Goal: Task Accomplishment & Management: Manage account settings

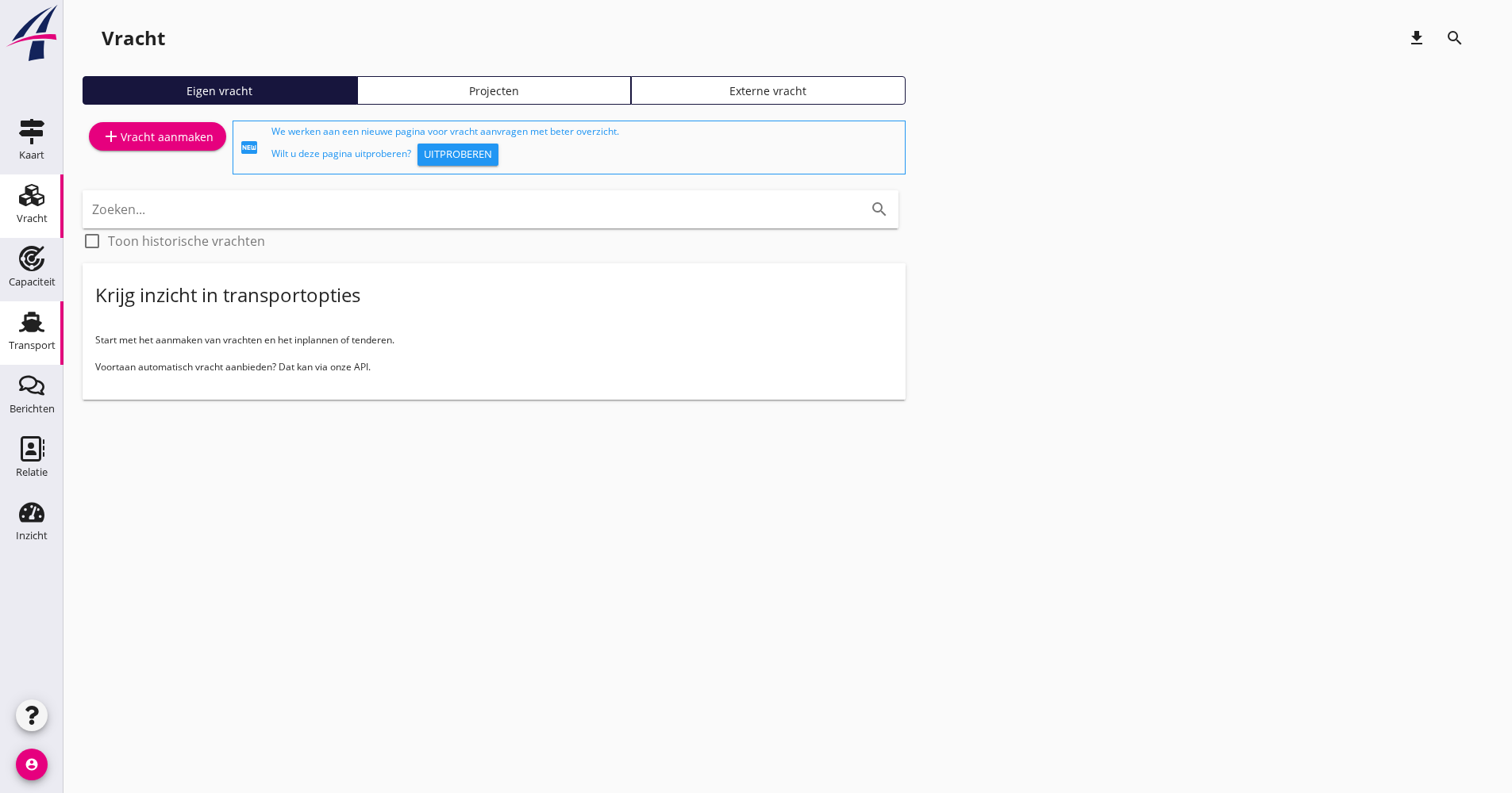
click at [35, 337] on div "Transport" at bounding box center [32, 346] width 47 height 22
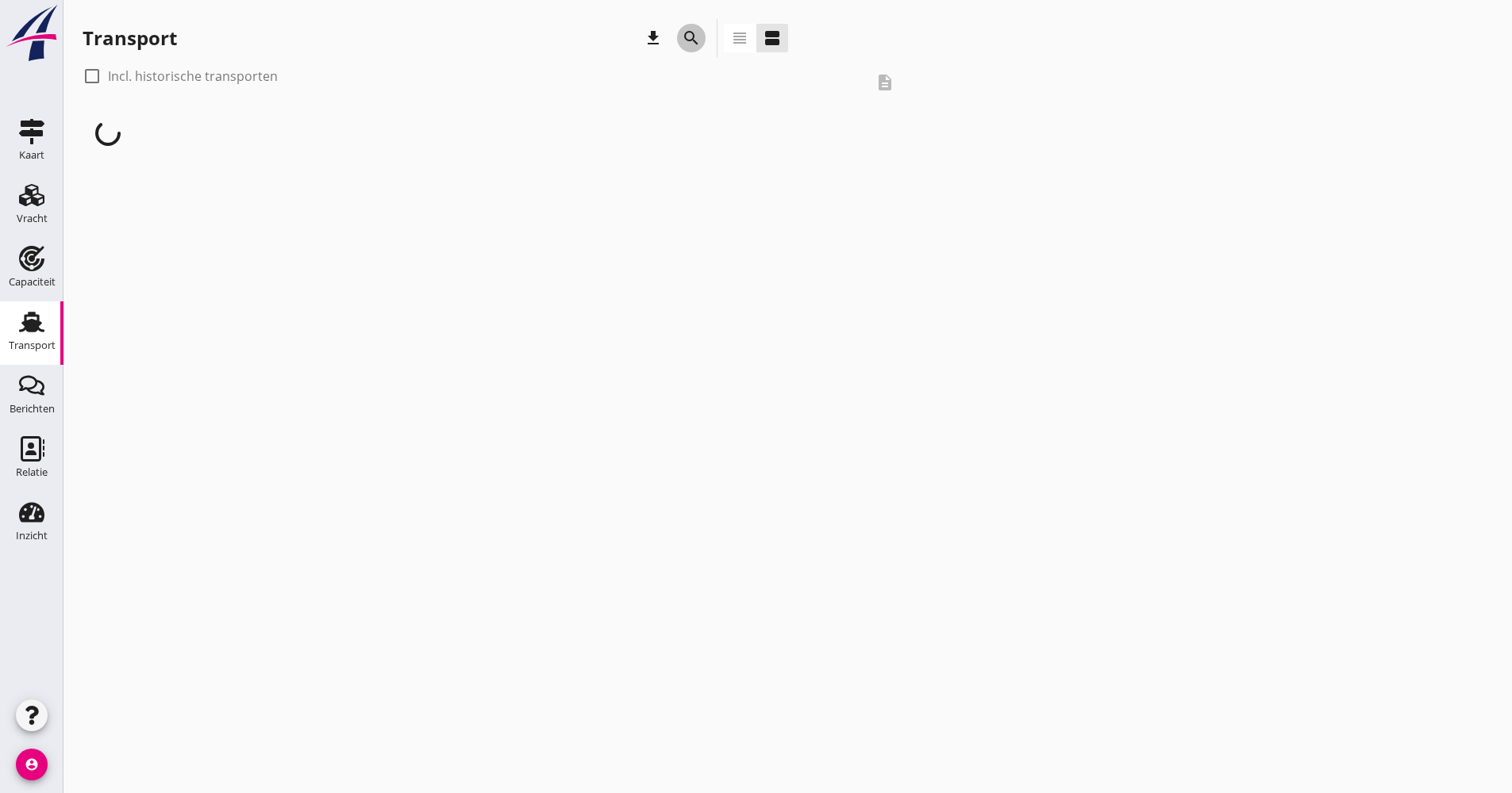
click at [695, 39] on icon "search" at bounding box center [691, 37] width 19 height 19
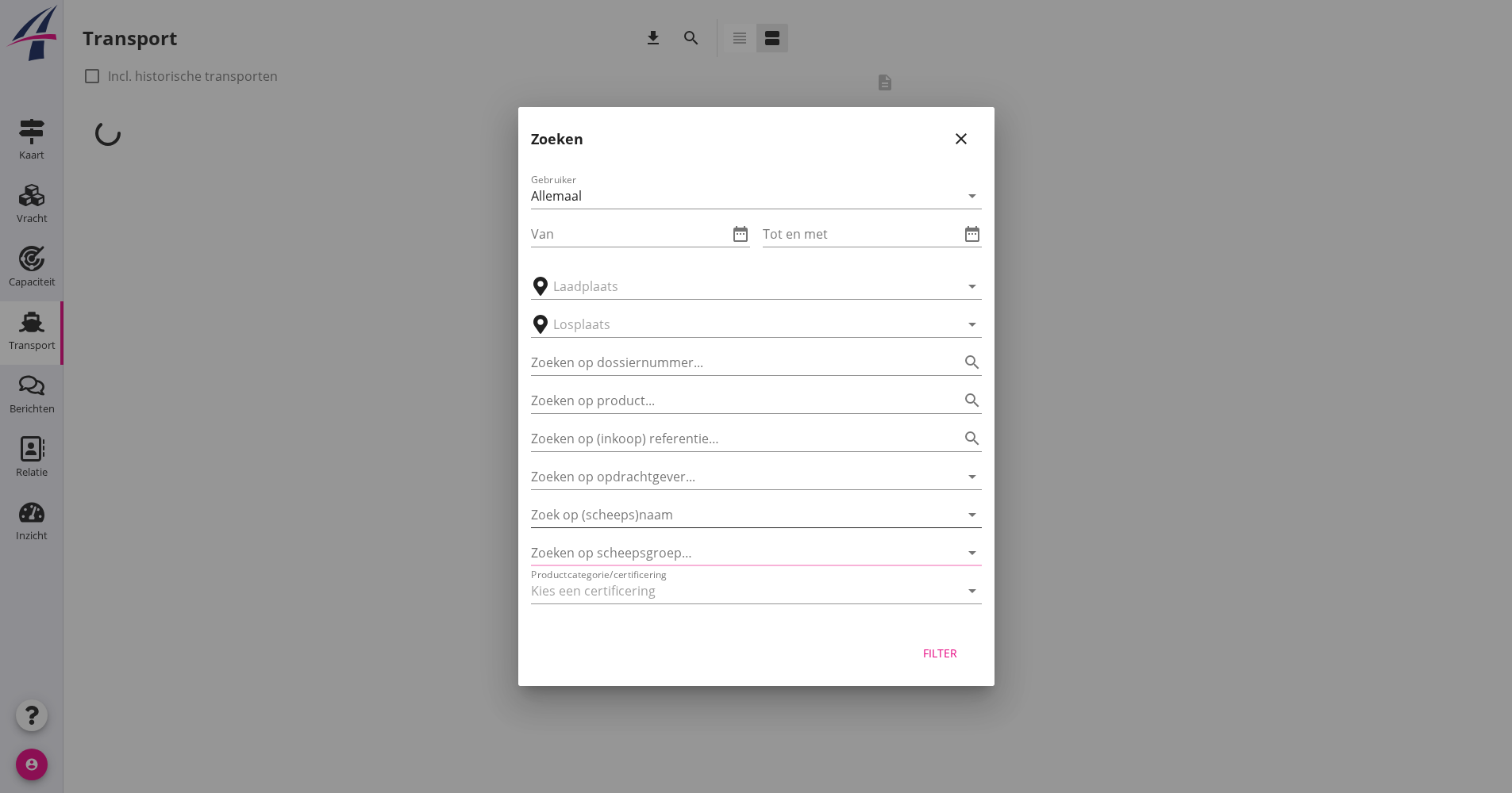
click at [626, 508] on input "Zoek op (scheeps)naam" at bounding box center [735, 515] width 407 height 25
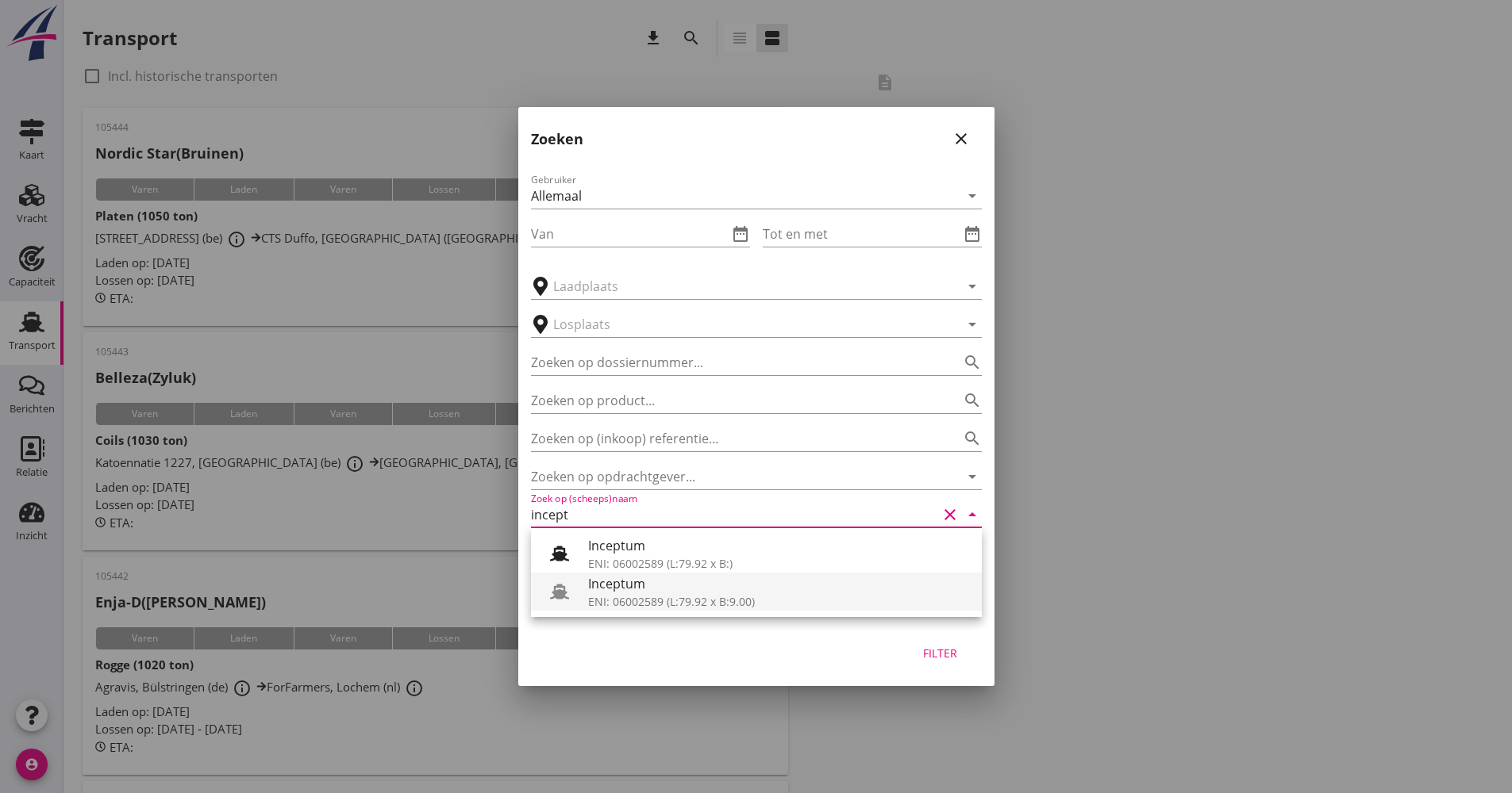
click at [616, 578] on div "Inceptum" at bounding box center [778, 584] width 381 height 19
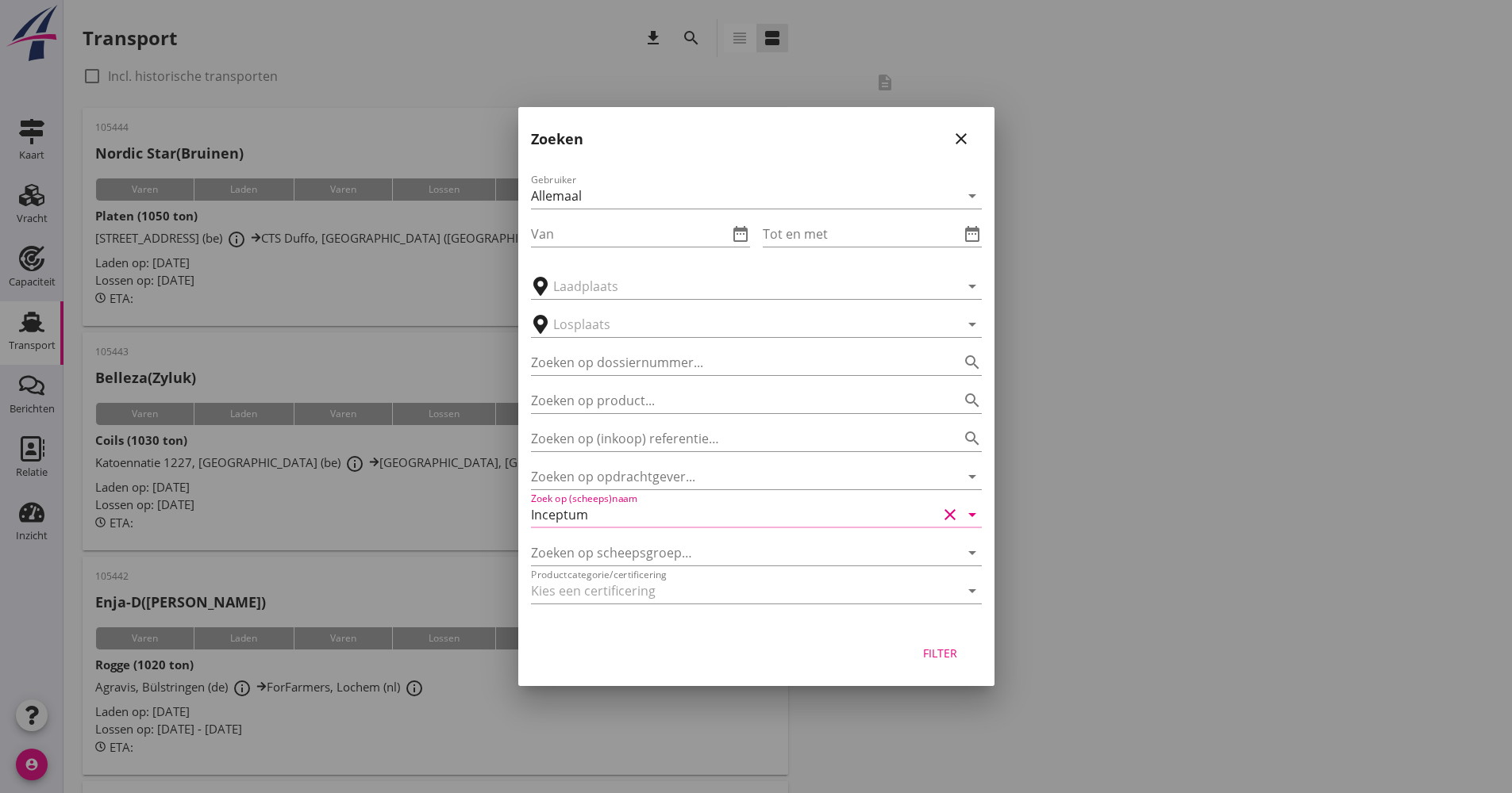
drag, startPoint x: 969, startPoint y: 662, endPoint x: 962, endPoint y: 657, distance: 8.6
click at [969, 661] on button "Filter" at bounding box center [941, 653] width 70 height 29
type input "Inceptum"
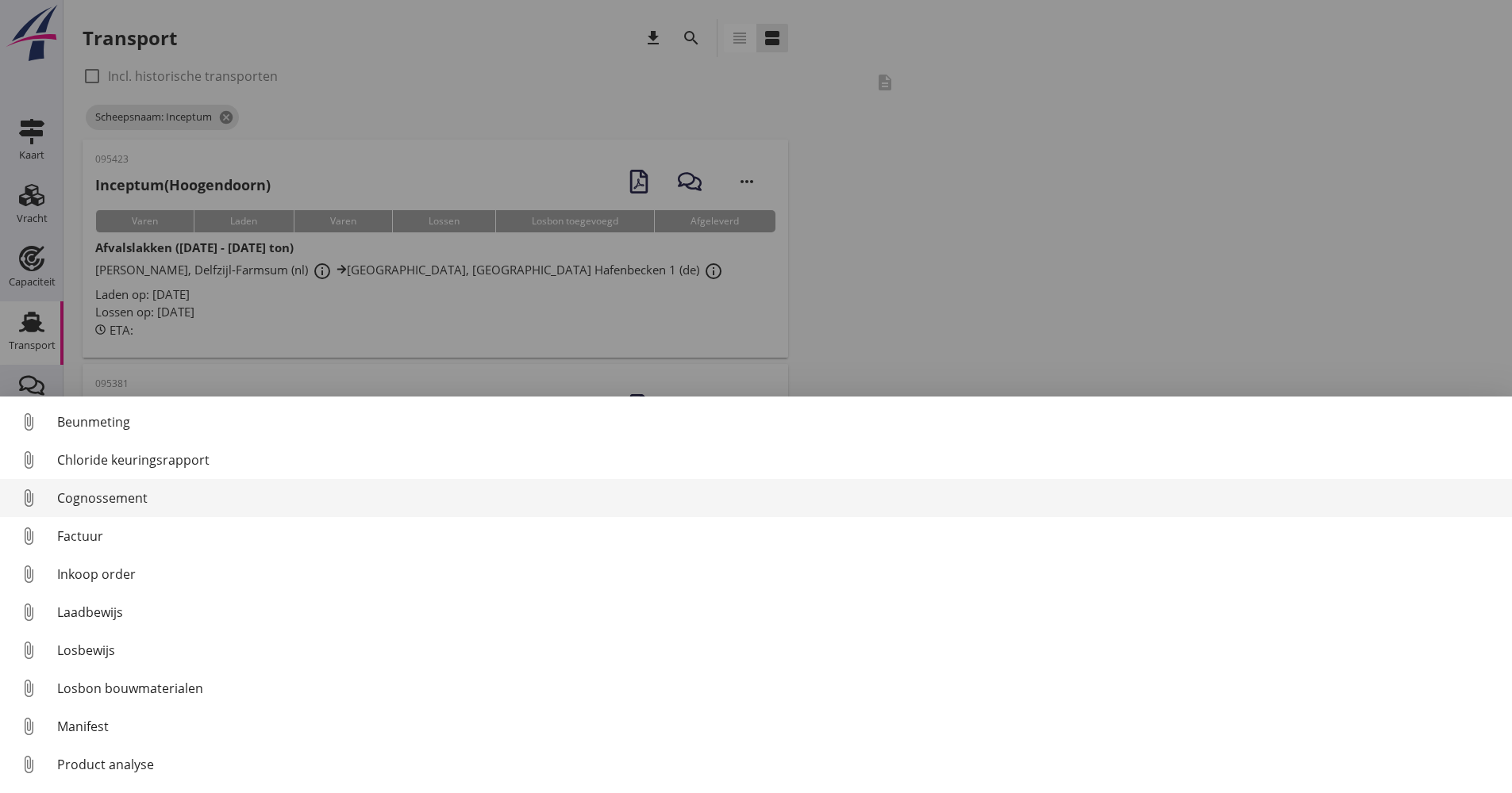
click at [98, 500] on div "Cognossement" at bounding box center [778, 497] width 1442 height 19
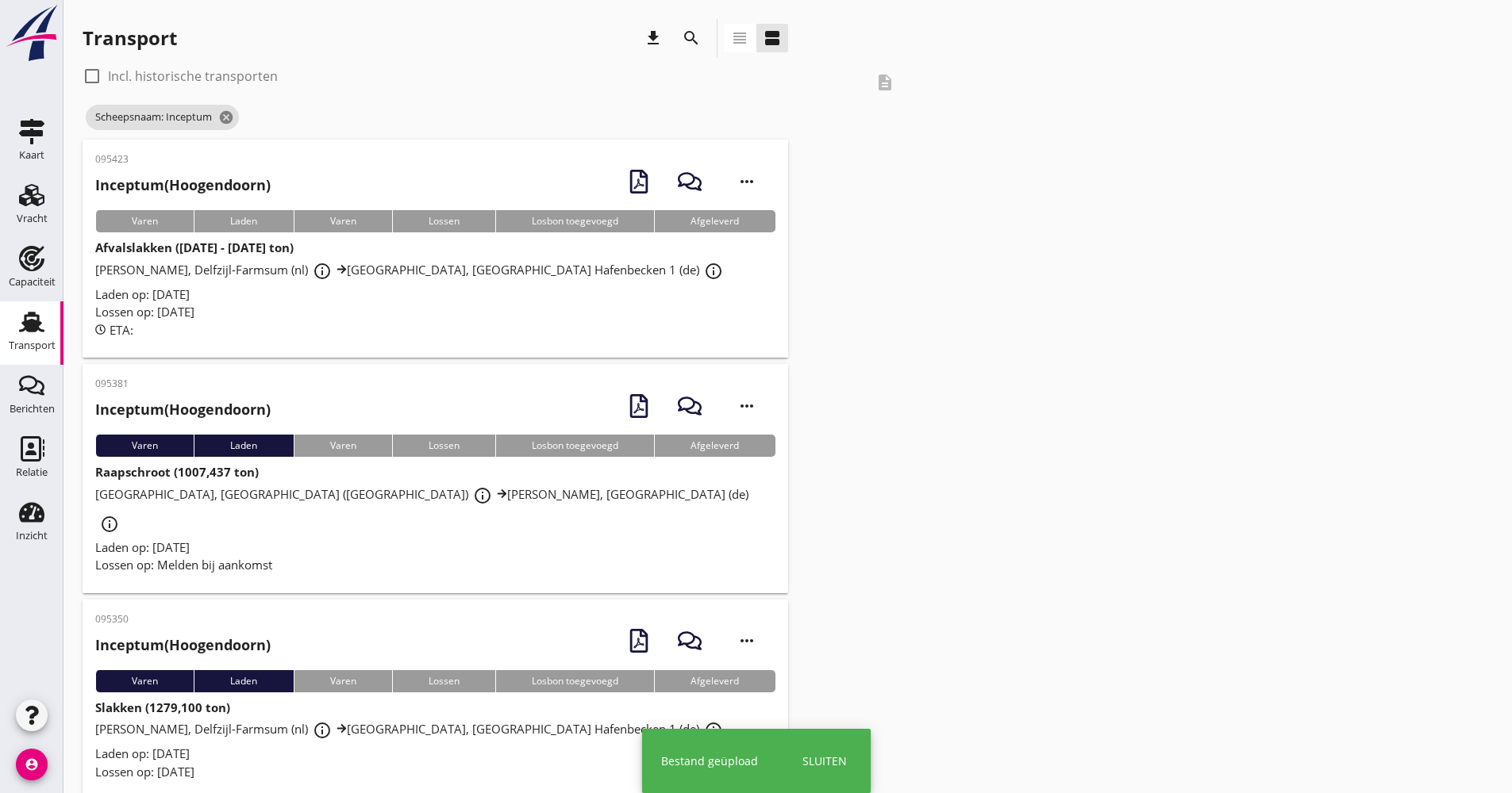
click at [335, 307] on div "Lossen op: [DATE]" at bounding box center [435, 312] width 680 height 18
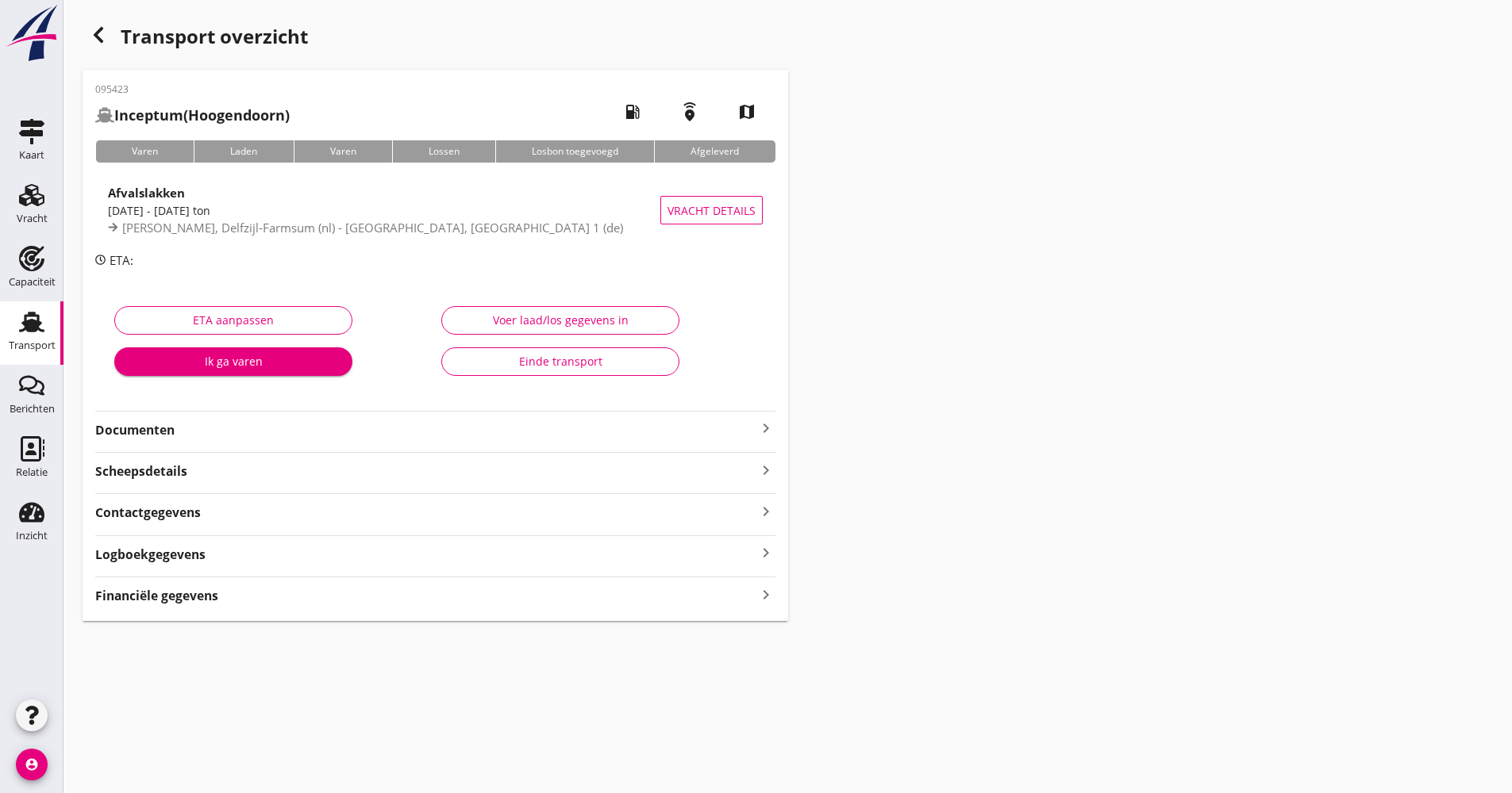
click at [230, 430] on strong "Documenten" at bounding box center [426, 430] width 662 height 18
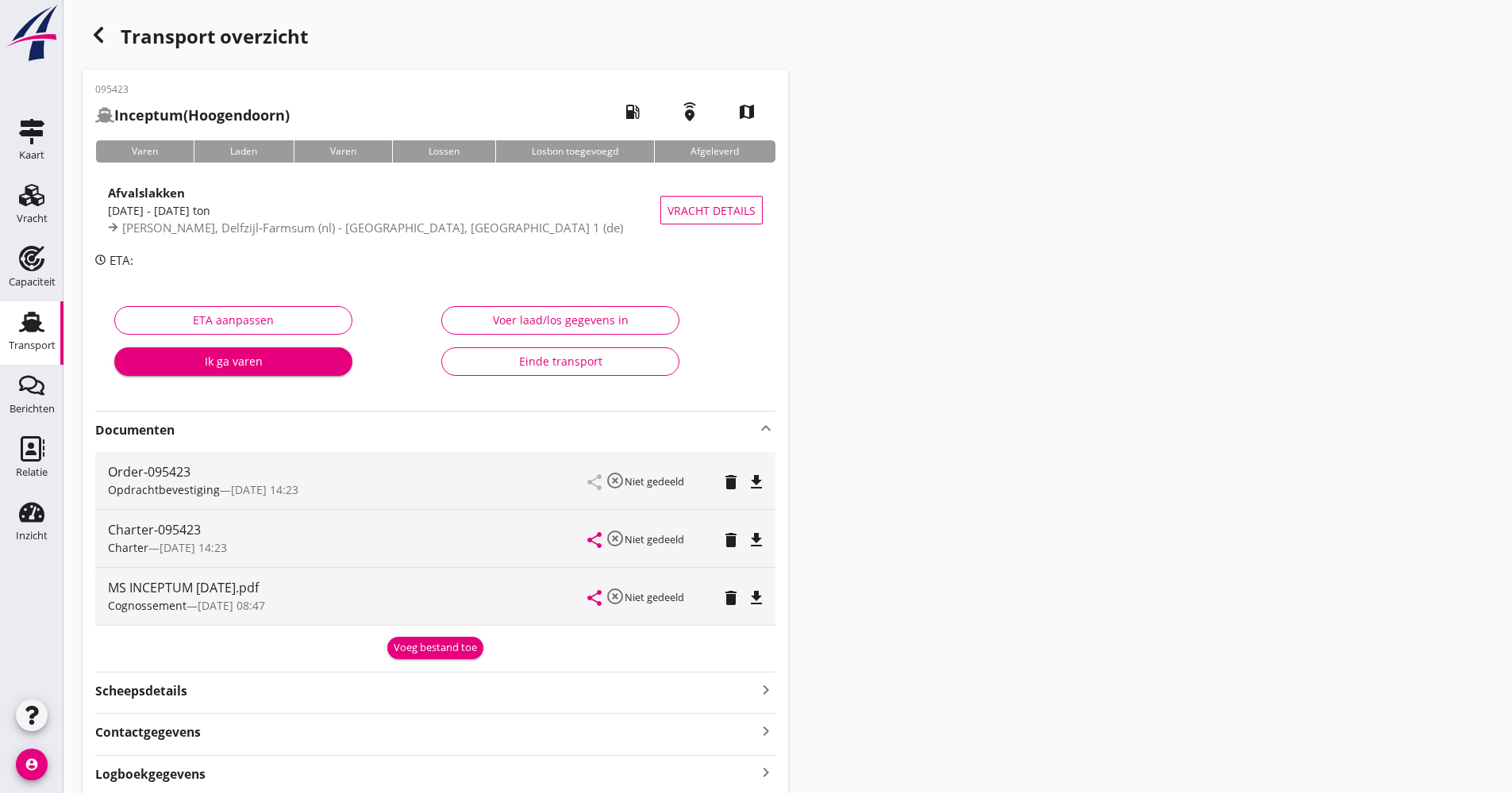
click at [258, 429] on strong "Documenten" at bounding box center [426, 430] width 662 height 18
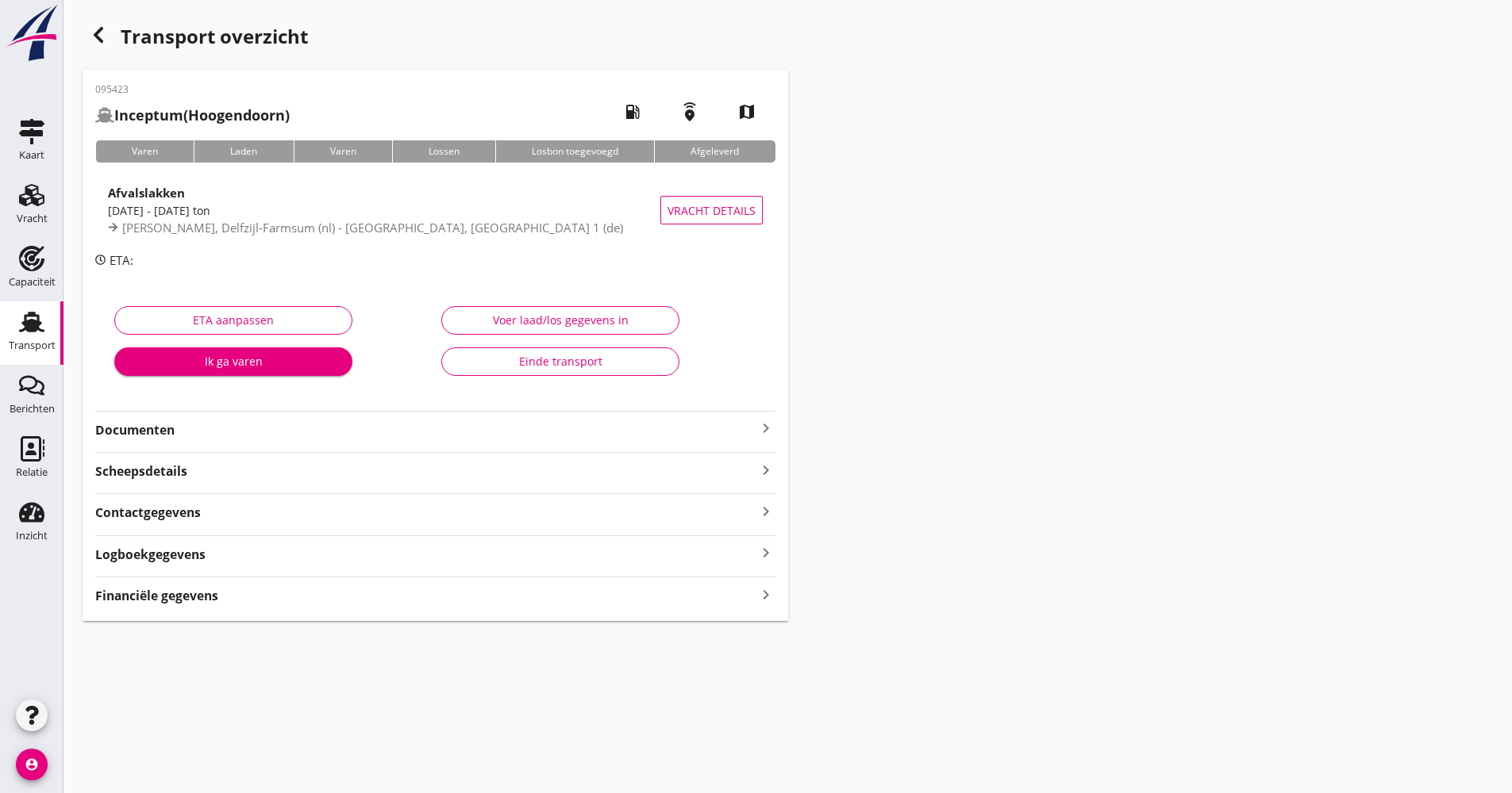
click at [199, 553] on strong "Logboekgegevens" at bounding box center [151, 555] width 111 height 18
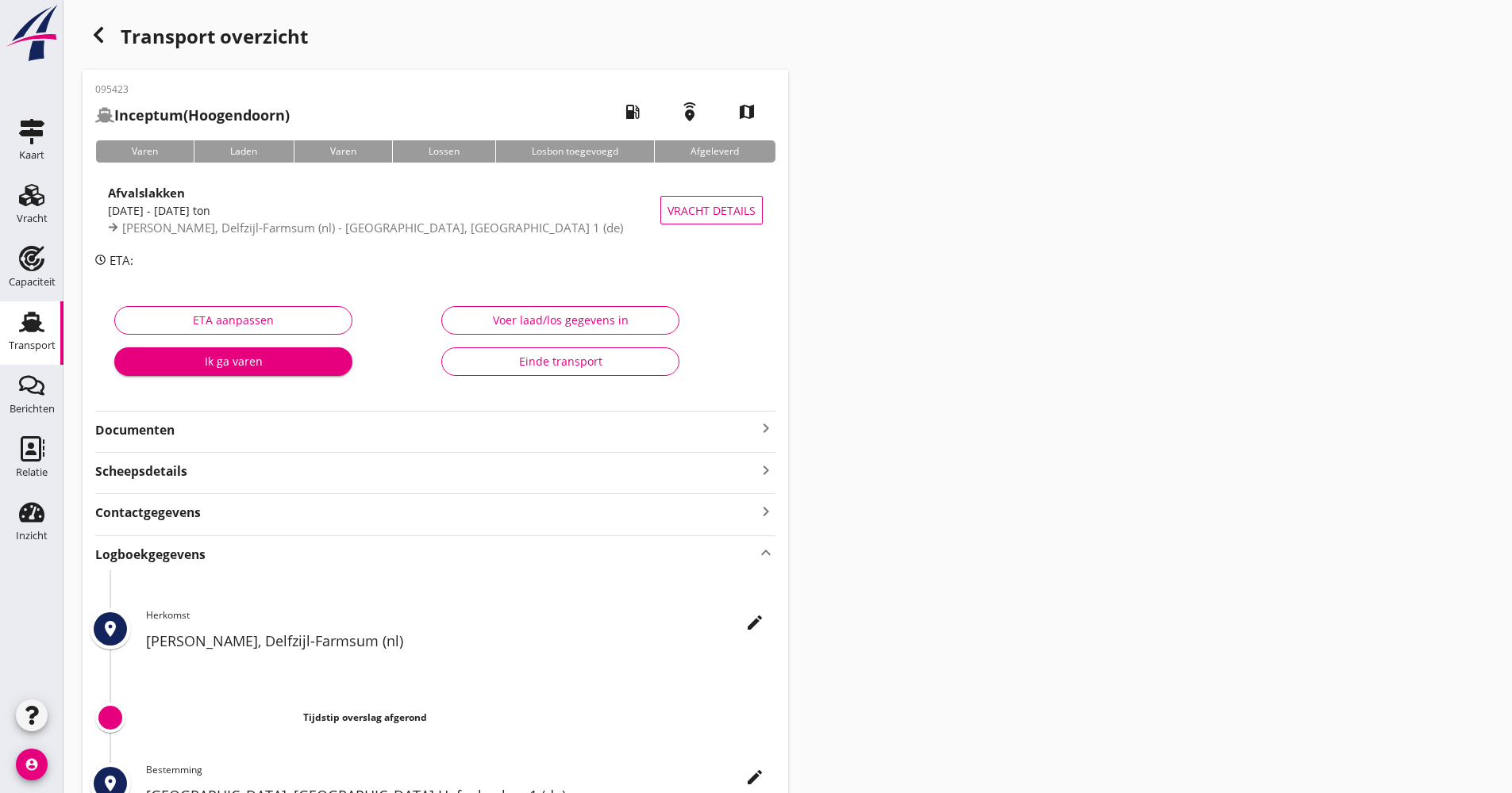
click at [744, 625] on div "edit" at bounding box center [755, 622] width 29 height 19
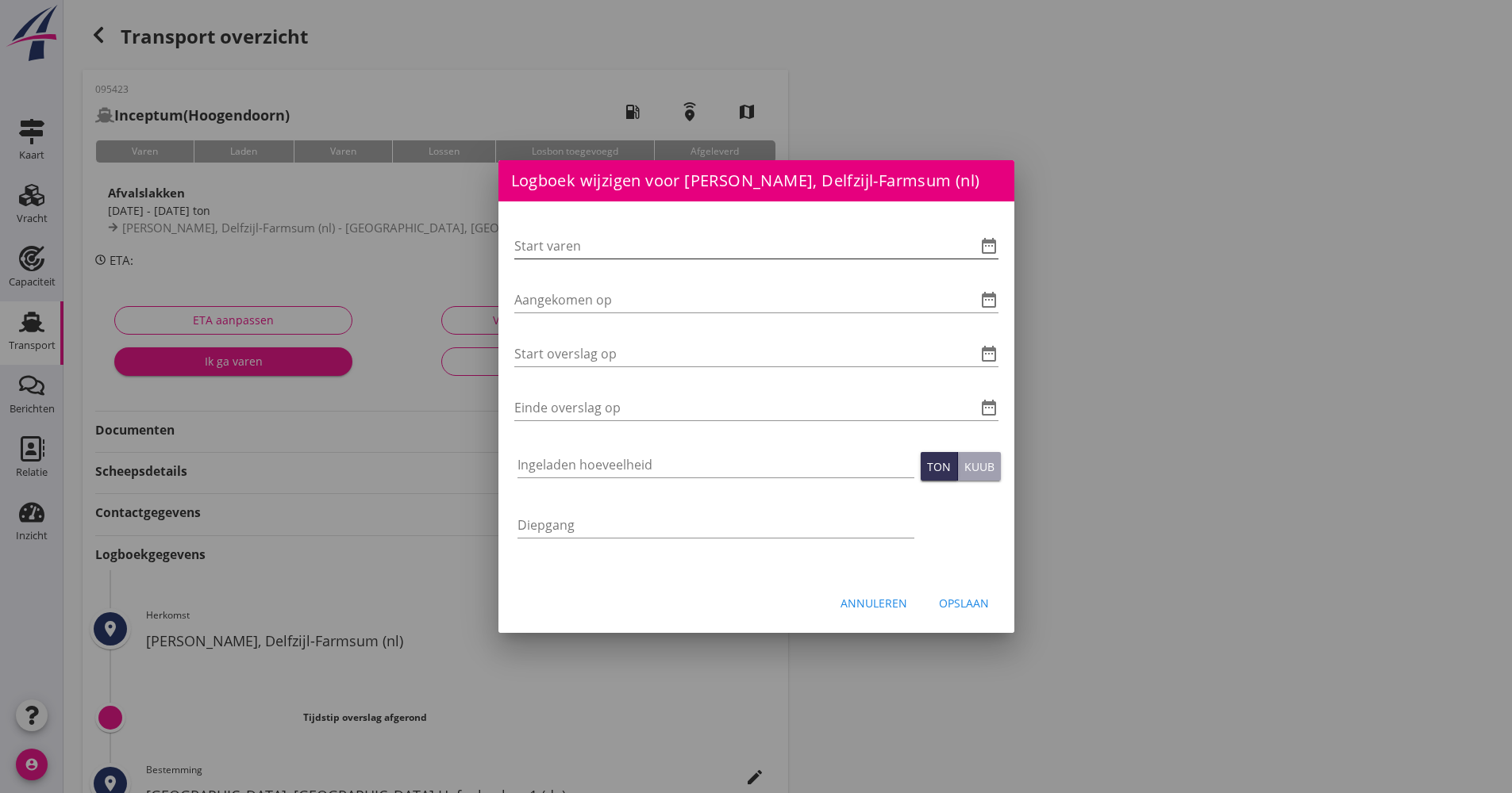
click at [991, 249] on icon "date_range" at bounding box center [989, 245] width 19 height 19
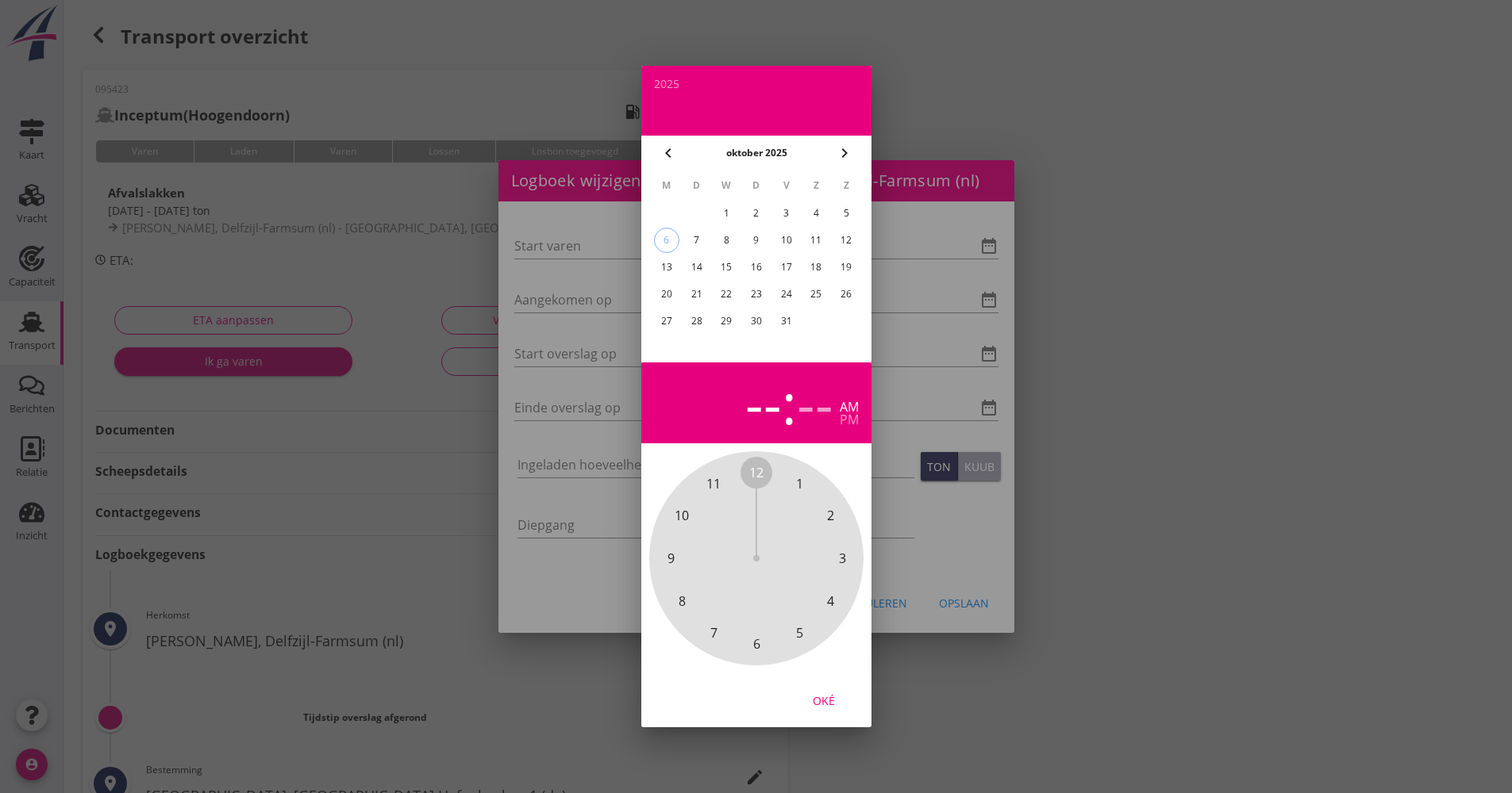
click at [791, 213] on div "3" at bounding box center [785, 213] width 25 height 25
drag, startPoint x: 748, startPoint y: 471, endPoint x: 760, endPoint y: 633, distance: 162.4
click at [760, 633] on div "12 1 2 3 4 5 6 7 8 9 10 11" at bounding box center [756, 559] width 171 height 171
click at [751, 470] on span "00" at bounding box center [756, 472] width 14 height 19
click at [816, 695] on div "Oké" at bounding box center [824, 700] width 45 height 17
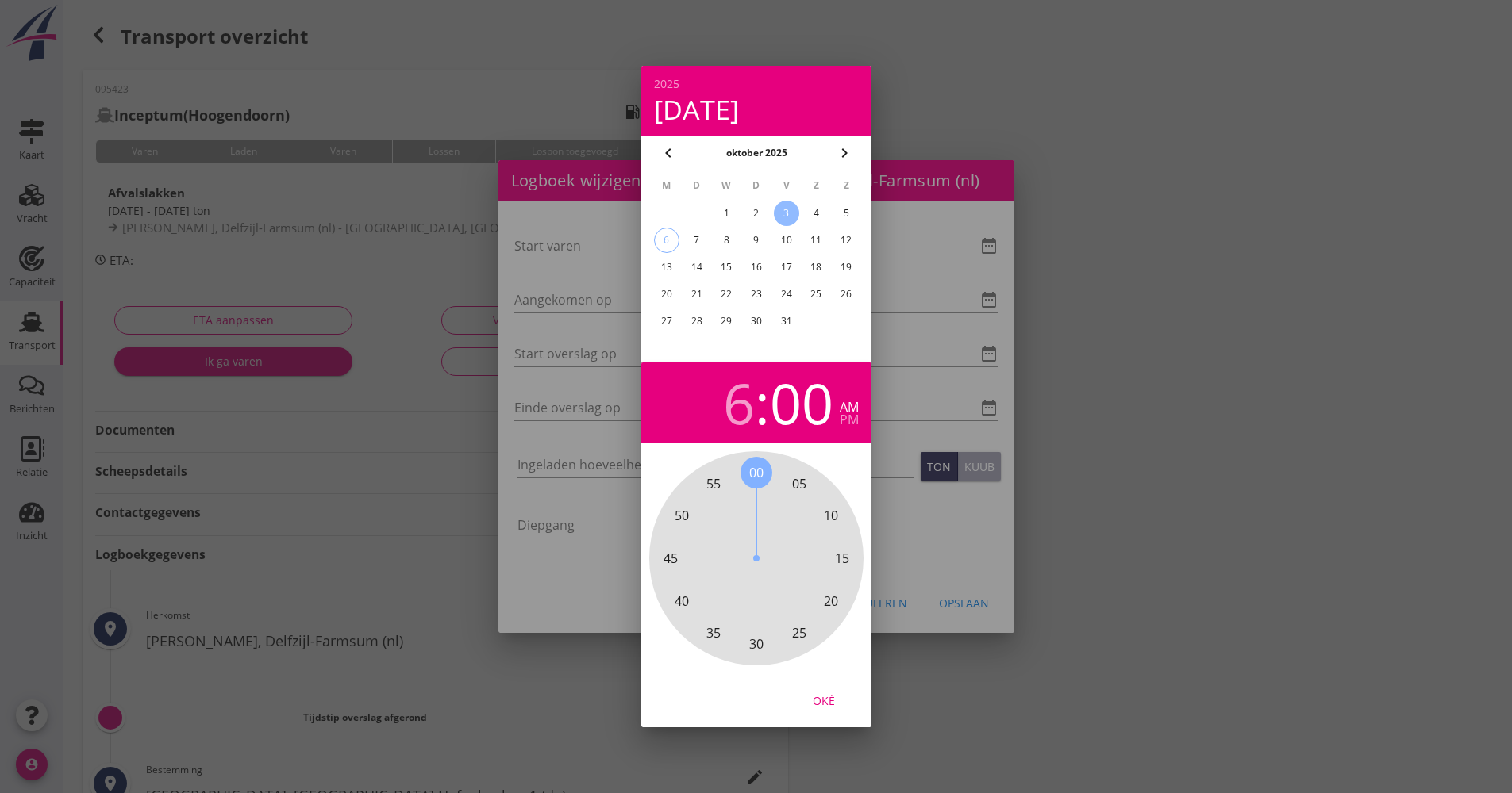
type input "[DATE] 06:00"
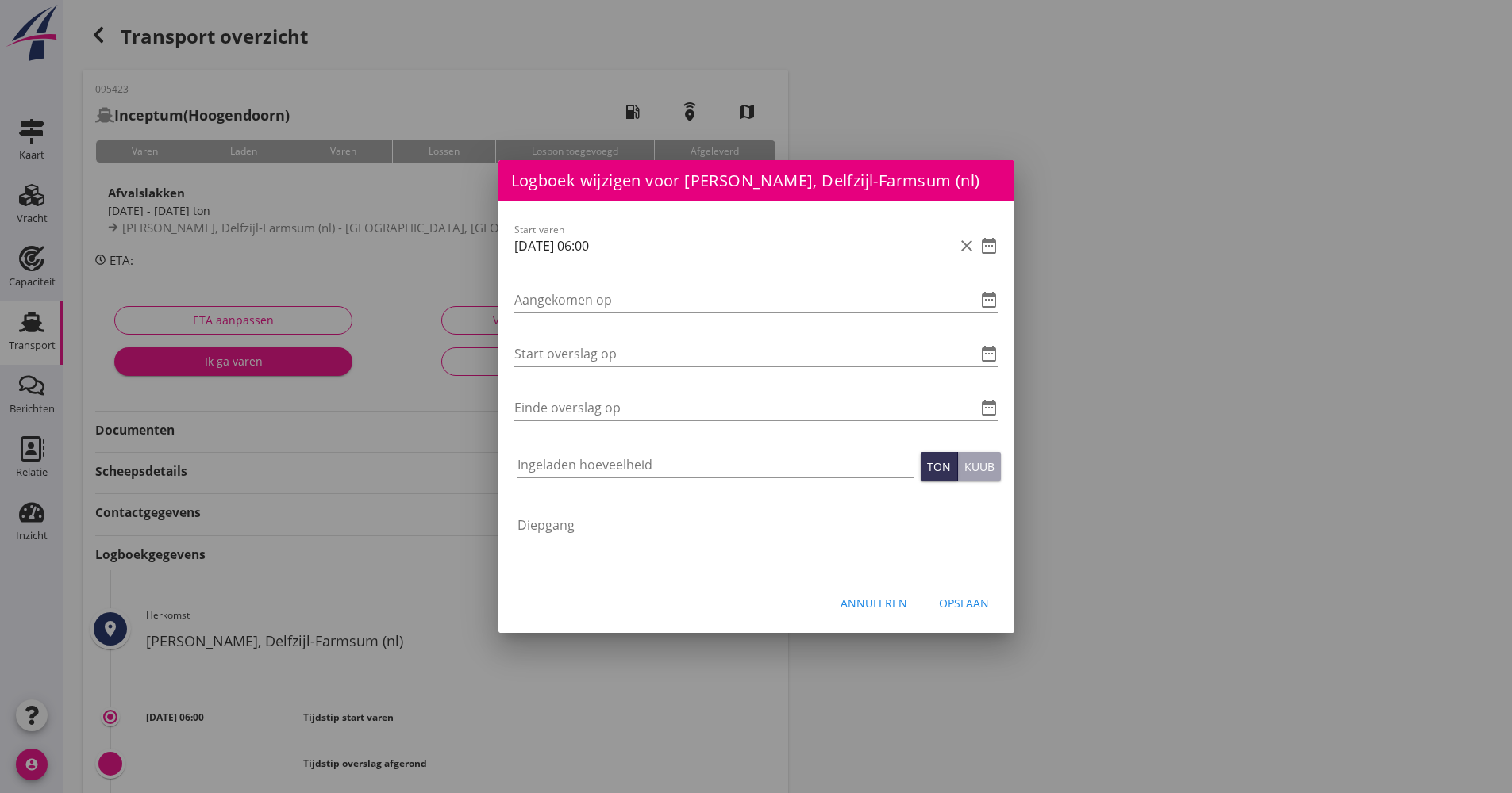
drag, startPoint x: 652, startPoint y: 258, endPoint x: 514, endPoint y: 249, distance: 138.3
click at [514, 249] on div "Start varen [DATE] 06:00 clear date_range" at bounding box center [756, 246] width 484 height 25
drag, startPoint x: 643, startPoint y: 249, endPoint x: 464, endPoint y: 249, distance: 179.0
click at [464, 249] on div "Logboek wijzigen voor UHM, [GEOGRAPHIC_DATA] Hafenbecken 1 (de) Start varen dat…" at bounding box center [756, 529] width 1512 height 1059
paste input "[DATE] 06:00"
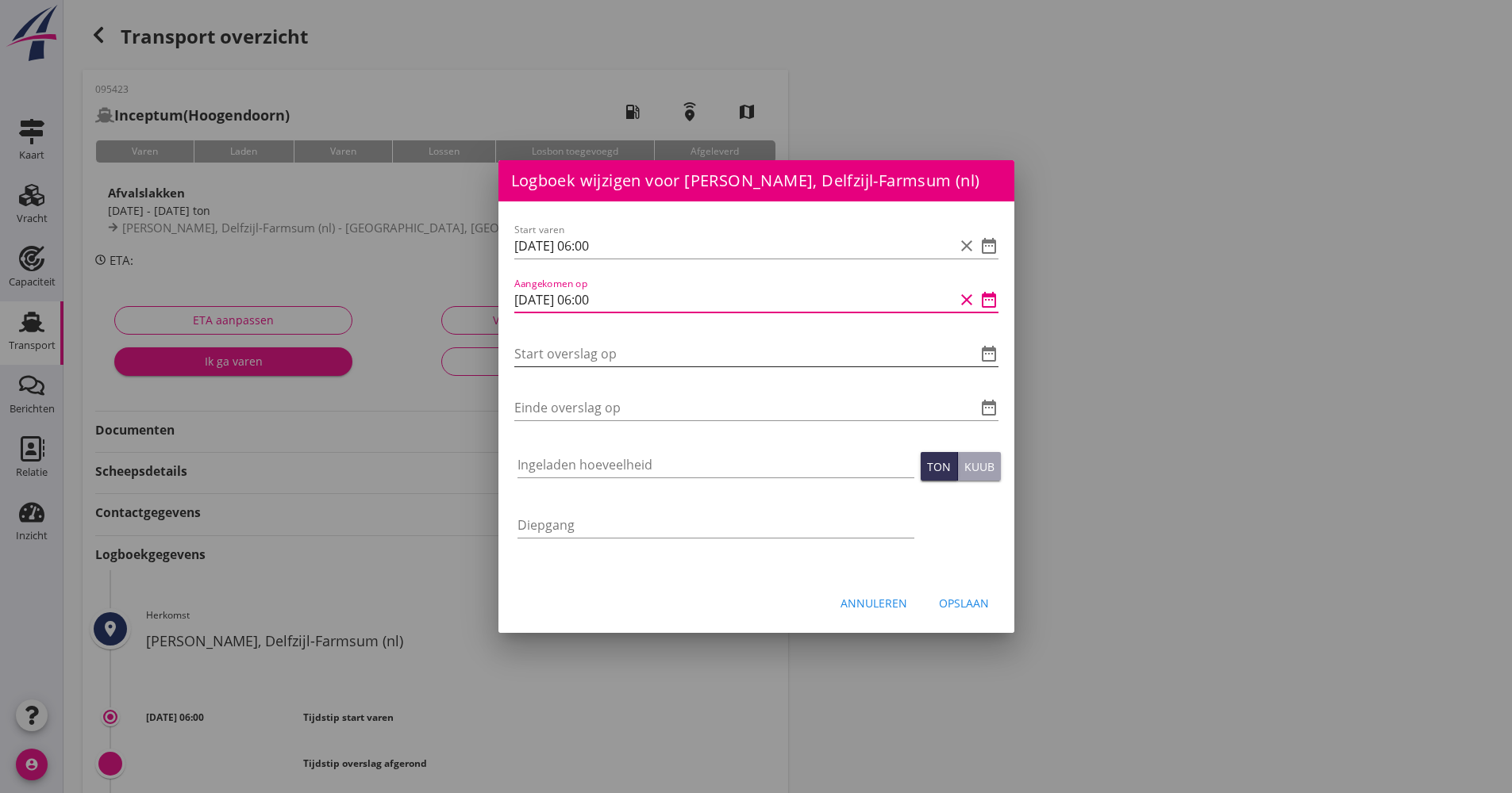
type input "[DATE] 06:00"
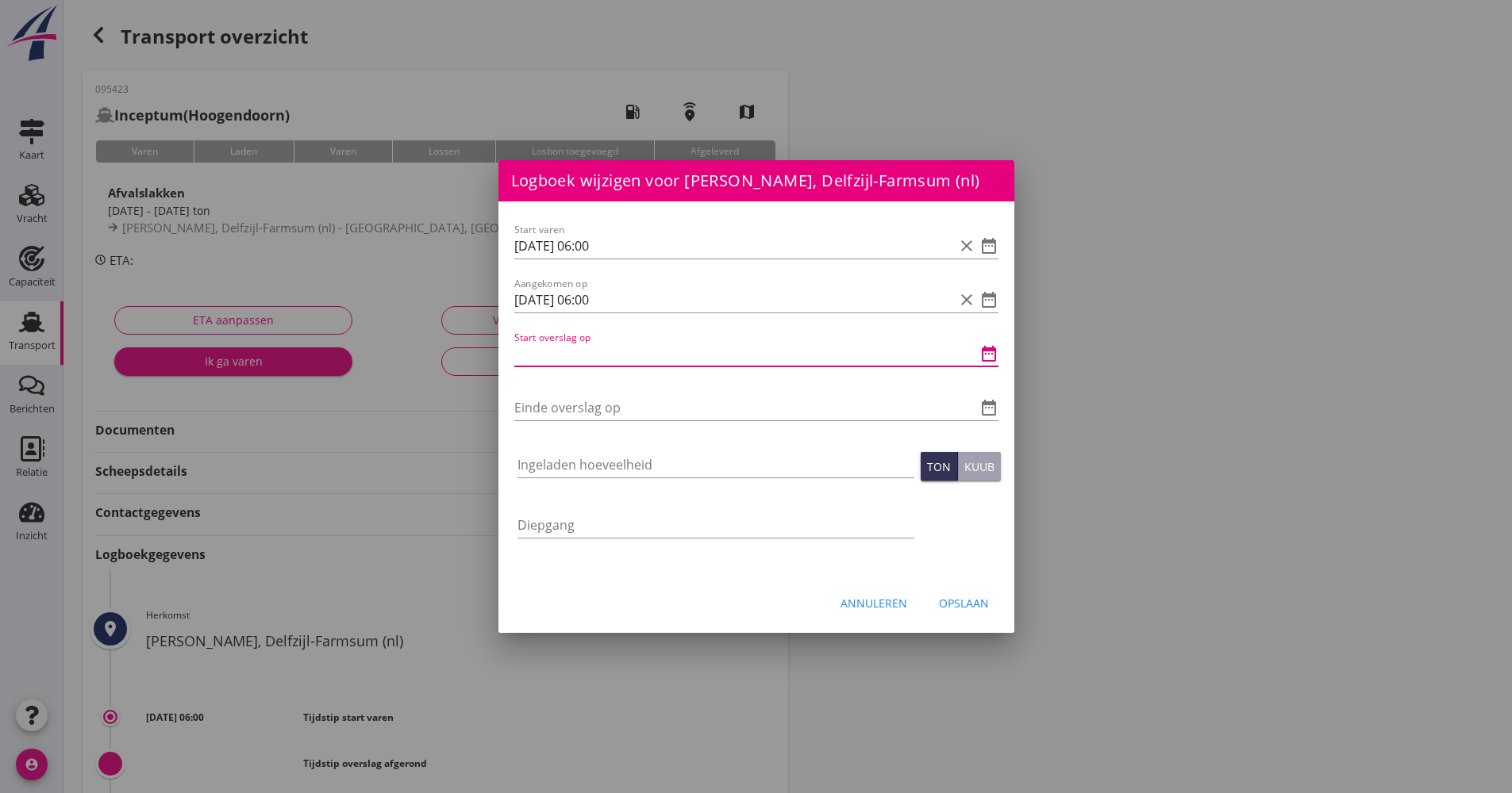
paste input "[DATE] 06:00"
type input "[DATE] 06:00"
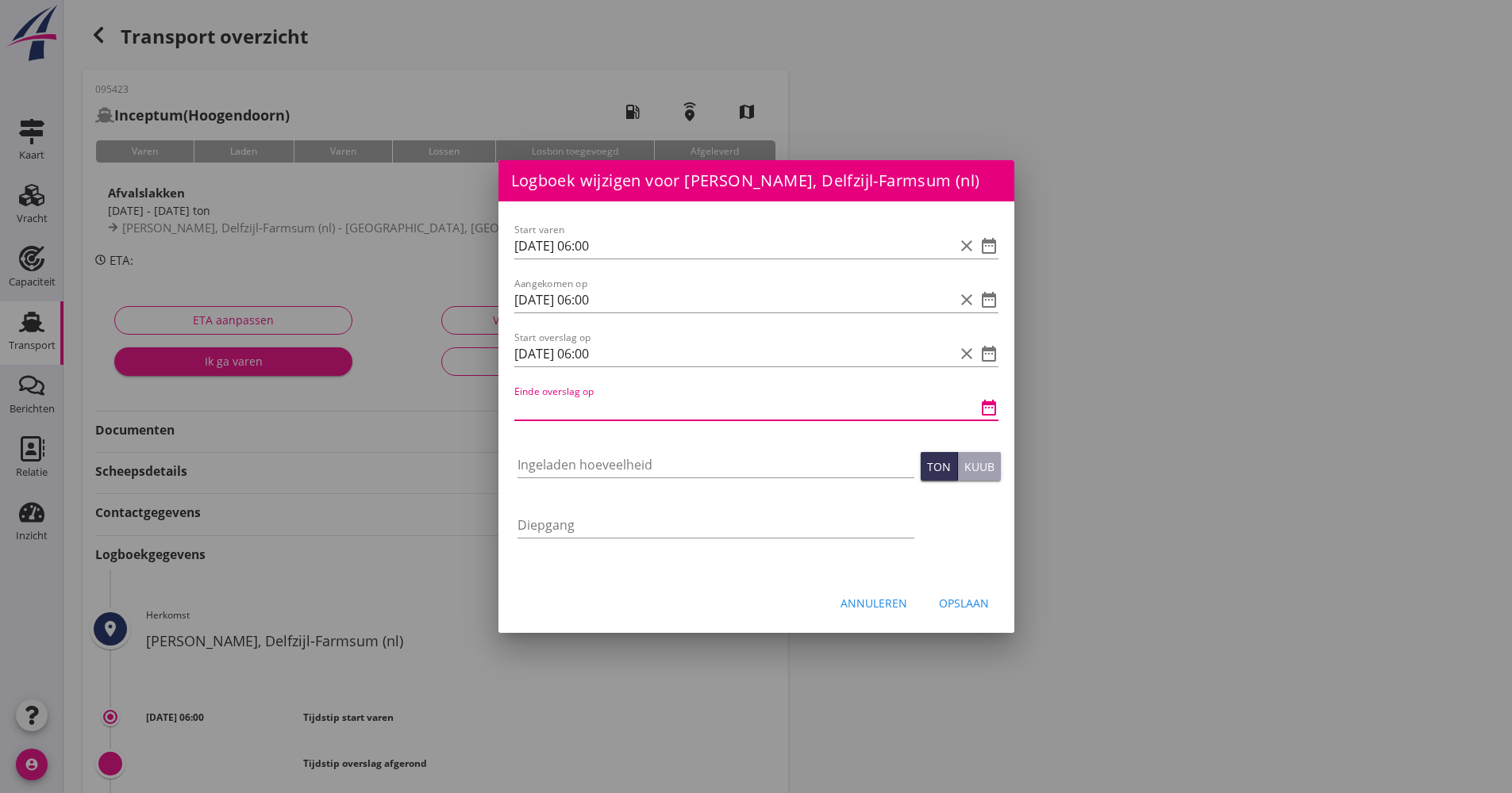
paste input "[DATE] 06:00"
type input "[DATE] 06:00"
click at [581, 462] on input "Ingeladen hoeveelheid" at bounding box center [715, 464] width 397 height 25
click at [563, 466] on input "Ingeladen hoeveelheid" at bounding box center [715, 464] width 397 height 25
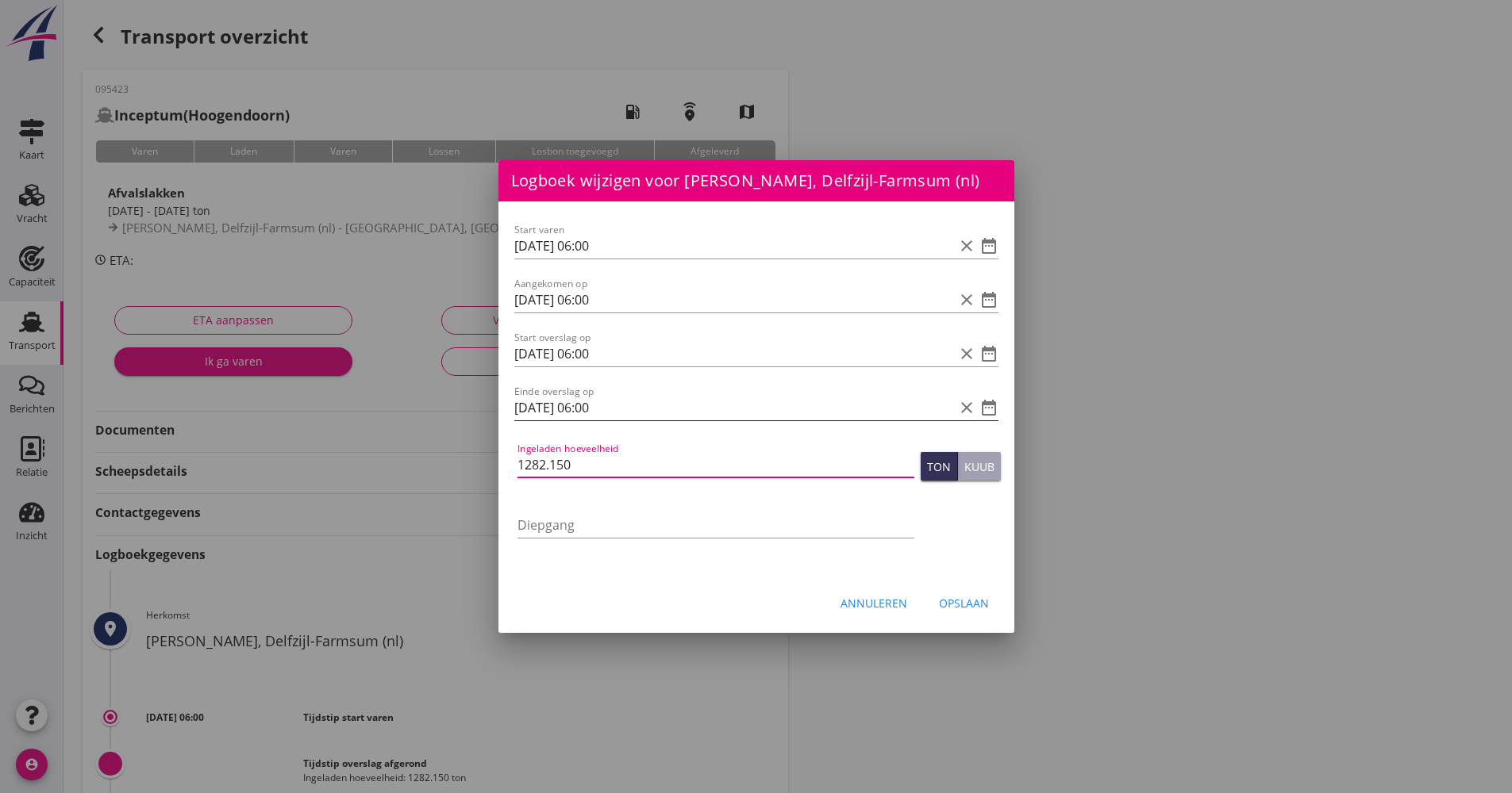
type input "1282.150"
drag, startPoint x: 618, startPoint y: 414, endPoint x: 587, endPoint y: 415, distance: 31.0
click at [587, 415] on input "[DATE] 06:00" at bounding box center [734, 407] width 440 height 25
type input "[DATE] 09:20"
click at [968, 601] on div "Opslaan" at bounding box center [964, 603] width 50 height 17
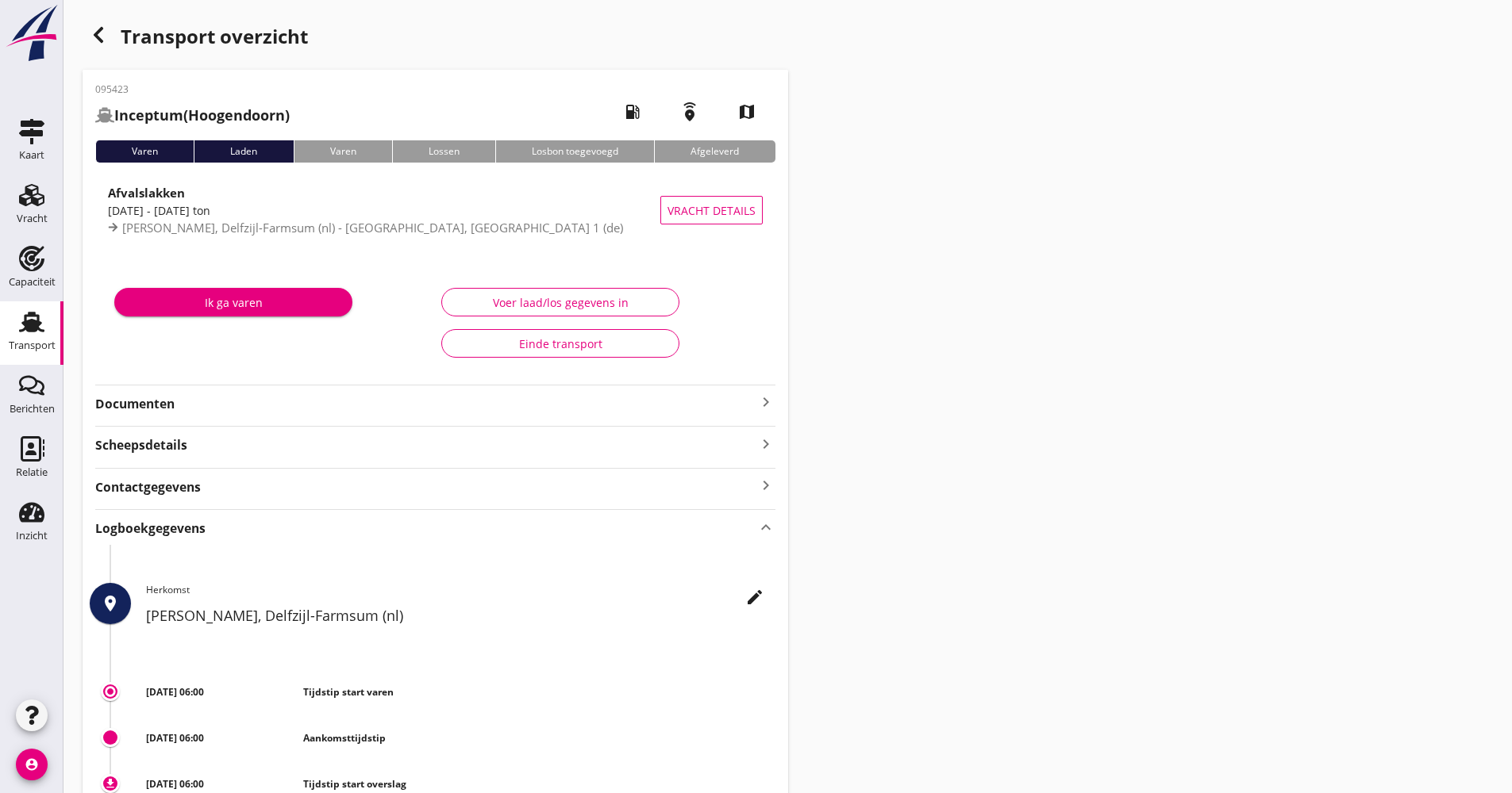
click at [108, 33] on div "button" at bounding box center [99, 35] width 32 height 32
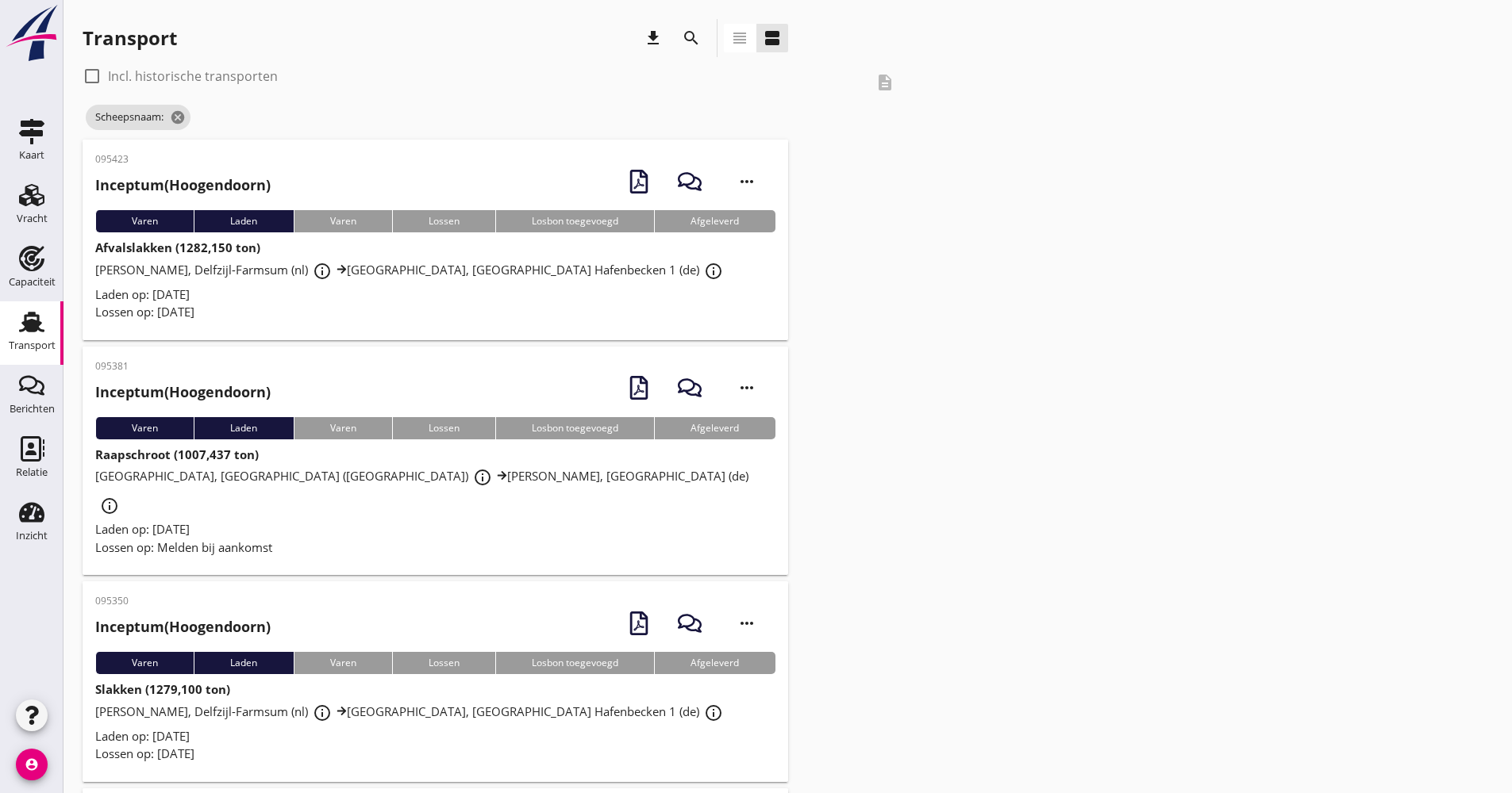
drag, startPoint x: 676, startPoint y: 38, endPoint x: 686, endPoint y: 31, distance: 12.2
click at [677, 38] on div "search" at bounding box center [691, 37] width 38 height 38
click at [693, 29] on icon "search" at bounding box center [691, 37] width 19 height 19
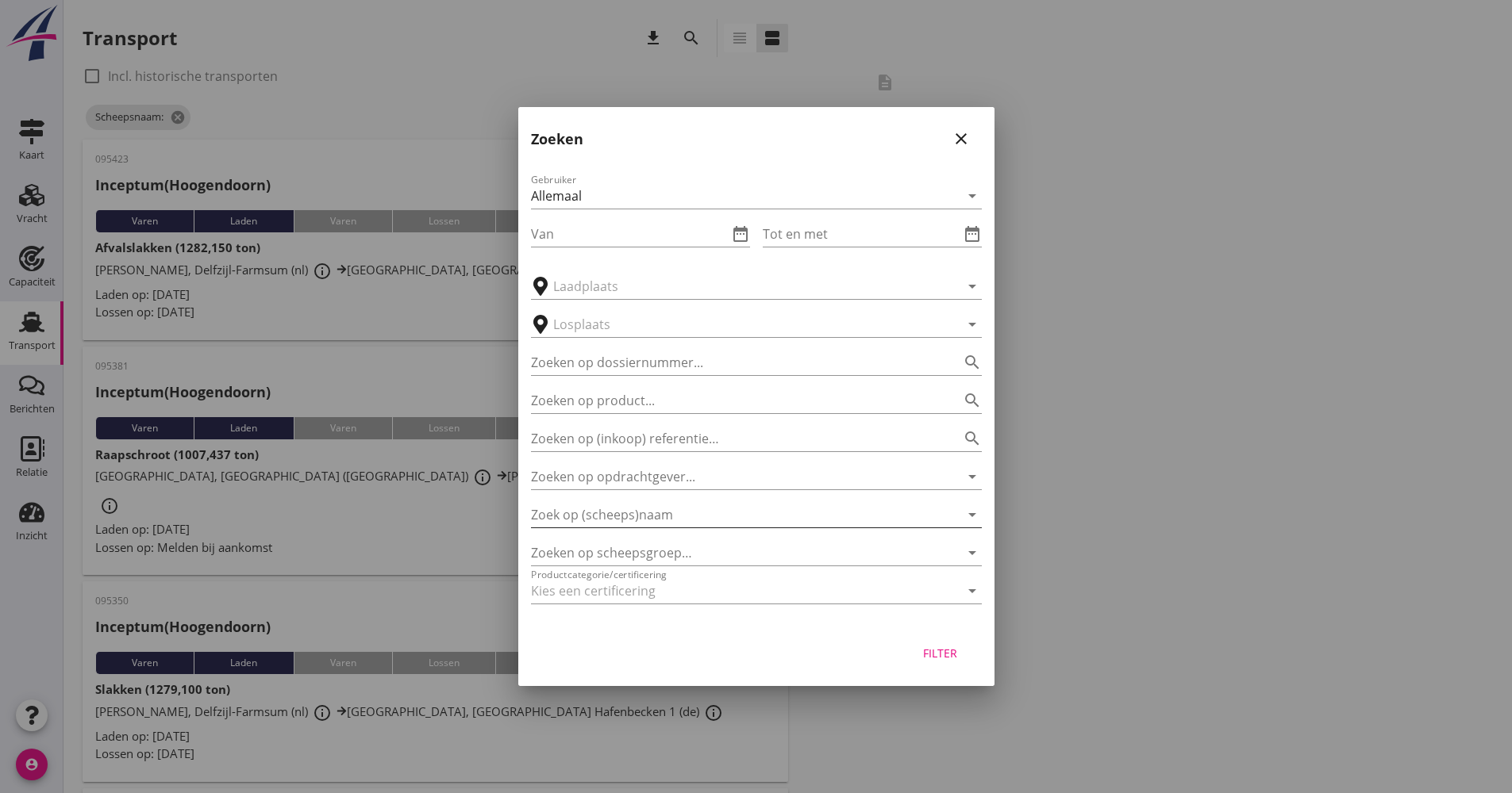
click at [646, 505] on input "Zoek op (scheeps)naam" at bounding box center [735, 515] width 407 height 25
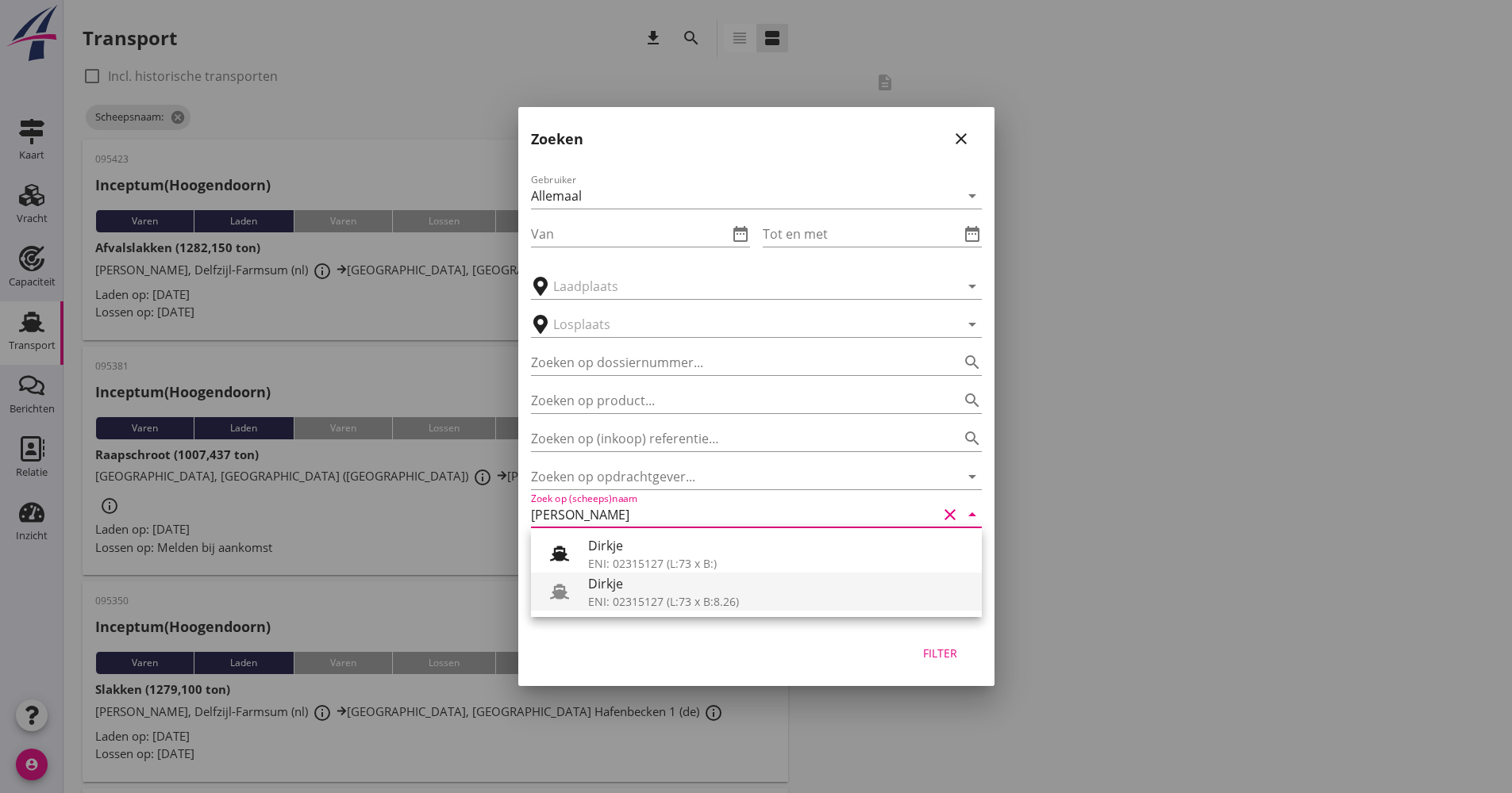
click at [686, 608] on div "ENI: 02315127 (L:73 x B:8.26)" at bounding box center [778, 601] width 381 height 17
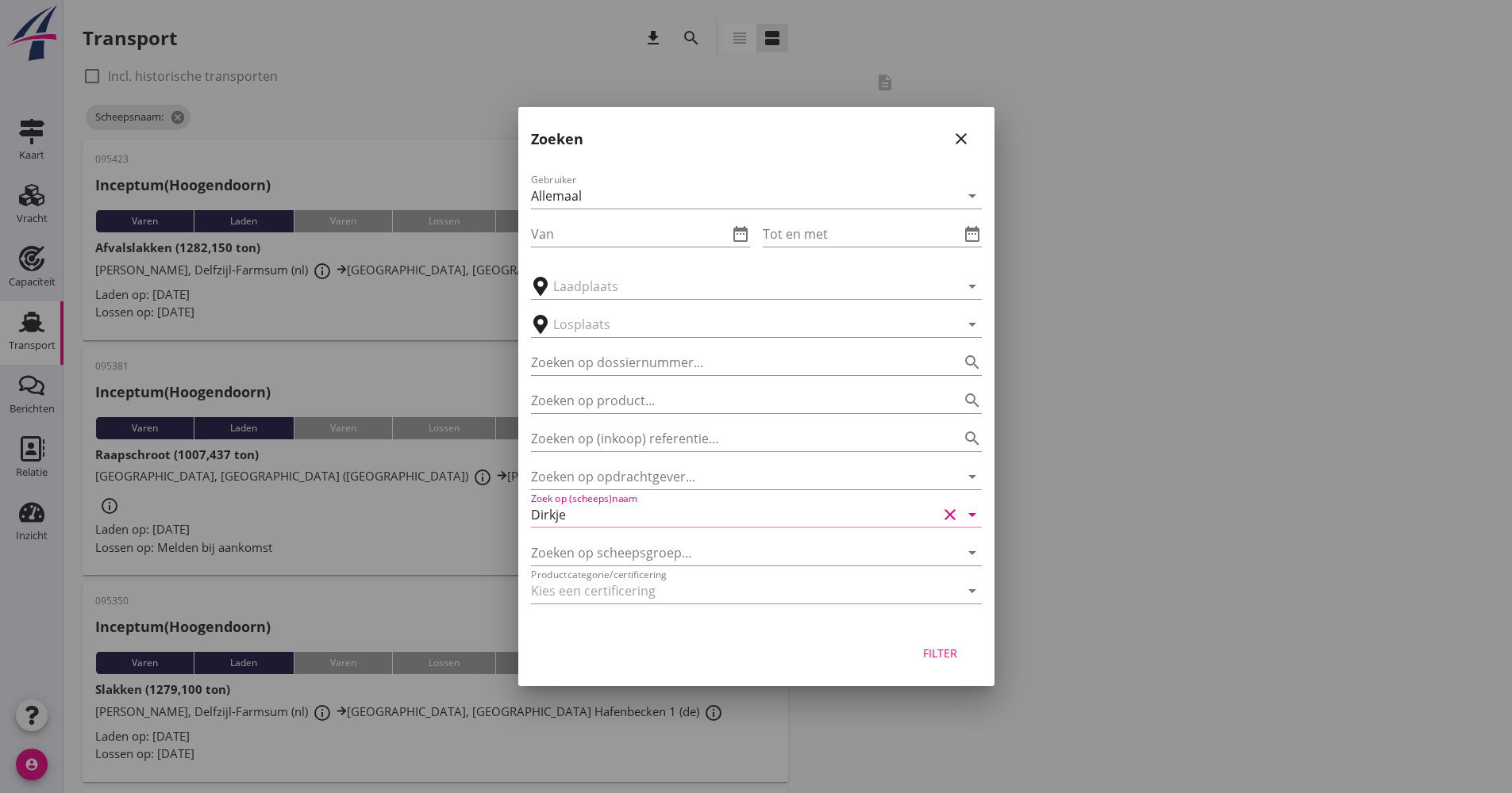
click at [915, 662] on button "Filter" at bounding box center [941, 653] width 70 height 29
type input "Dirkje"
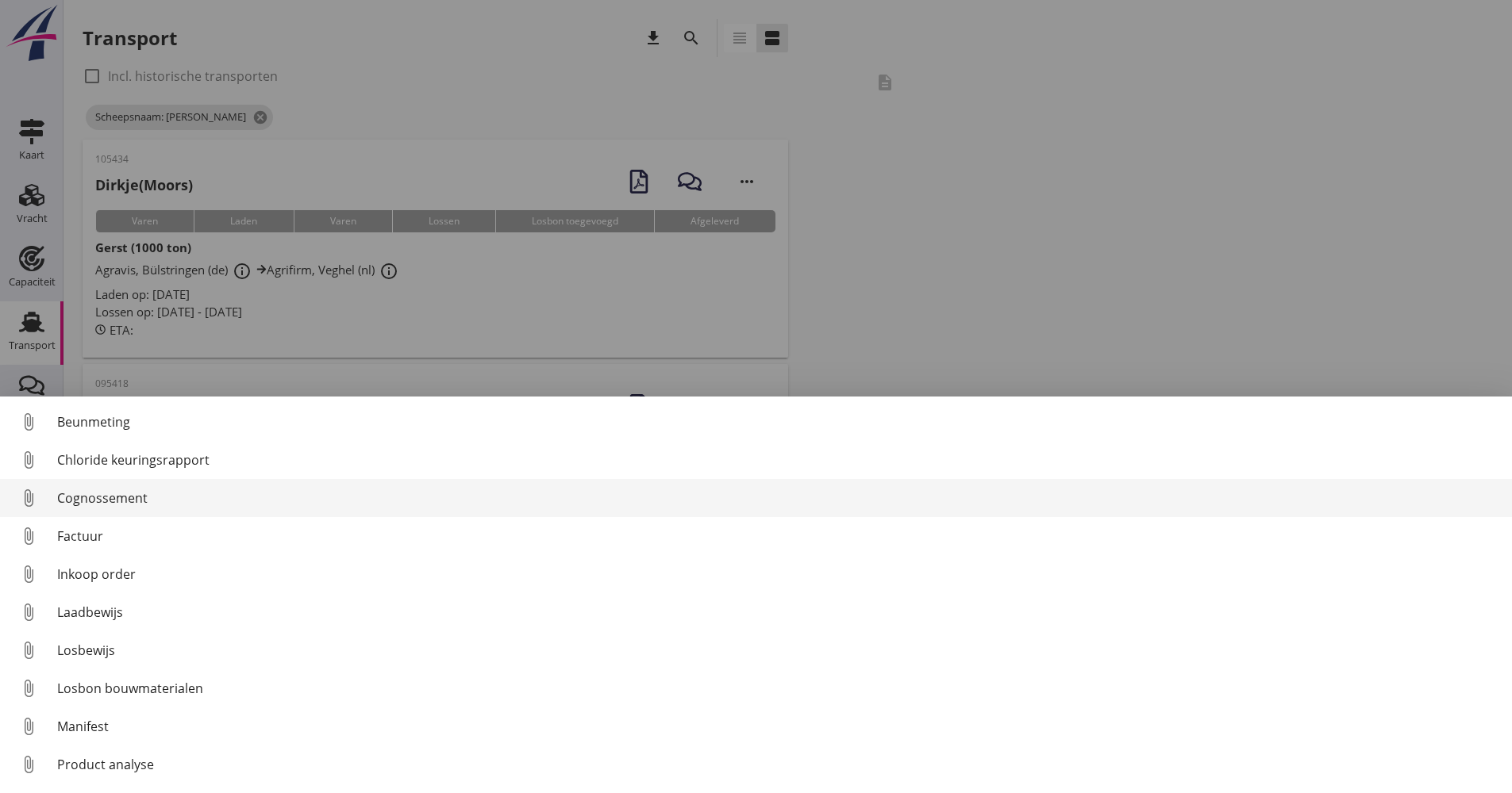
click at [167, 496] on div "Cognossement" at bounding box center [778, 497] width 1442 height 19
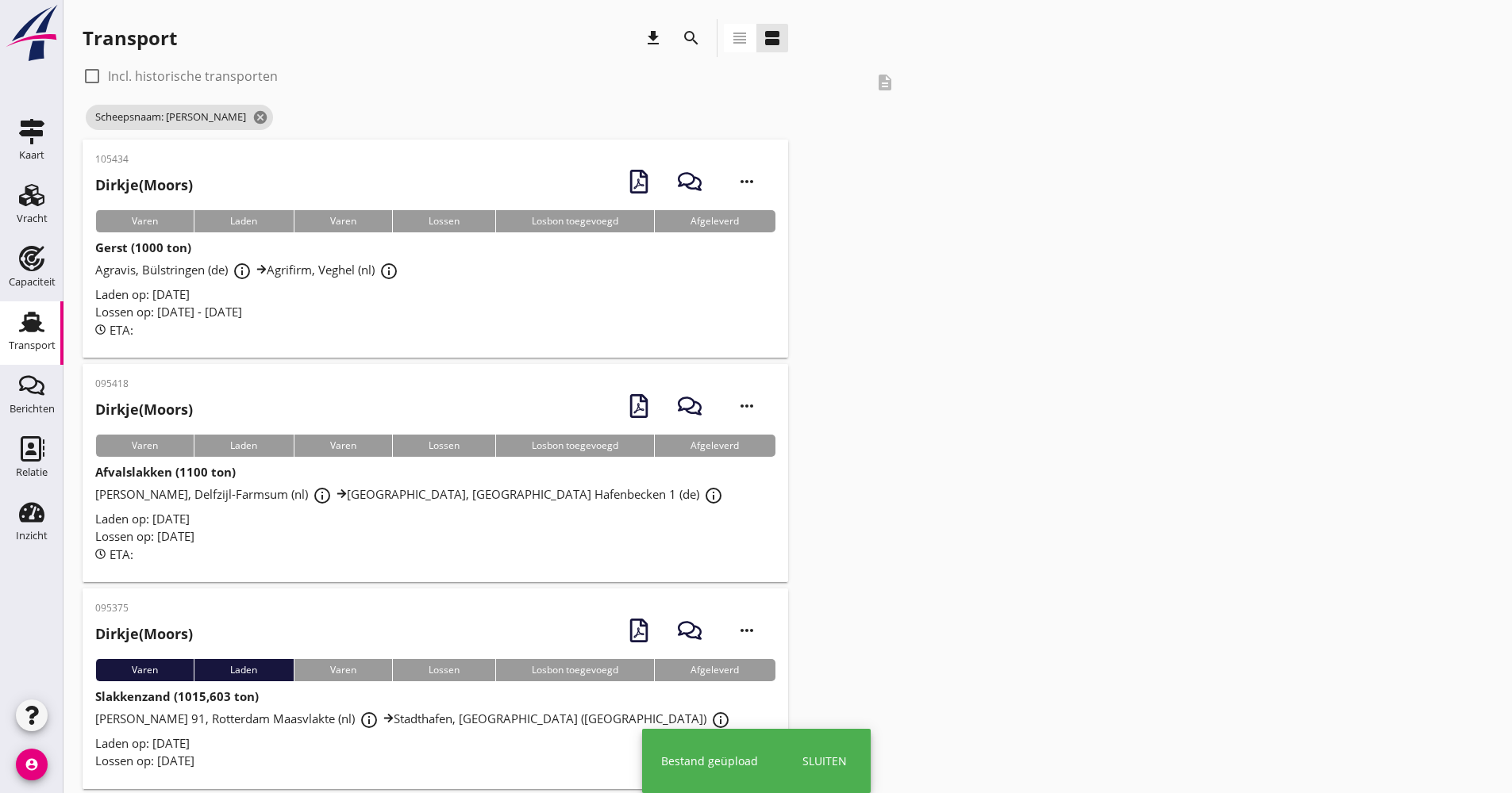
click at [414, 553] on div "ETA:" at bounding box center [435, 555] width 680 height 18
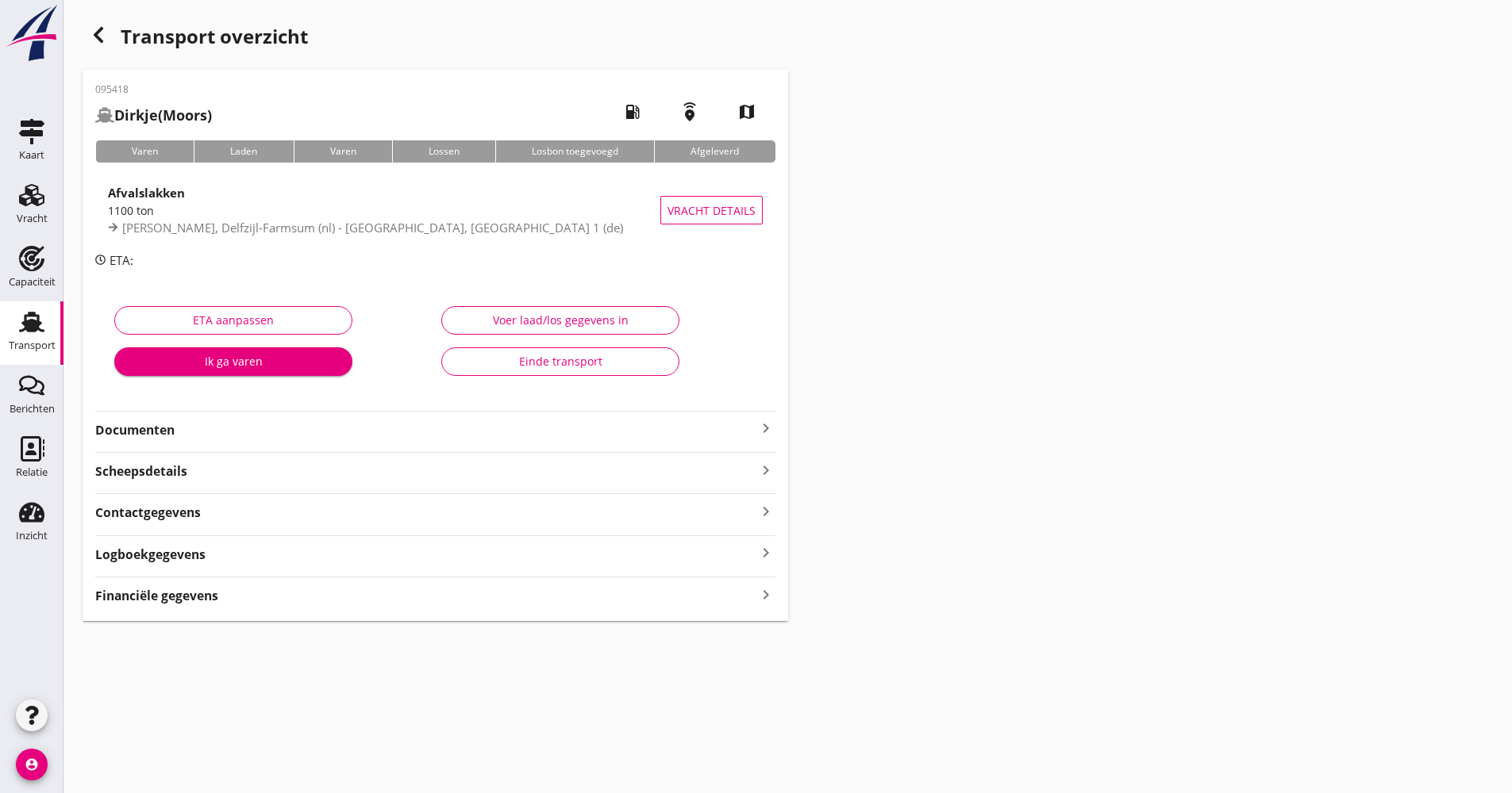
click at [234, 437] on strong "Documenten" at bounding box center [426, 430] width 662 height 18
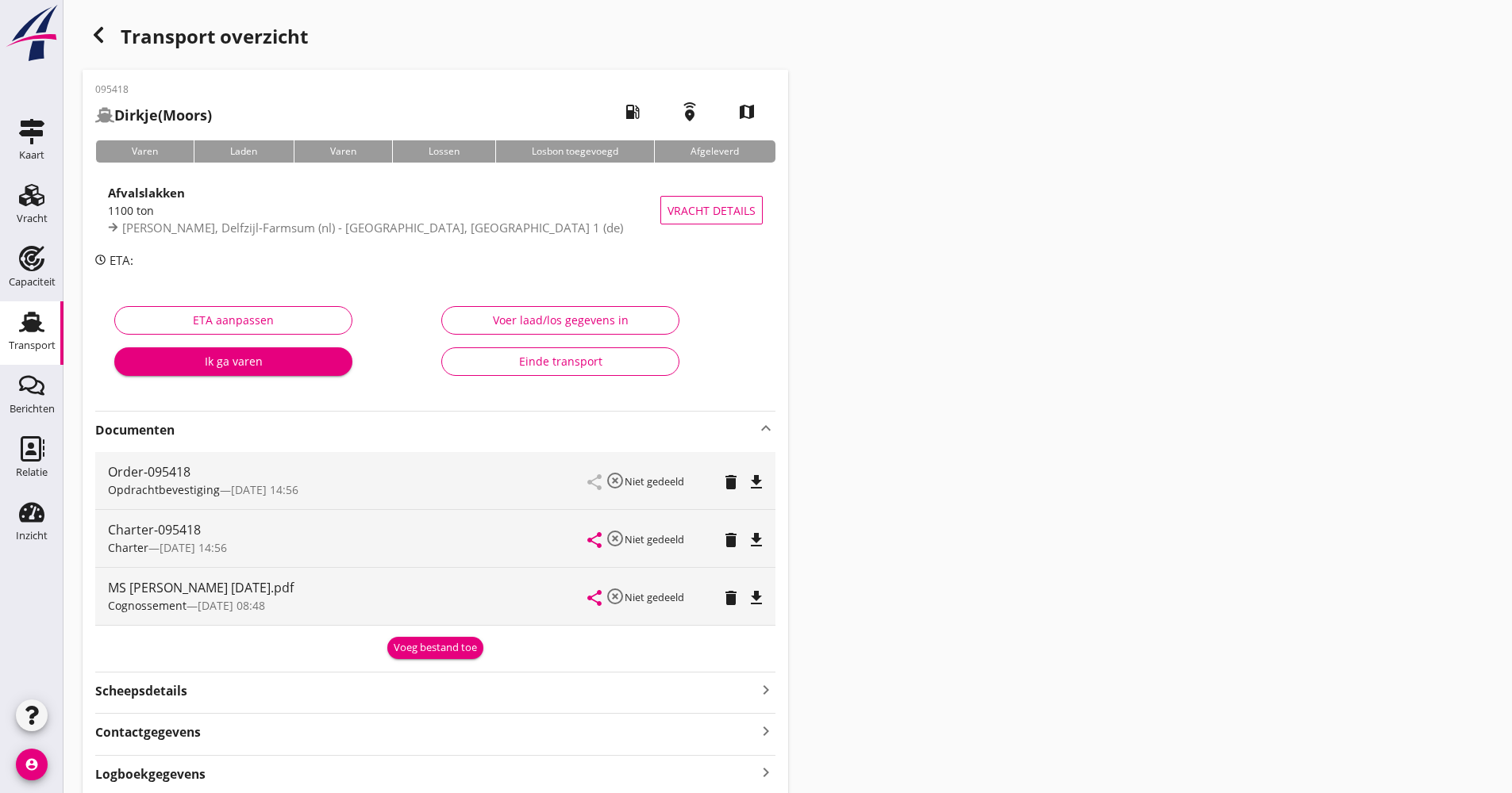
click at [234, 437] on strong "Documenten" at bounding box center [426, 430] width 662 height 18
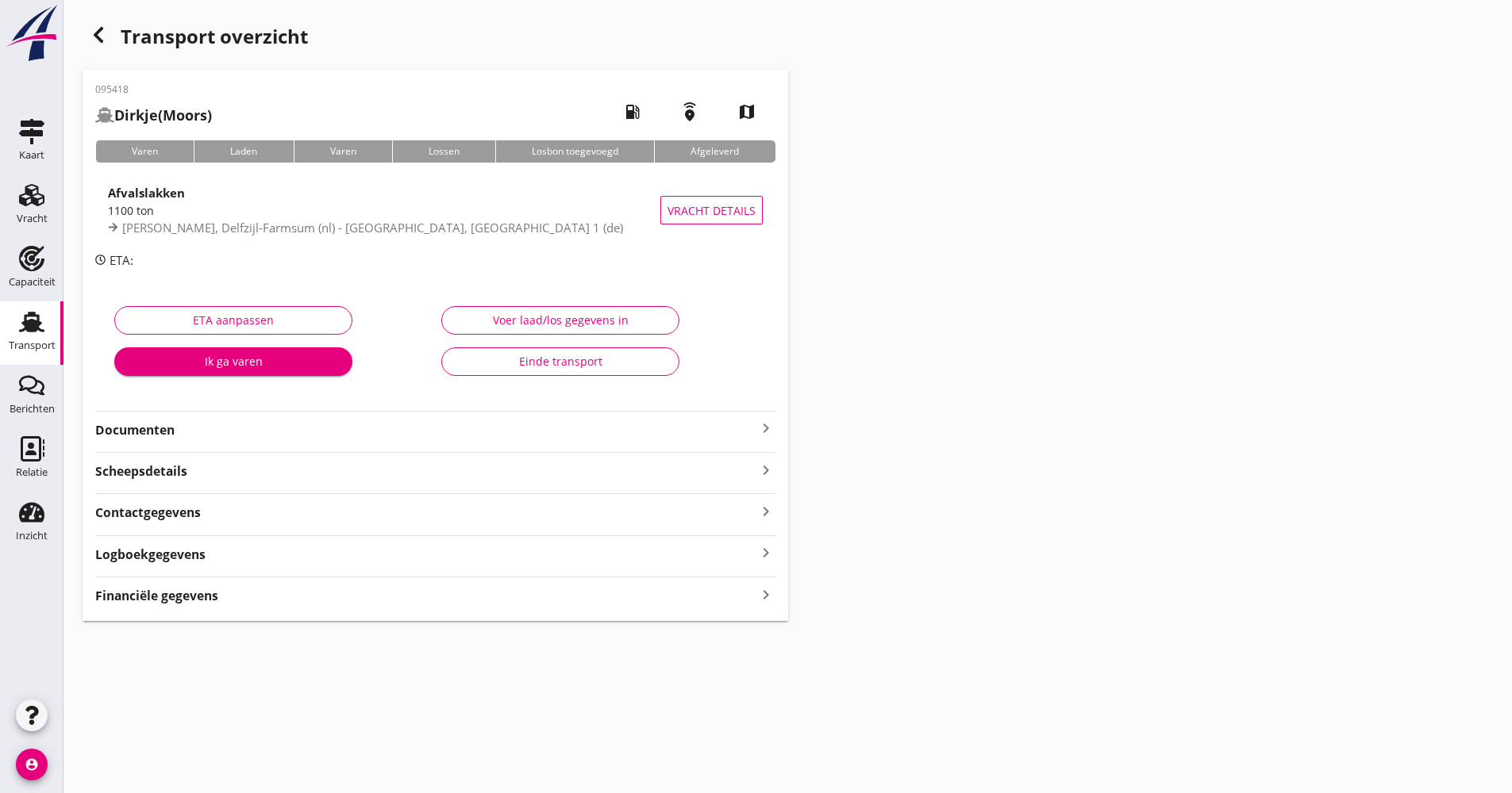
click at [238, 555] on div "Logboekgegevens keyboard_arrow_right" at bounding box center [435, 553] width 680 height 21
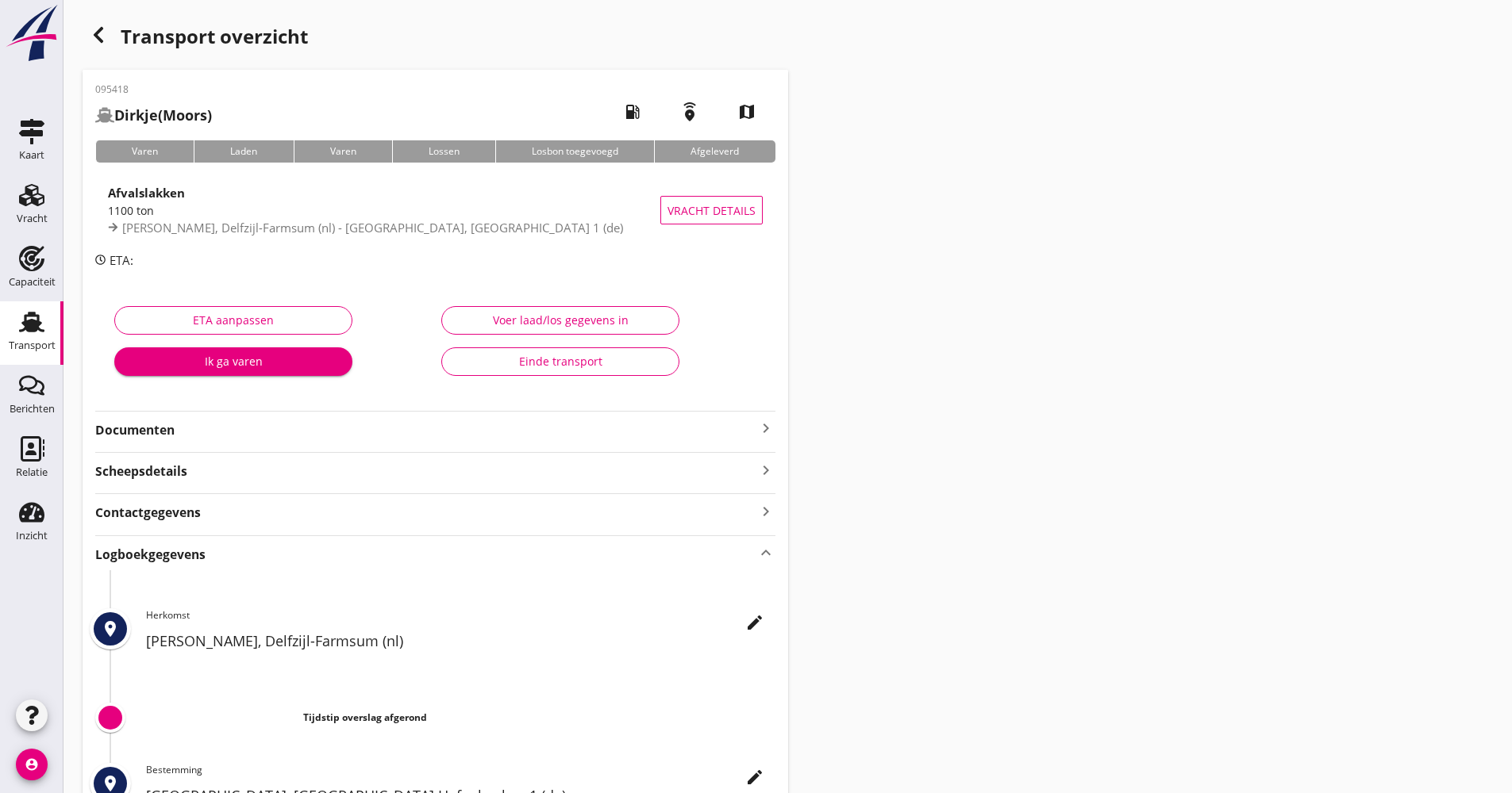
click at [749, 611] on button "edit" at bounding box center [755, 623] width 29 height 29
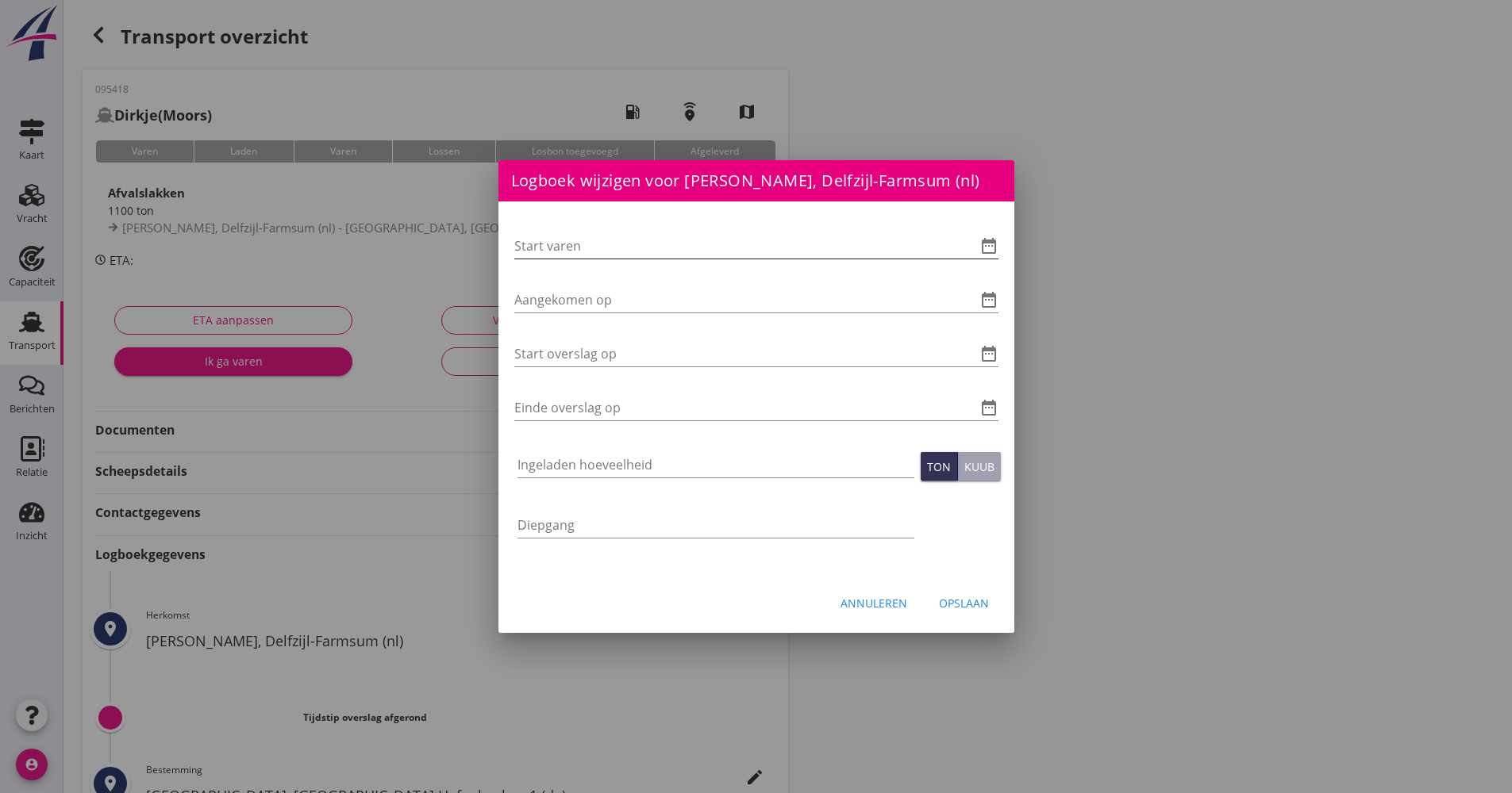
click at [990, 250] on icon "date_range" at bounding box center [989, 245] width 19 height 19
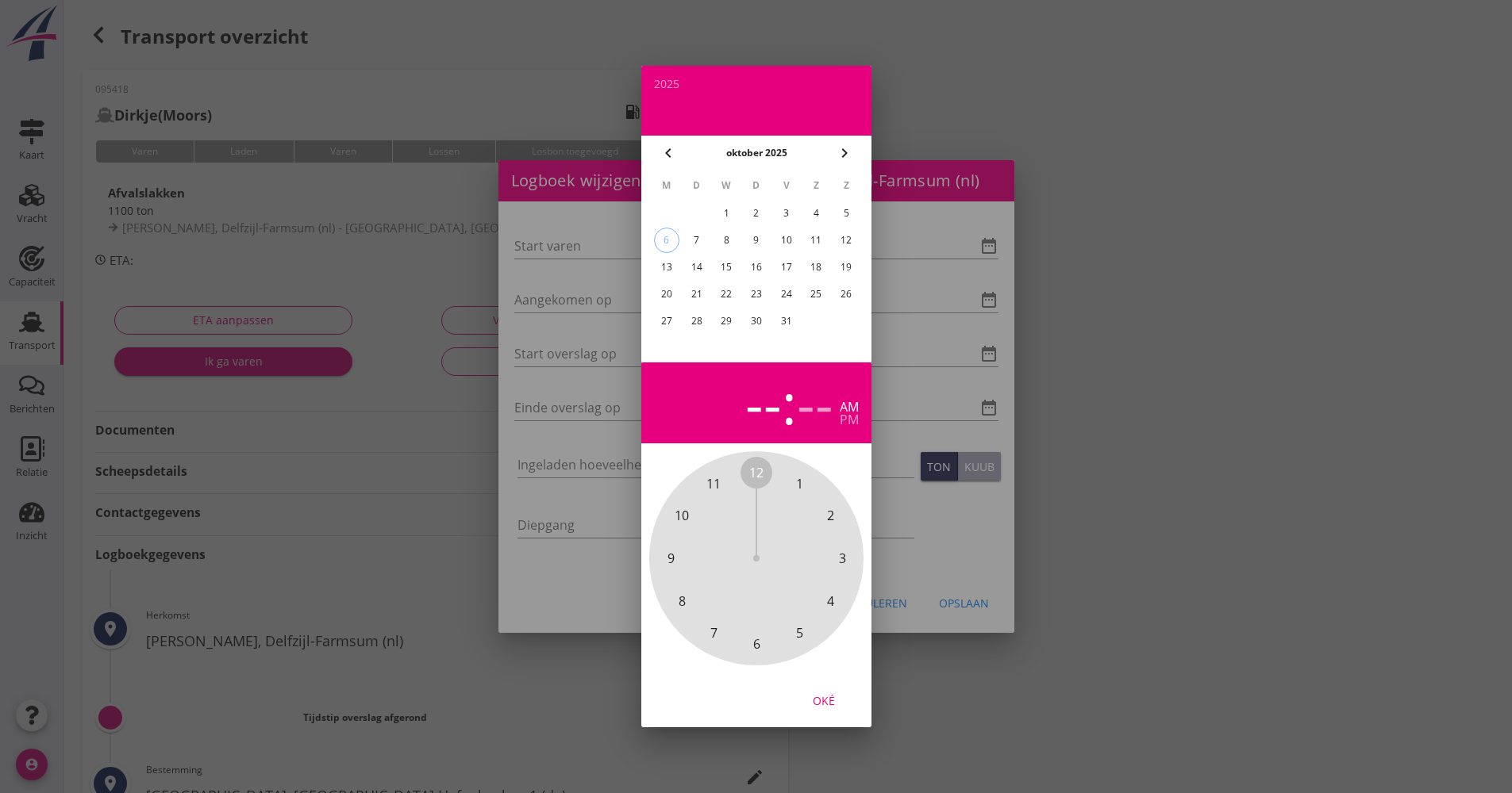
click at [789, 222] on div "3" at bounding box center [785, 213] width 25 height 25
drag, startPoint x: 757, startPoint y: 472, endPoint x: 763, endPoint y: 611, distance: 139.1
click at [763, 611] on div "12 1 2 3 4 5 6 7 8 9 10 11" at bounding box center [756, 559] width 171 height 171
click at [748, 468] on span "00" at bounding box center [757, 473] width 32 height 32
click at [758, 475] on span "00" at bounding box center [756, 472] width 14 height 19
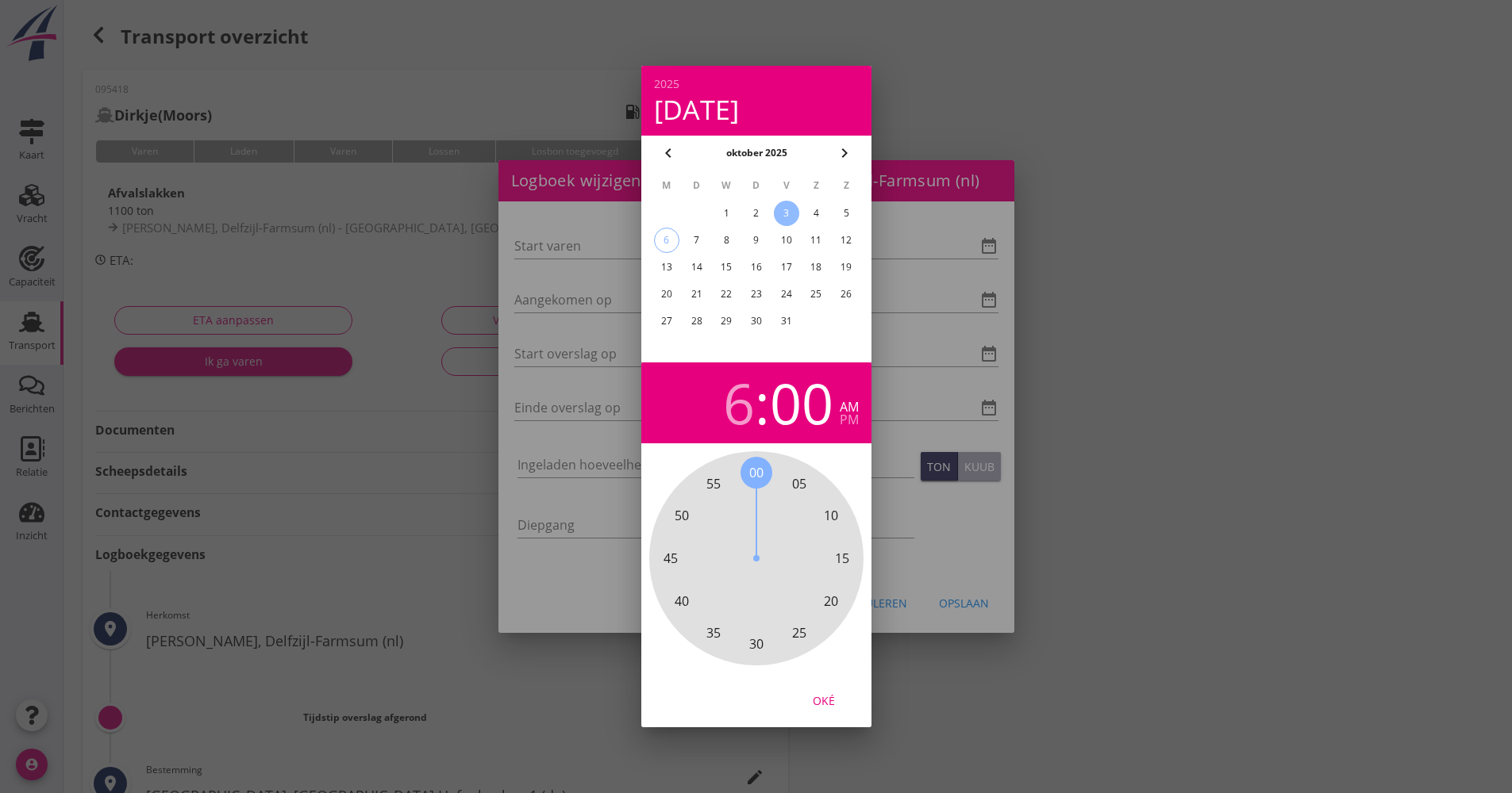
click at [835, 703] on div "Oké" at bounding box center [824, 700] width 45 height 17
type input "[DATE] 06:00"
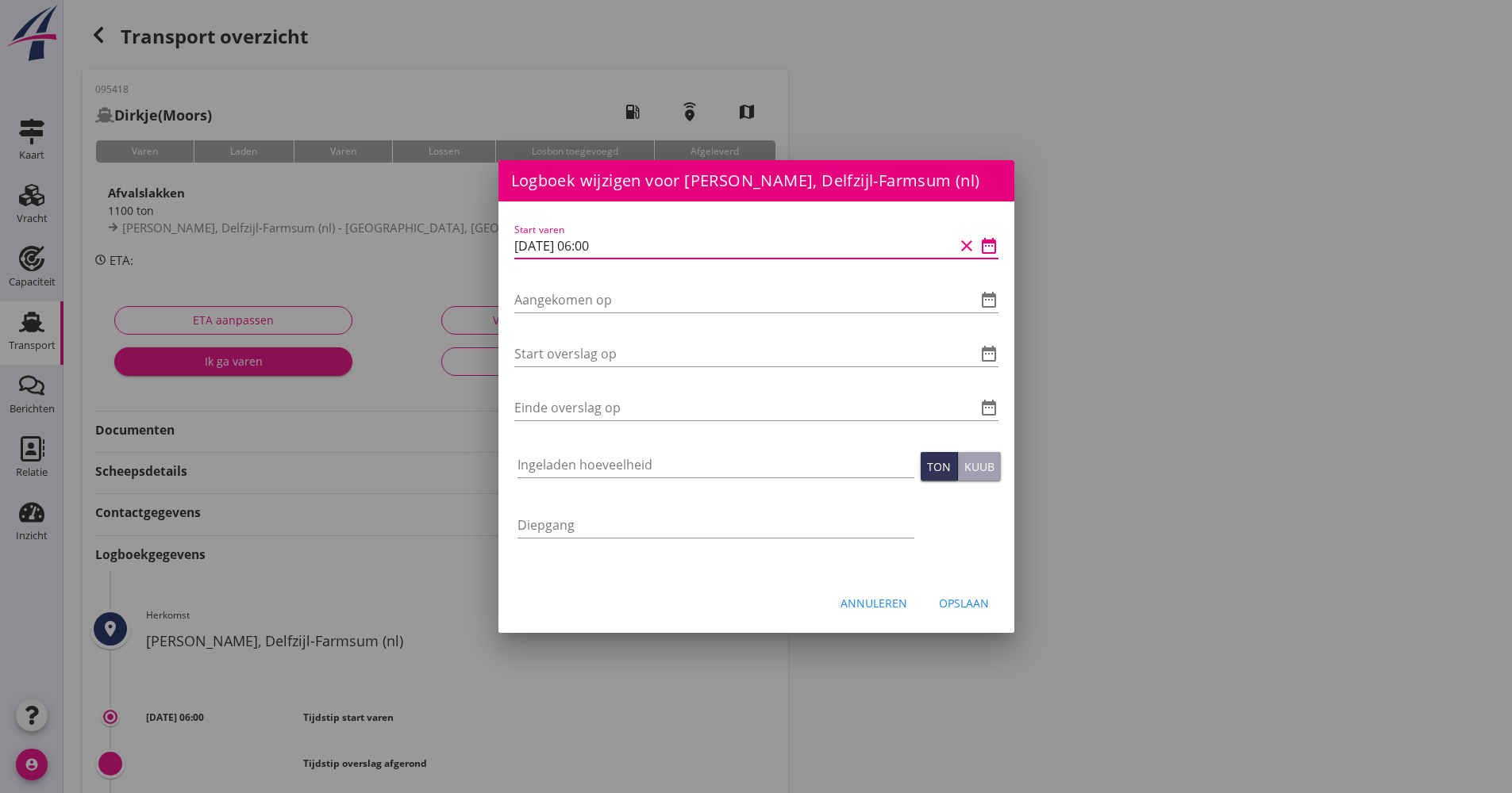
drag, startPoint x: 633, startPoint y: 244, endPoint x: 456, endPoint y: 253, distance: 177.2
click at [456, 253] on div "Logboek wijzigen voor UHM, [GEOGRAPHIC_DATA] Hafenbecken 1 (de) Start varen dat…" at bounding box center [756, 529] width 1512 height 1059
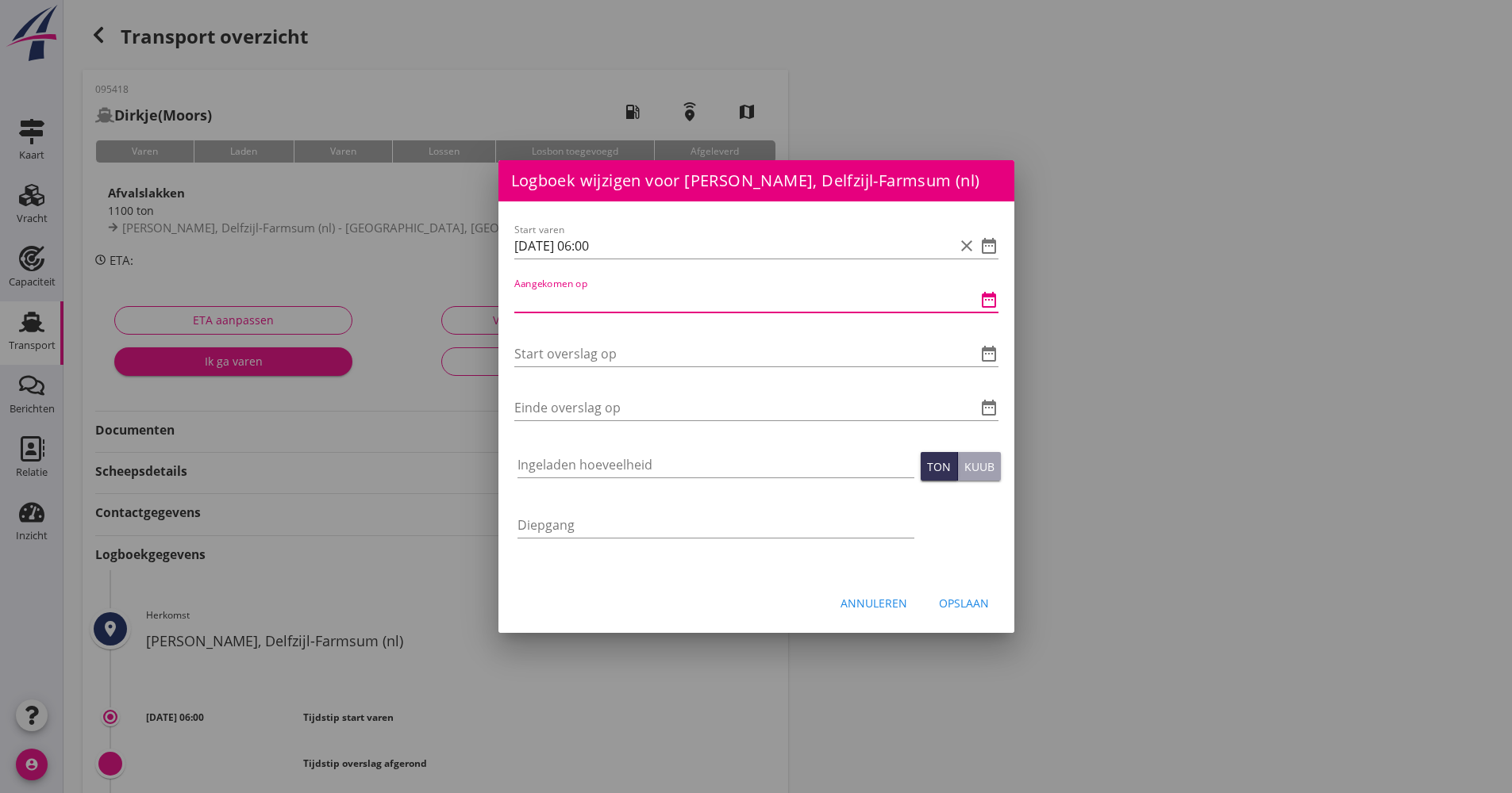
paste input "[DATE] 06:00"
type input "[DATE] 06:00"
drag, startPoint x: 582, startPoint y: 338, endPoint x: 555, endPoint y: 356, distance: 32.4
click at [555, 356] on input "Start overslag op" at bounding box center [734, 354] width 440 height 25
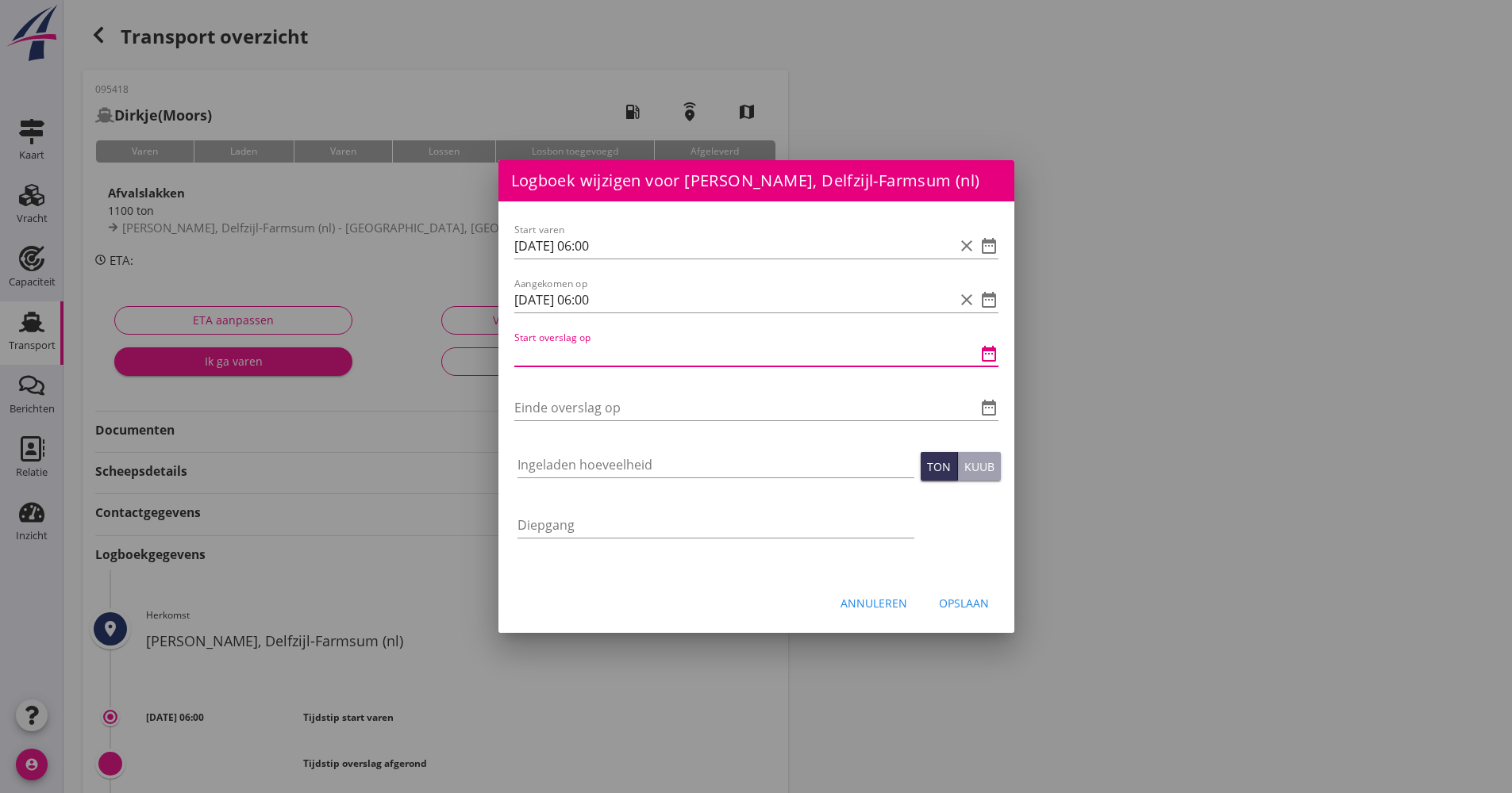
paste input "[DATE] 06:00"
drag, startPoint x: 615, startPoint y: 355, endPoint x: 594, endPoint y: 352, distance: 21.2
click at [594, 352] on input "[DATE] 06:00" at bounding box center [734, 354] width 440 height 25
type input "[DATE] 09:30"
drag, startPoint x: 547, startPoint y: 423, endPoint x: 554, endPoint y: 406, distance: 18.4
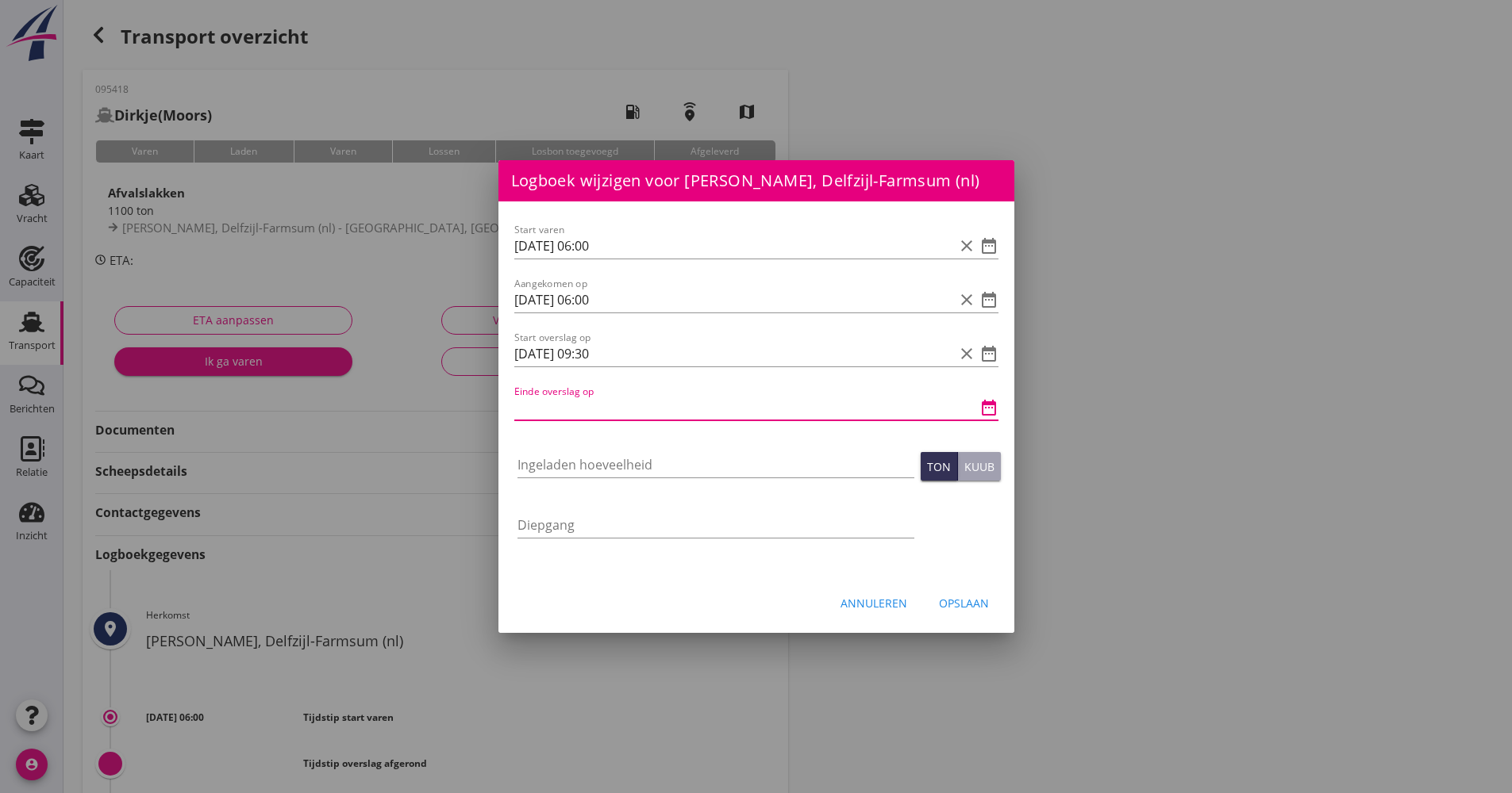
paste input "[DATE] 06:00"
drag, startPoint x: 633, startPoint y: 414, endPoint x: 584, endPoint y: 413, distance: 49.0
click at [584, 413] on input "[DATE] 06:00" at bounding box center [734, 407] width 440 height 25
type input "[DATE] 13:30"
click at [575, 458] on input "Ingeladen hoeveelheid" at bounding box center [715, 464] width 397 height 25
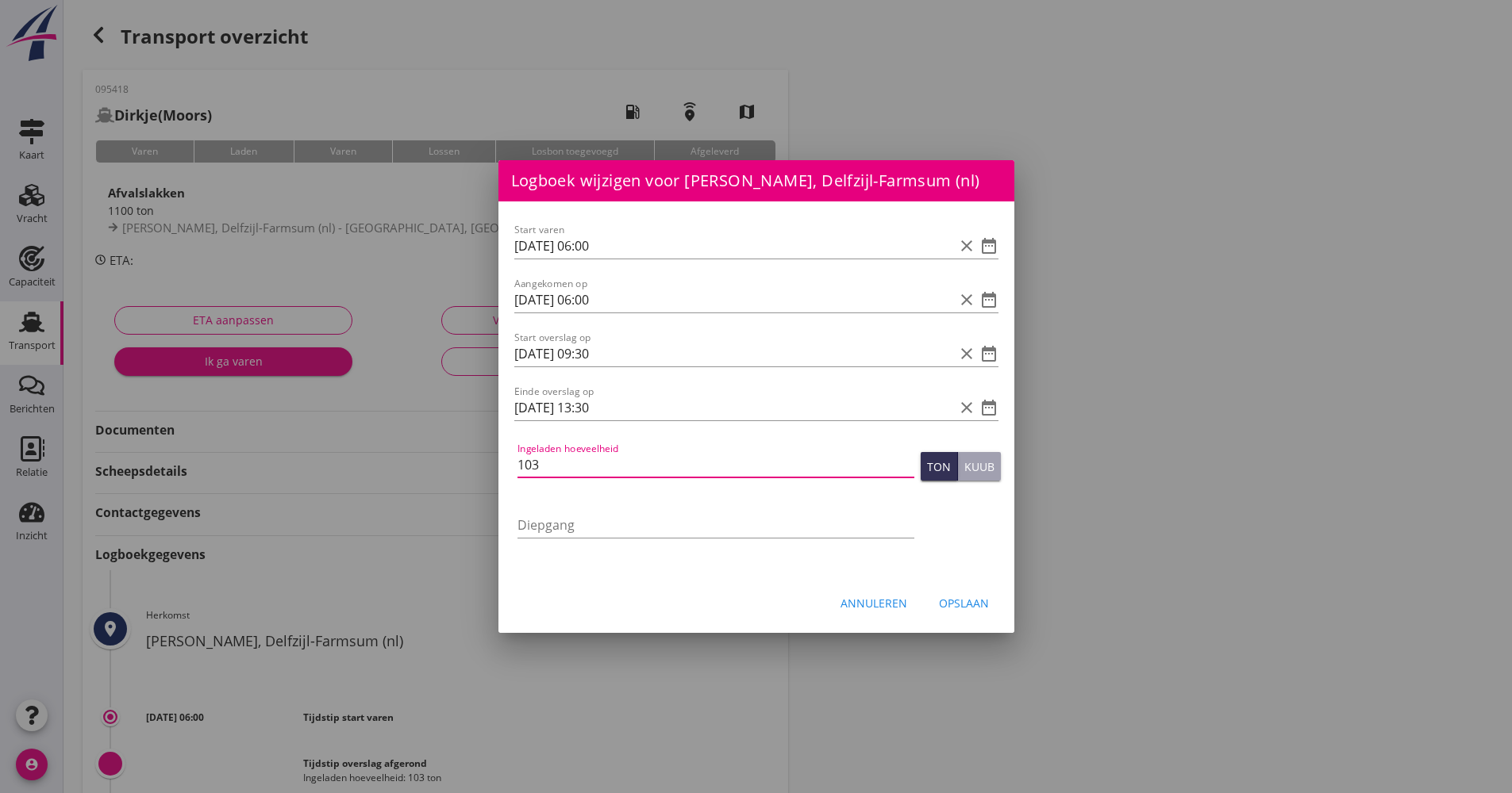
type input "1038"
type input "1038.750"
click at [974, 597] on div "Opslaan" at bounding box center [964, 603] width 50 height 17
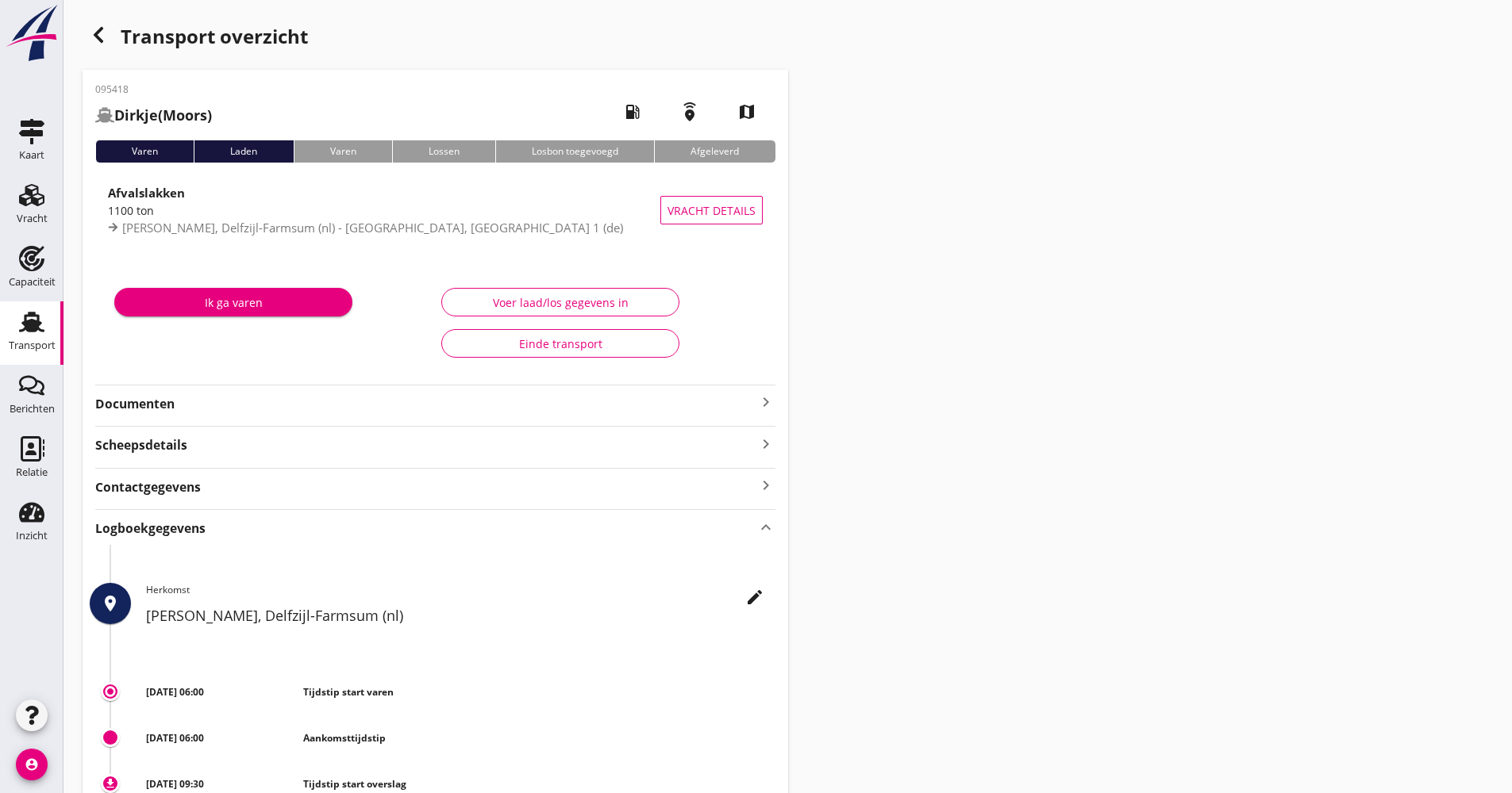
click at [131, 37] on div "Transport overzicht" at bounding box center [435, 37] width 705 height 38
click at [115, 33] on div "Transport overzicht" at bounding box center [435, 37] width 705 height 38
click at [104, 33] on icon "button" at bounding box center [98, 34] width 19 height 19
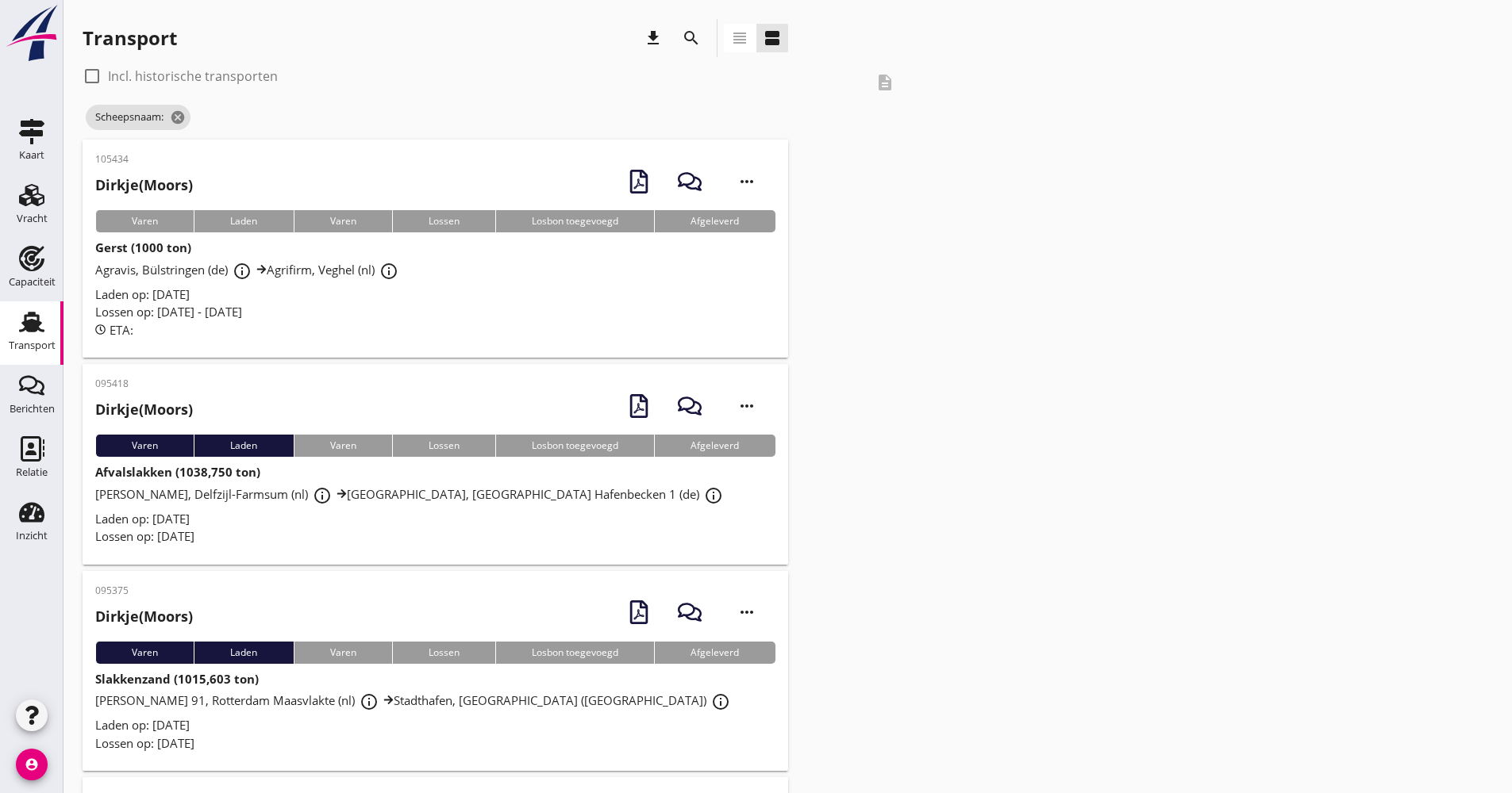
click at [686, 31] on icon "search" at bounding box center [691, 37] width 19 height 19
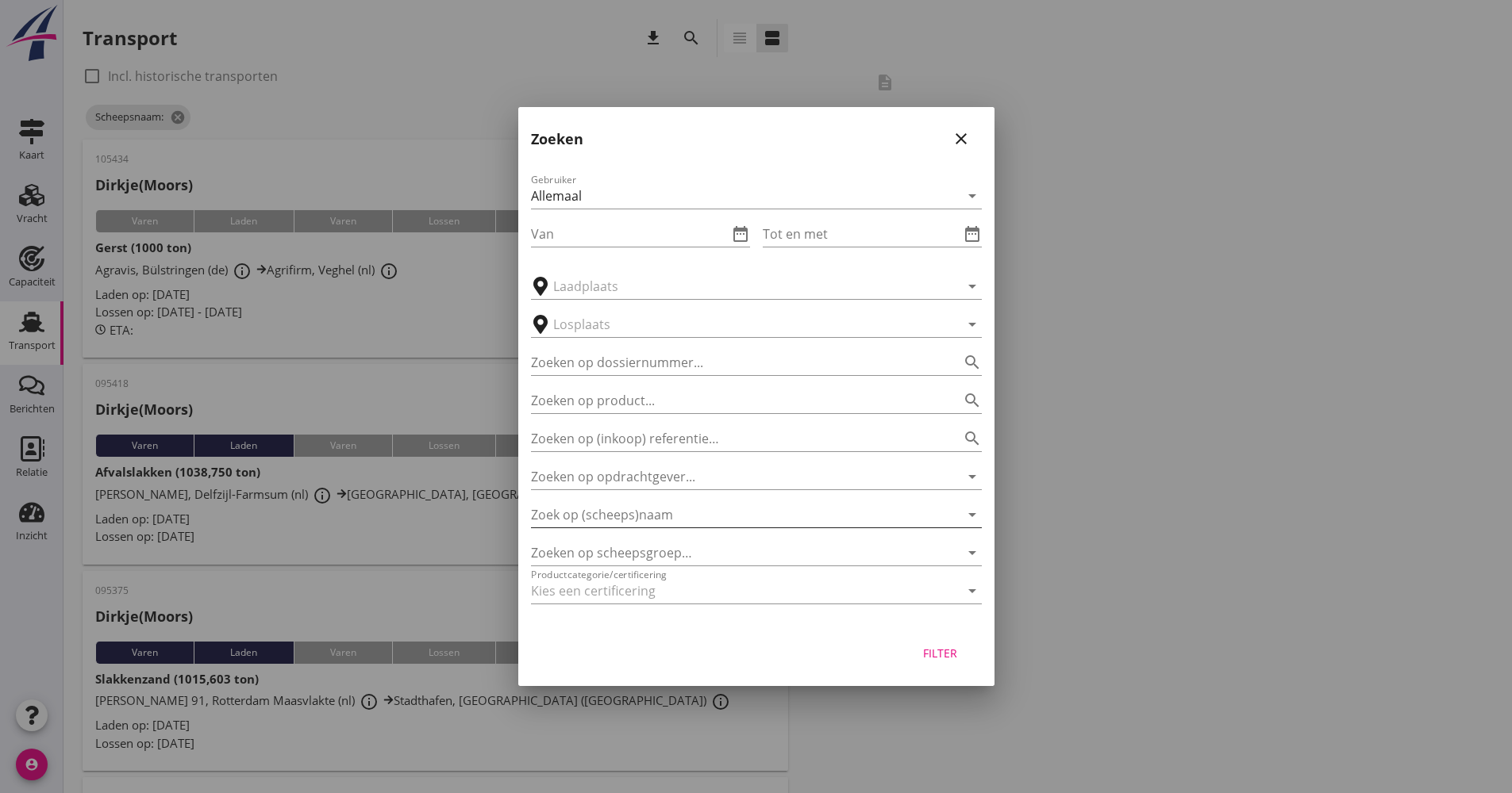
click at [660, 515] on input "Zoek op (scheeps)naam" at bounding box center [735, 515] width 407 height 25
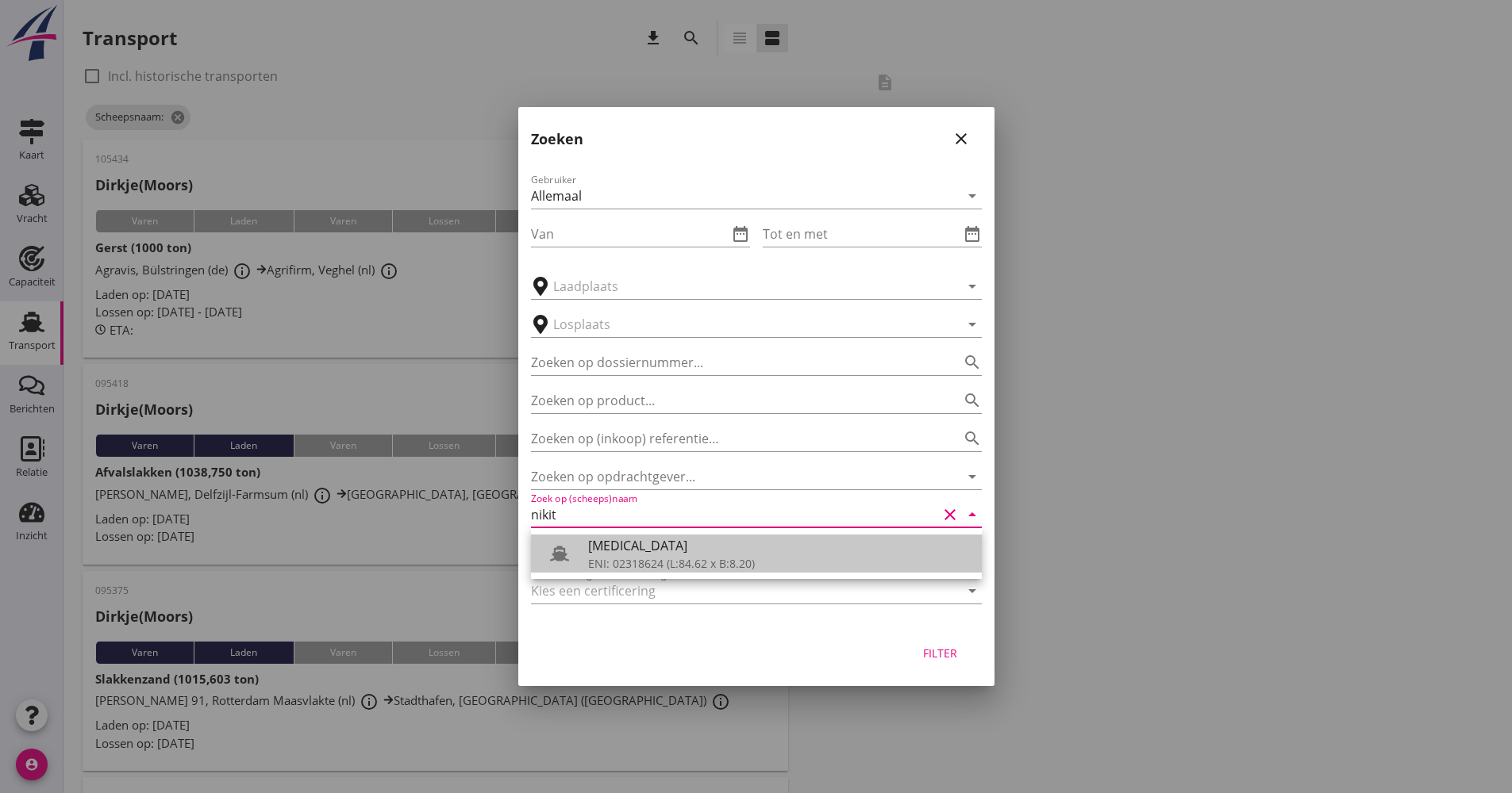
click at [681, 567] on div "ENI: 02318624 (L:84.62 x B:8.20)" at bounding box center [778, 563] width 381 height 17
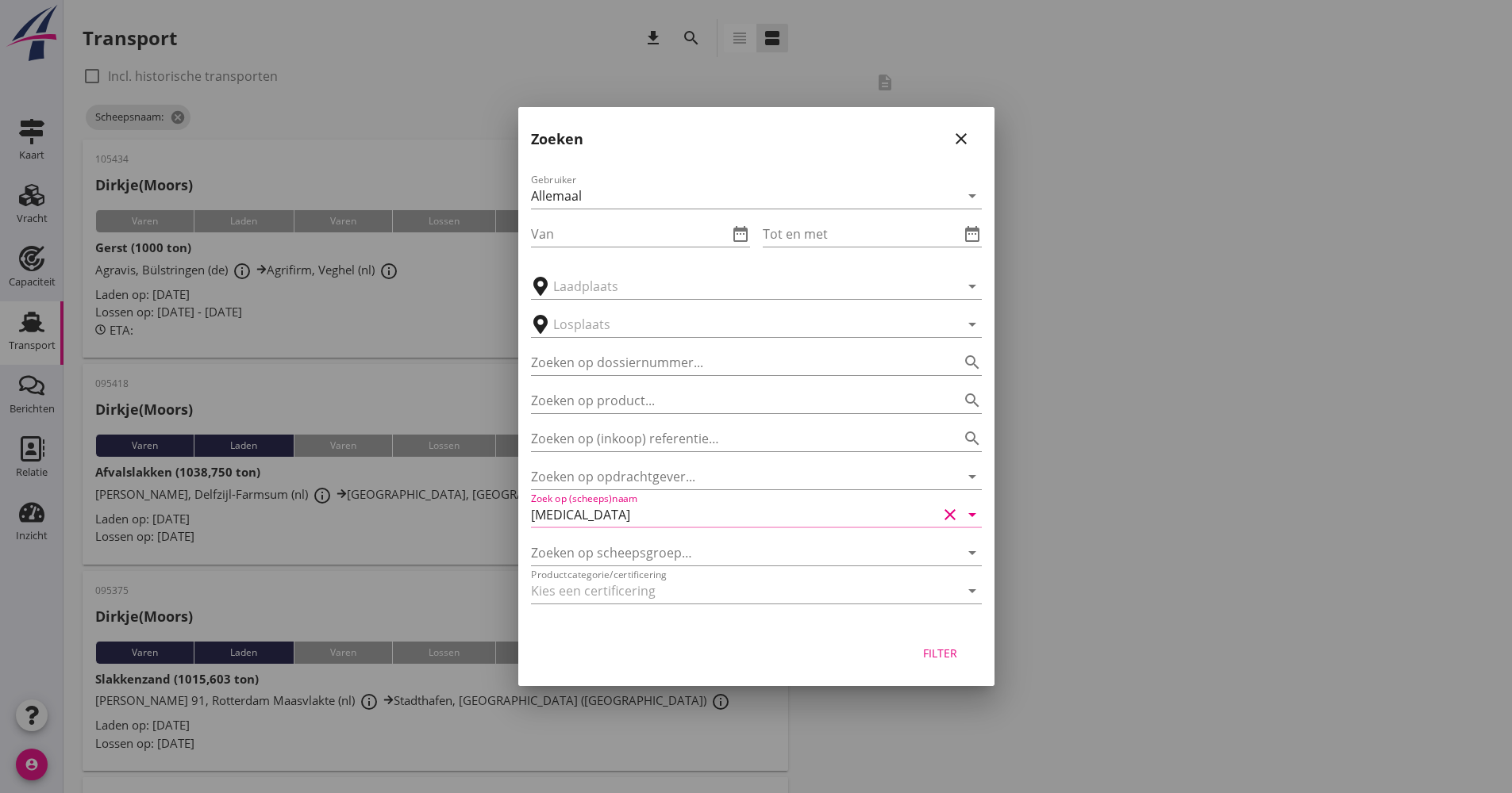
click at [957, 654] on div "Filter" at bounding box center [941, 653] width 45 height 17
type input "[MEDICAL_DATA]"
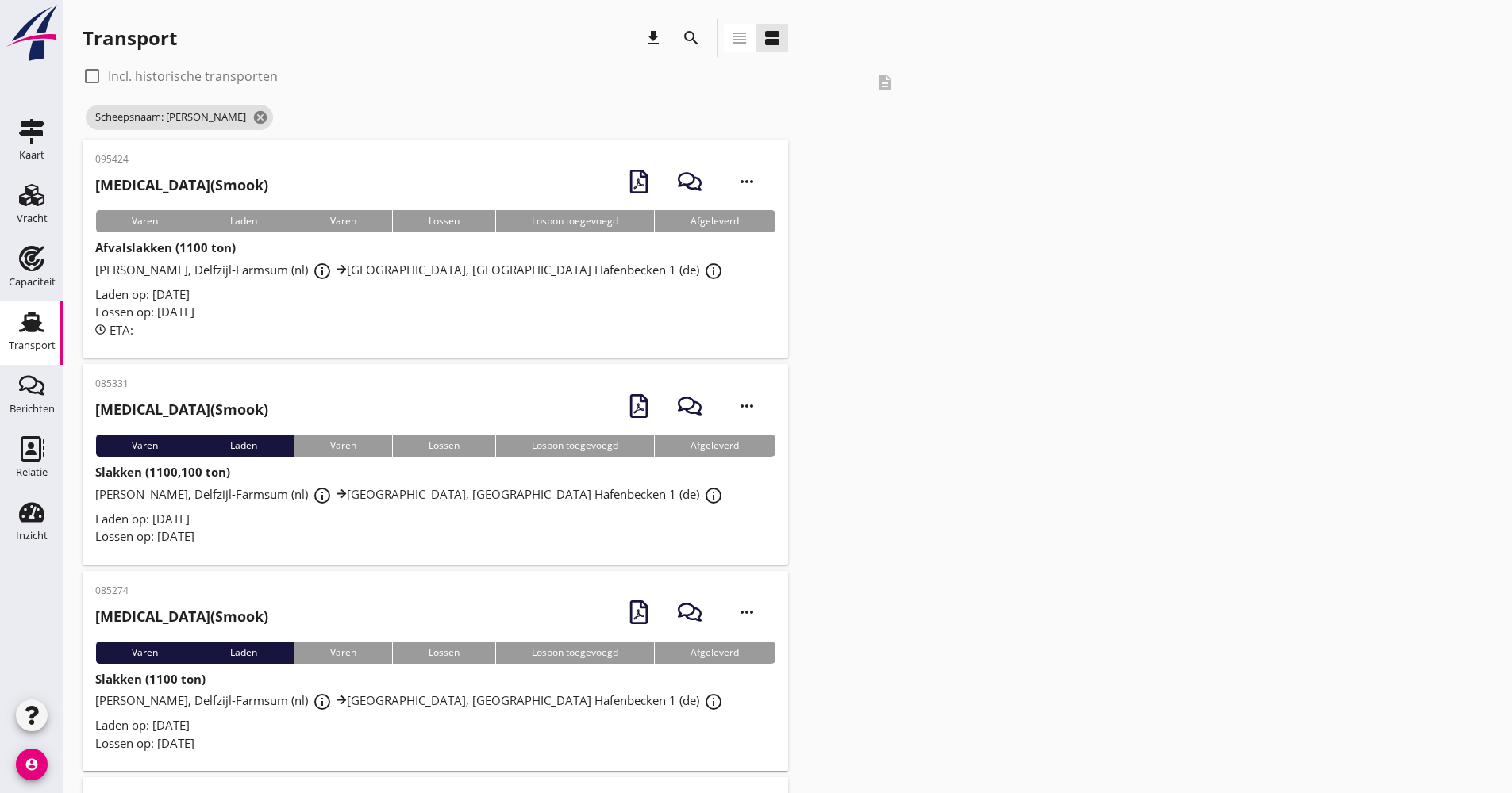
click at [425, 308] on div "Lossen op: [DATE]" at bounding box center [435, 312] width 680 height 18
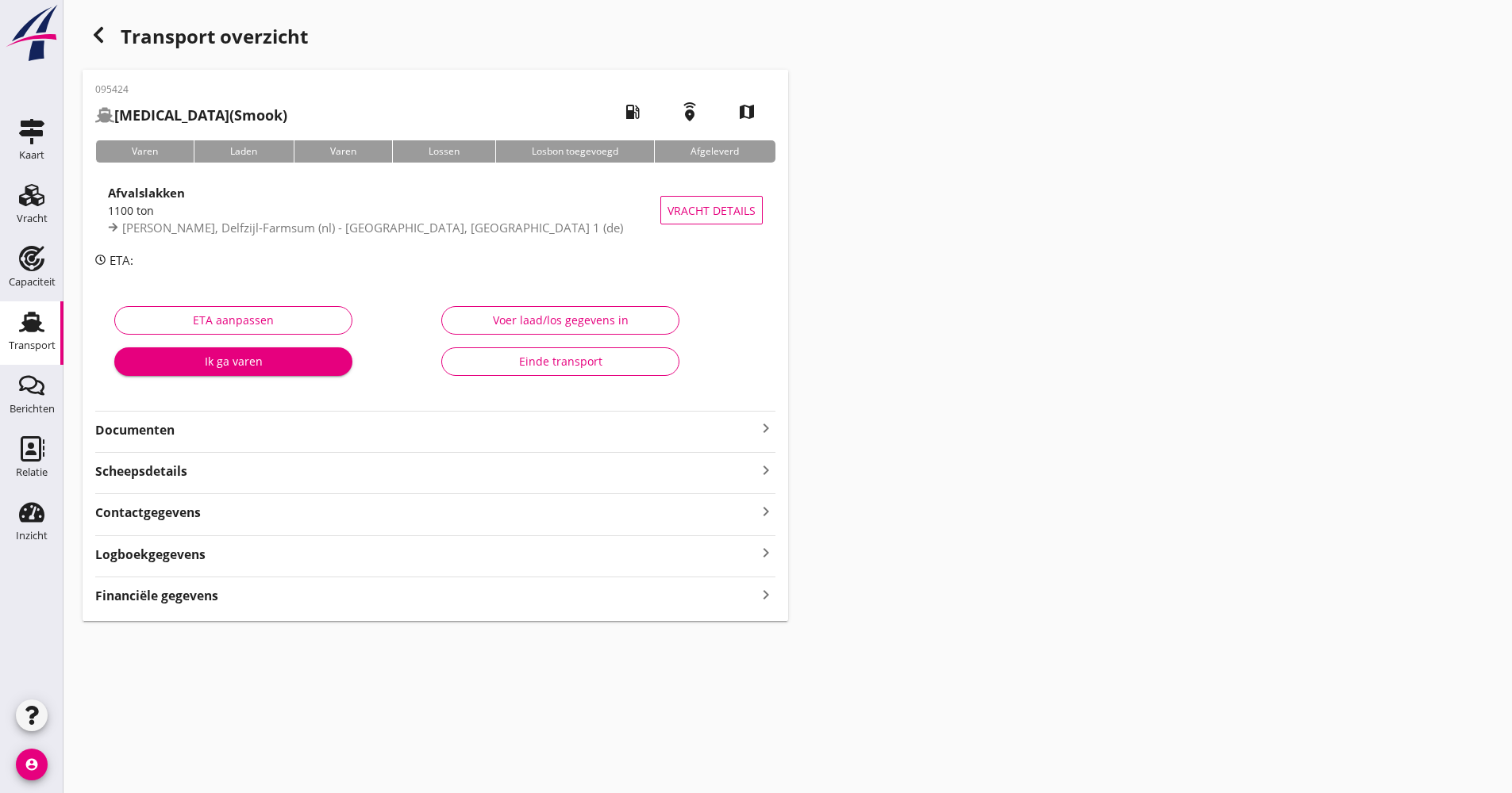
click at [177, 432] on strong "Documenten" at bounding box center [426, 430] width 662 height 18
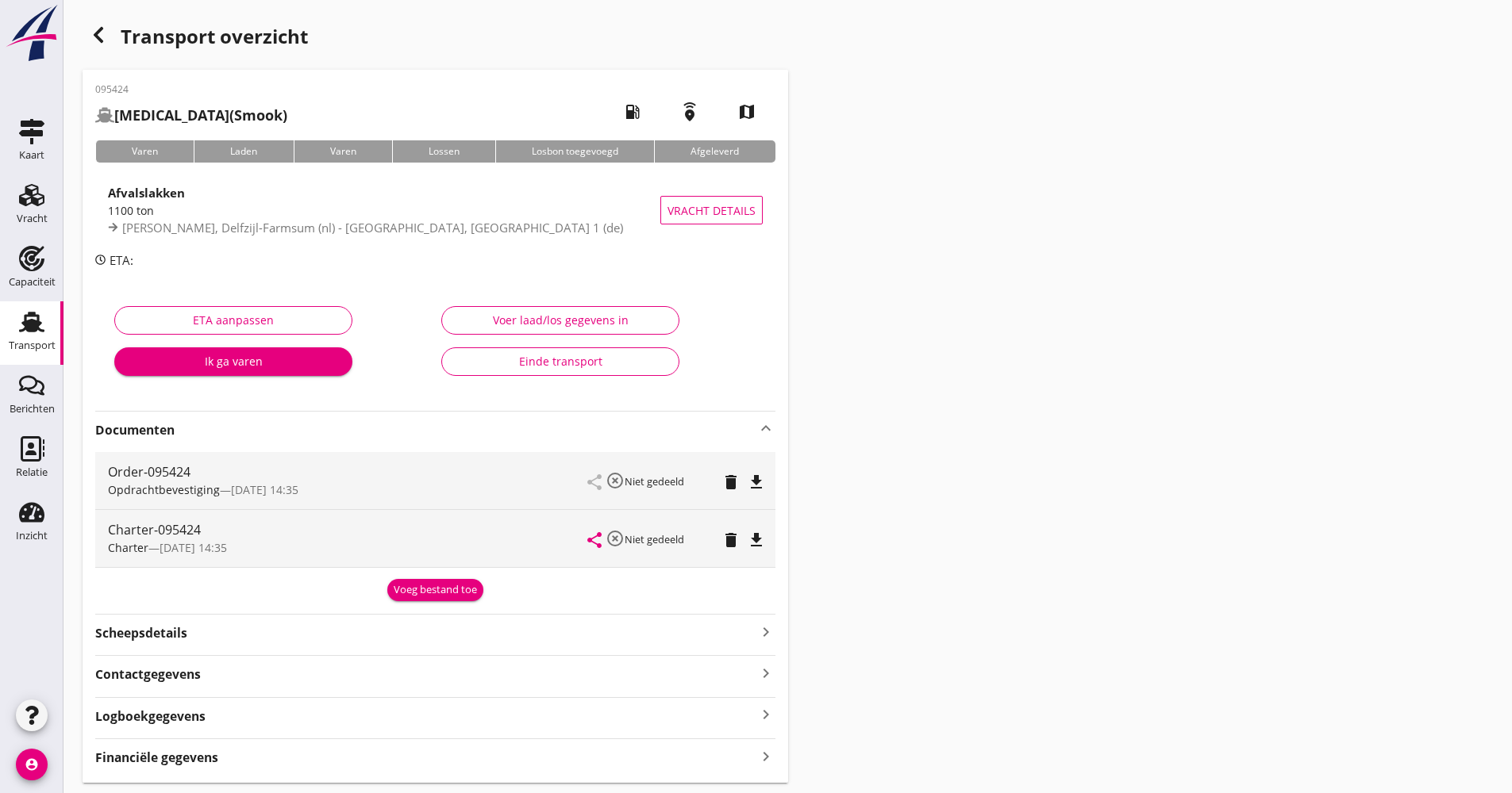
click at [217, 433] on strong "Documenten" at bounding box center [426, 430] width 662 height 18
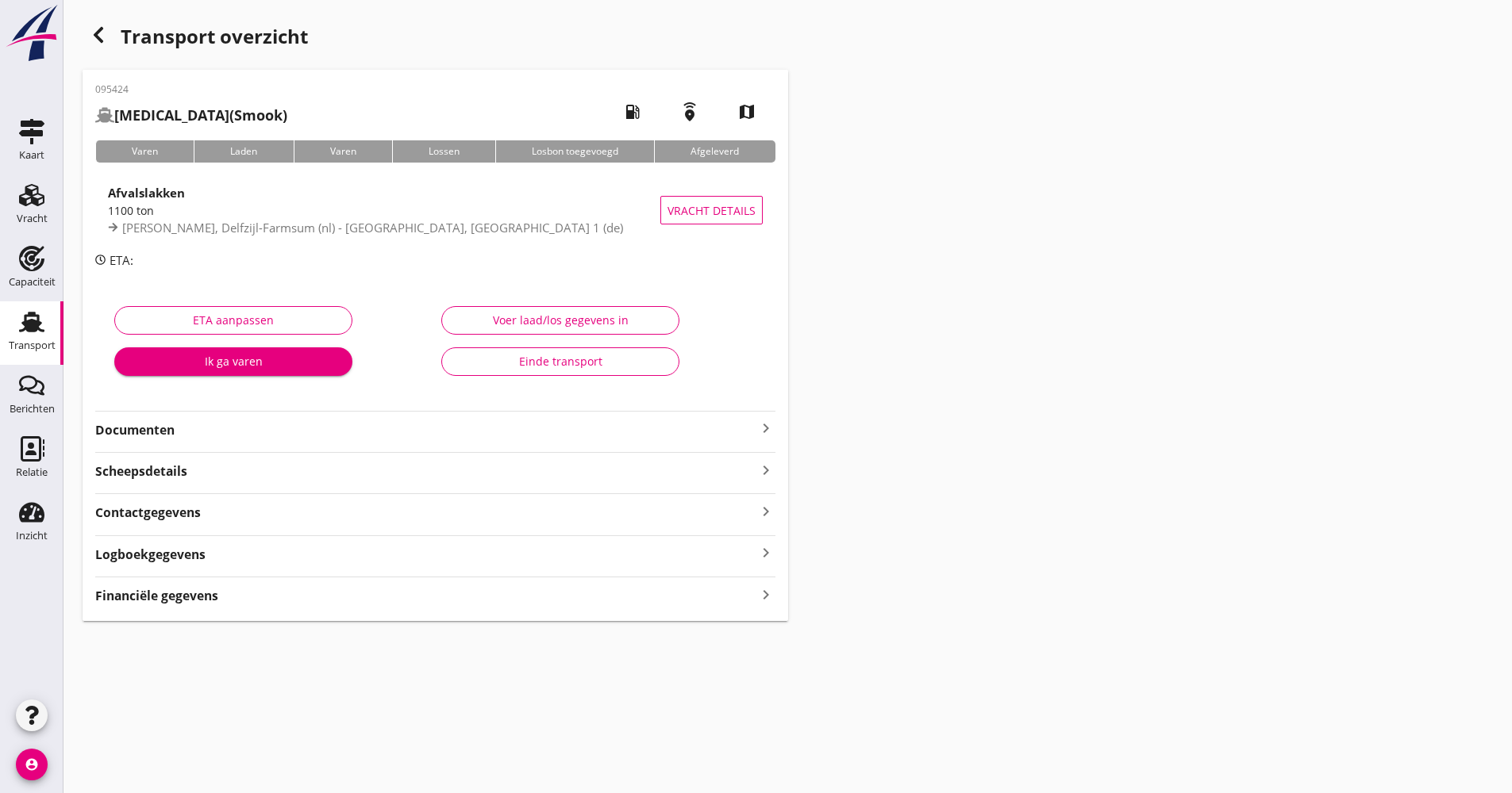
click at [230, 554] on div "Logboekgegevens keyboard_arrow_right" at bounding box center [435, 553] width 680 height 21
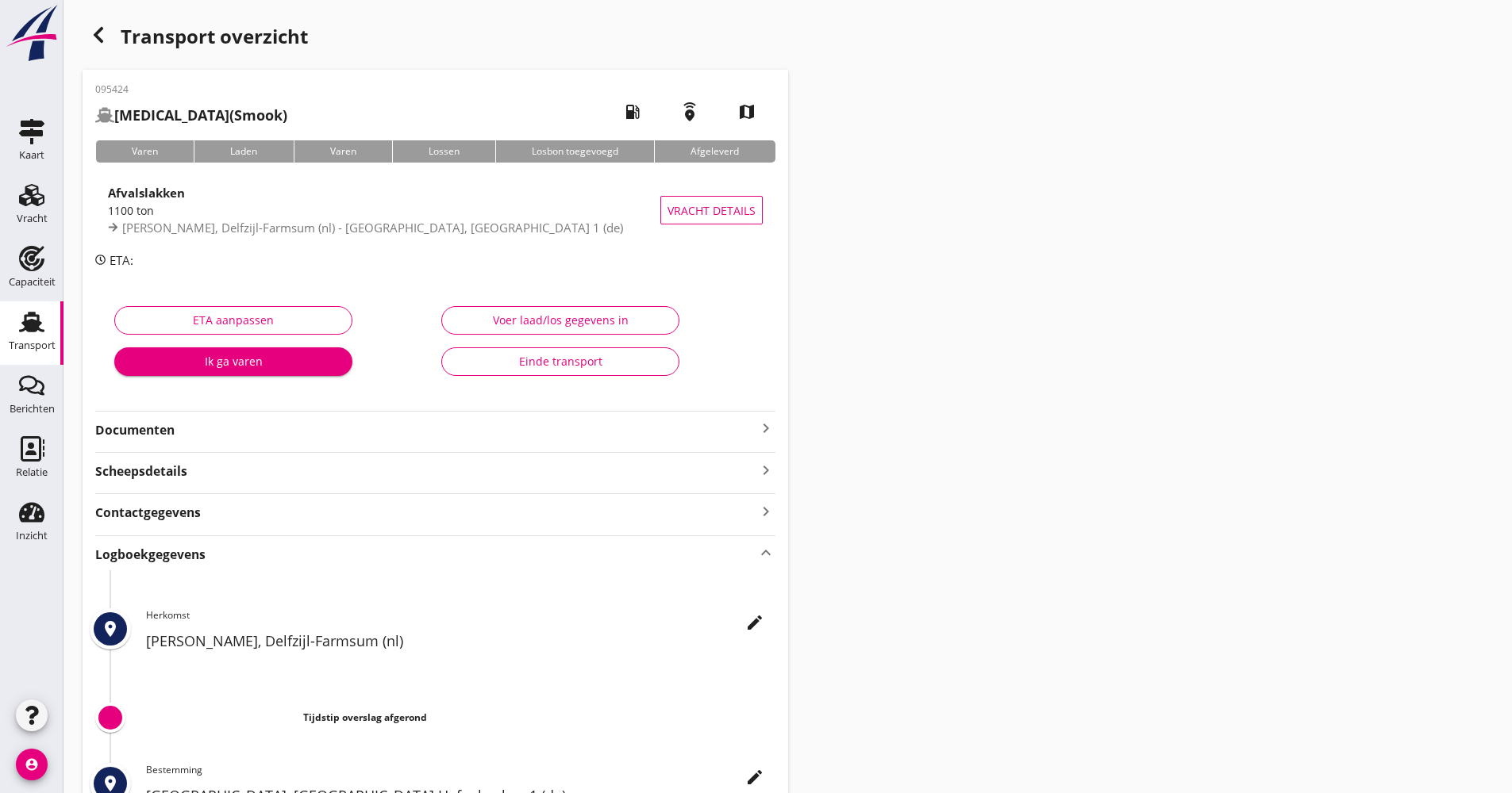
click at [763, 627] on icon "edit" at bounding box center [754, 622] width 19 height 19
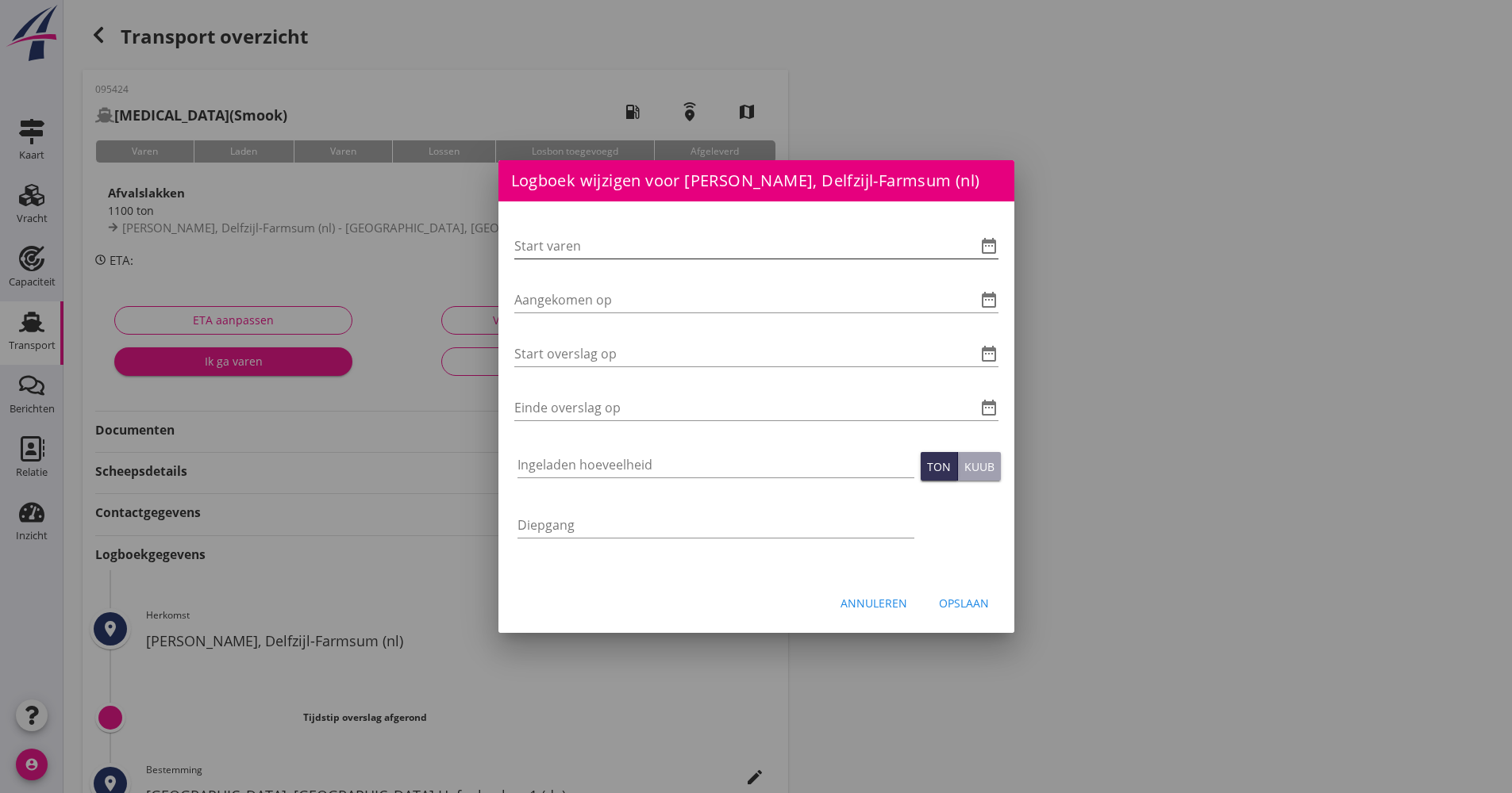
click at [987, 249] on icon "date_range" at bounding box center [989, 245] width 19 height 19
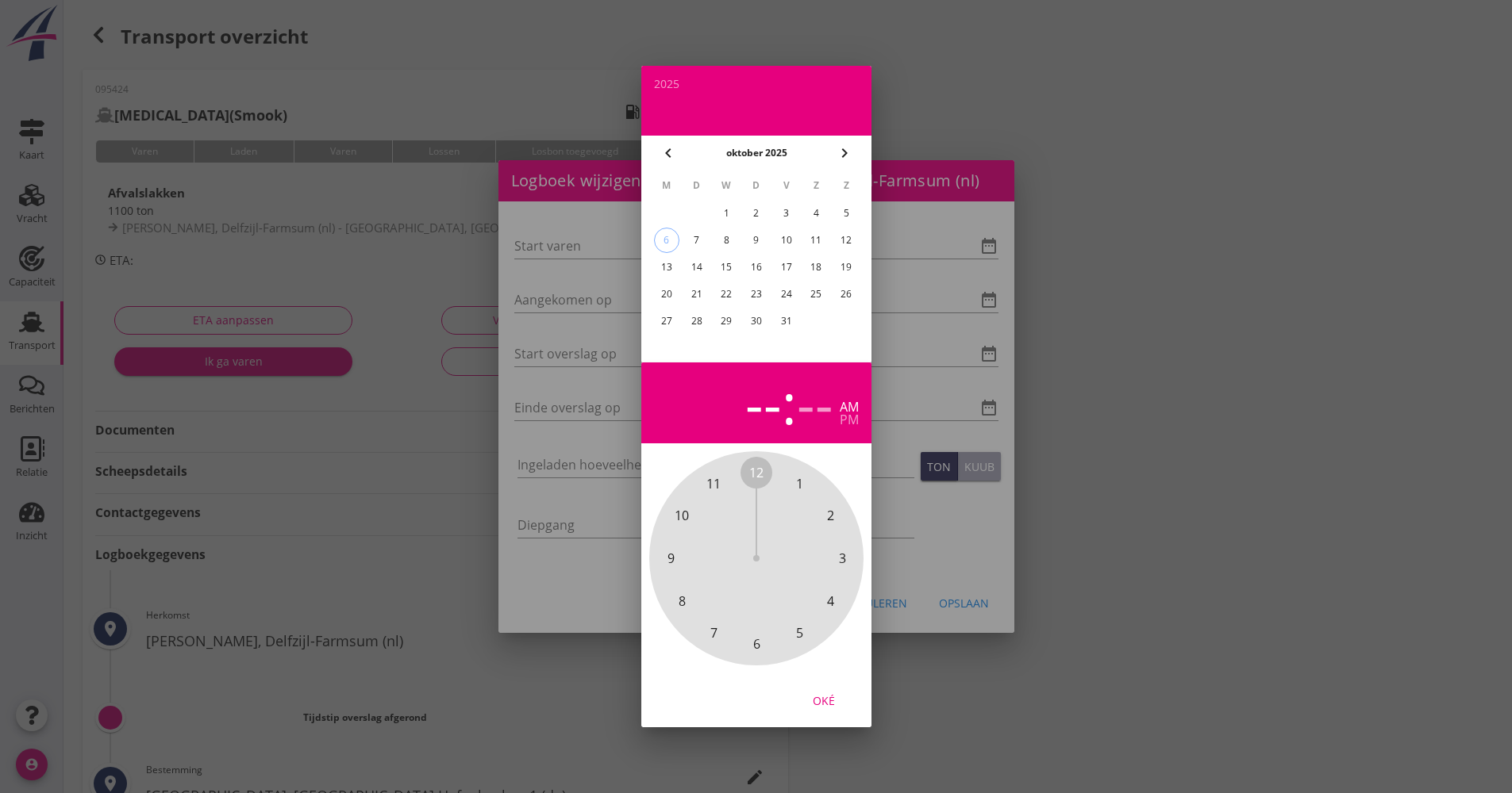
click at [785, 216] on div "3" at bounding box center [785, 213] width 25 height 25
drag, startPoint x: 760, startPoint y: 473, endPoint x: 754, endPoint y: 617, distance: 144.1
click at [754, 617] on div "12 1 2 3 4 5 6 7 8 9 10 11" at bounding box center [756, 559] width 171 height 171
click at [753, 469] on span "00" at bounding box center [756, 472] width 14 height 19
click at [822, 690] on button "Oké" at bounding box center [824, 700] width 70 height 29
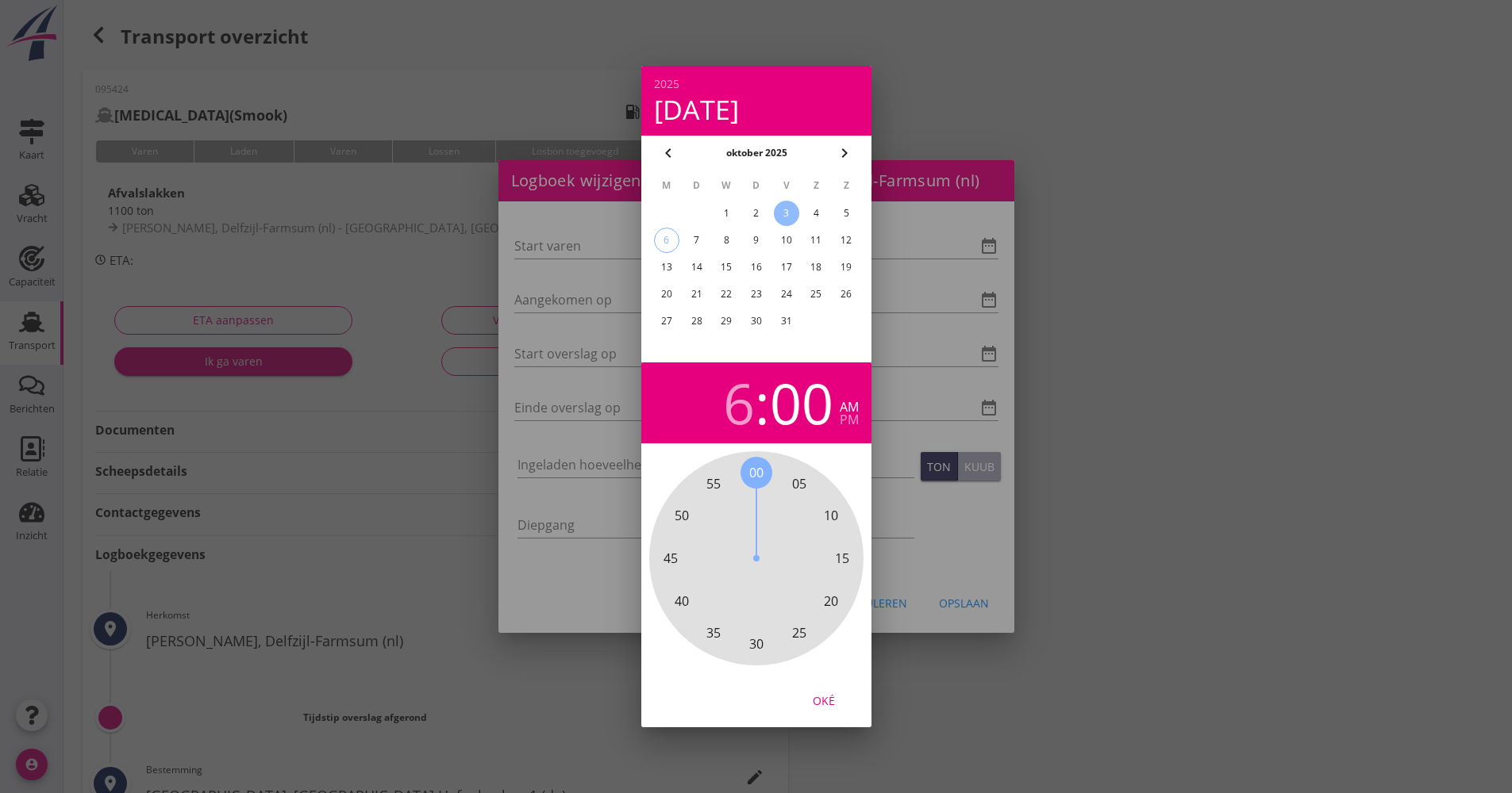
type input "[DATE] 06:00"
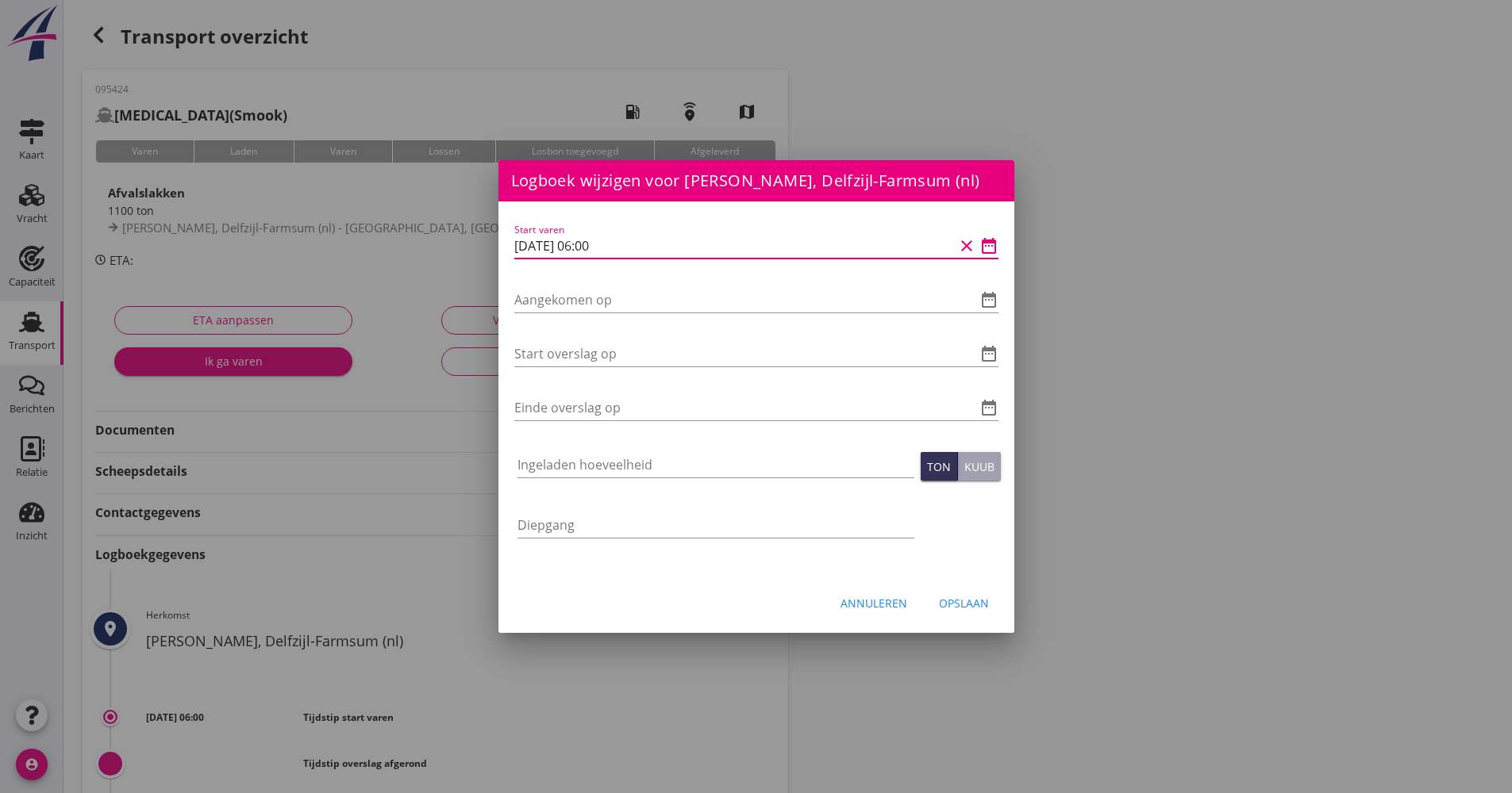
drag, startPoint x: 626, startPoint y: 252, endPoint x: 486, endPoint y: 249, distance: 140.0
click at [486, 249] on div "Logboek wijzigen voor UHM, [GEOGRAPHIC_DATA] Hafenbecken 1 (de) Start varen dat…" at bounding box center [756, 529] width 1512 height 1059
drag, startPoint x: 515, startPoint y: 298, endPoint x: 546, endPoint y: 292, distance: 31.6
click at [546, 292] on input "Aangekomen op" at bounding box center [734, 299] width 440 height 25
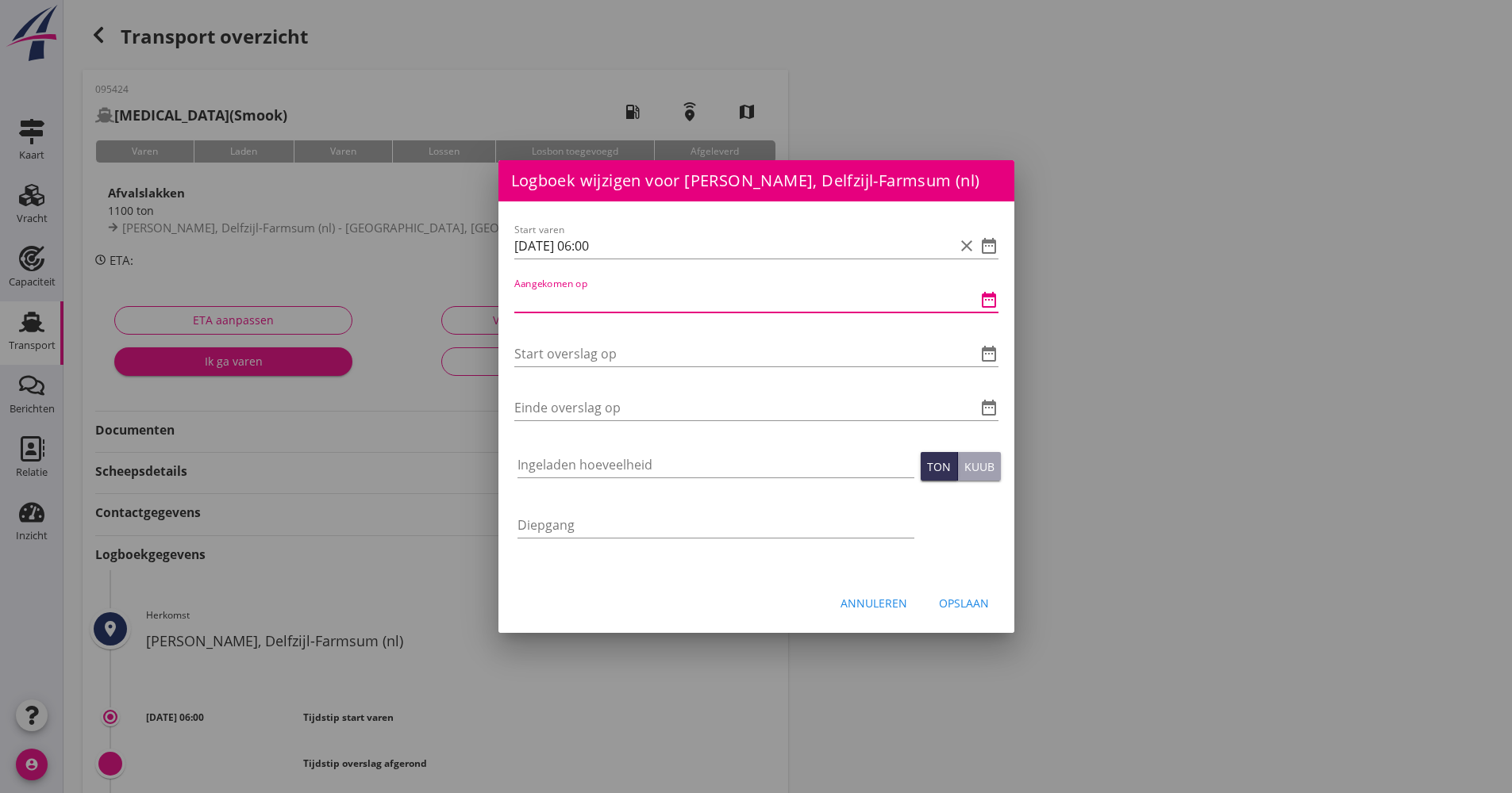
paste input "[DATE] 06:00"
drag, startPoint x: 629, startPoint y: 306, endPoint x: 600, endPoint y: 306, distance: 29.0
click at [600, 306] on input "[DATE] 06:00" at bounding box center [734, 299] width 440 height 25
type input "[DATE] 06:00"
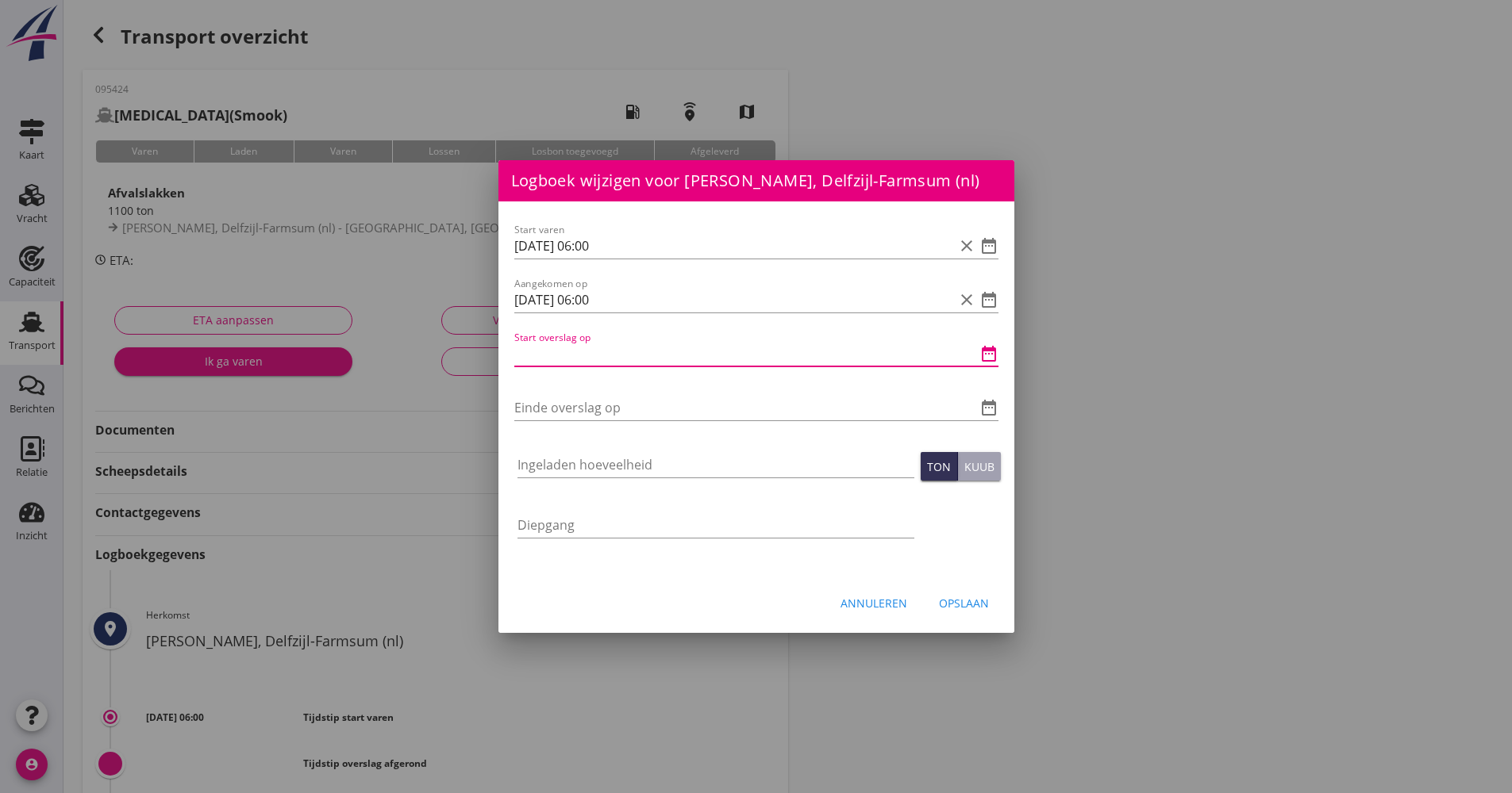
paste input "[DATE] 06:00"
click at [633, 351] on div "Start overslag op [DATE] 06:00 clear date_range" at bounding box center [756, 356] width 484 height 51
drag, startPoint x: 624, startPoint y: 355, endPoint x: 587, endPoint y: 351, distance: 37.2
click at [587, 351] on input "[DATE] 06:00" at bounding box center [734, 354] width 440 height 25
drag, startPoint x: 631, startPoint y: 344, endPoint x: 472, endPoint y: 350, distance: 159.1
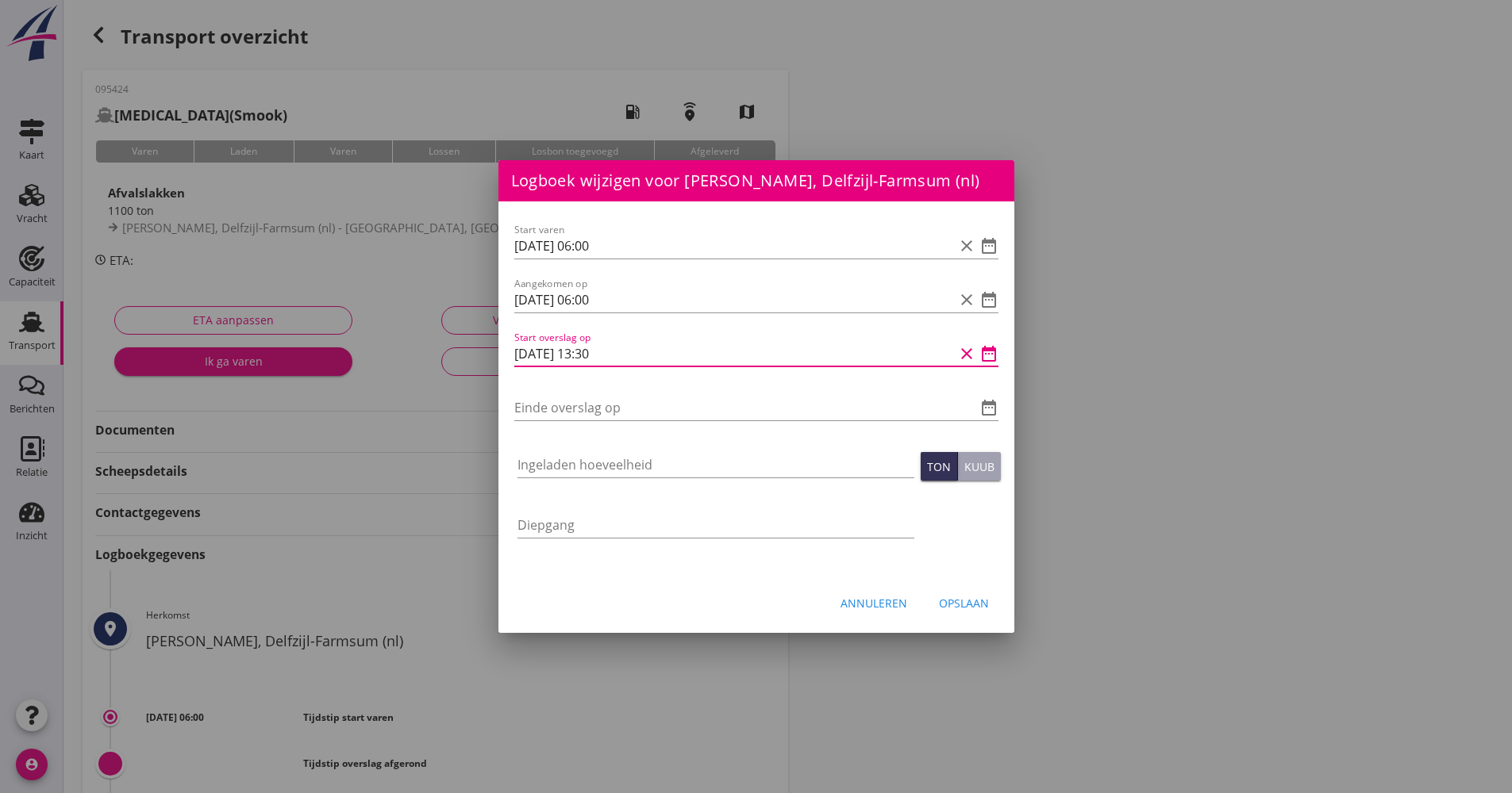
click at [467, 349] on div "Logboek wijzigen voor UHM, [GEOGRAPHIC_DATA] Hafenbecken 1 (de) Start varen dat…" at bounding box center [756, 529] width 1512 height 1059
type input "[DATE] 13:30"
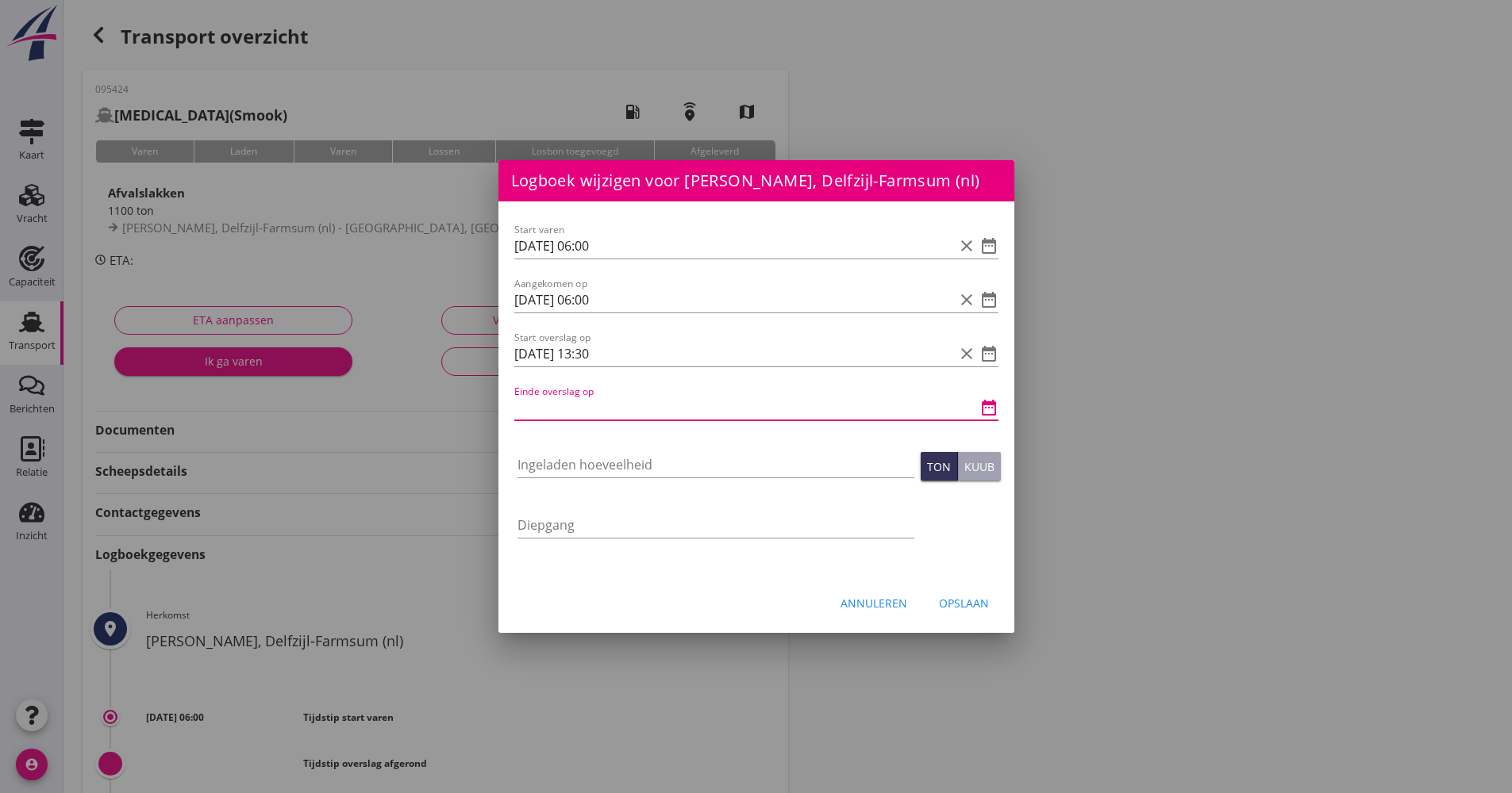
paste input "[DATE] 13:30"
drag, startPoint x: 598, startPoint y: 407, endPoint x: 588, endPoint y: 407, distance: 10.0
click at [588, 407] on input "[DATE] 13:30" at bounding box center [734, 407] width 440 height 25
type input "[DATE] 17:00"
click at [572, 442] on div "Ingeladen hoeveelheid" at bounding box center [716, 467] width 403 height 61
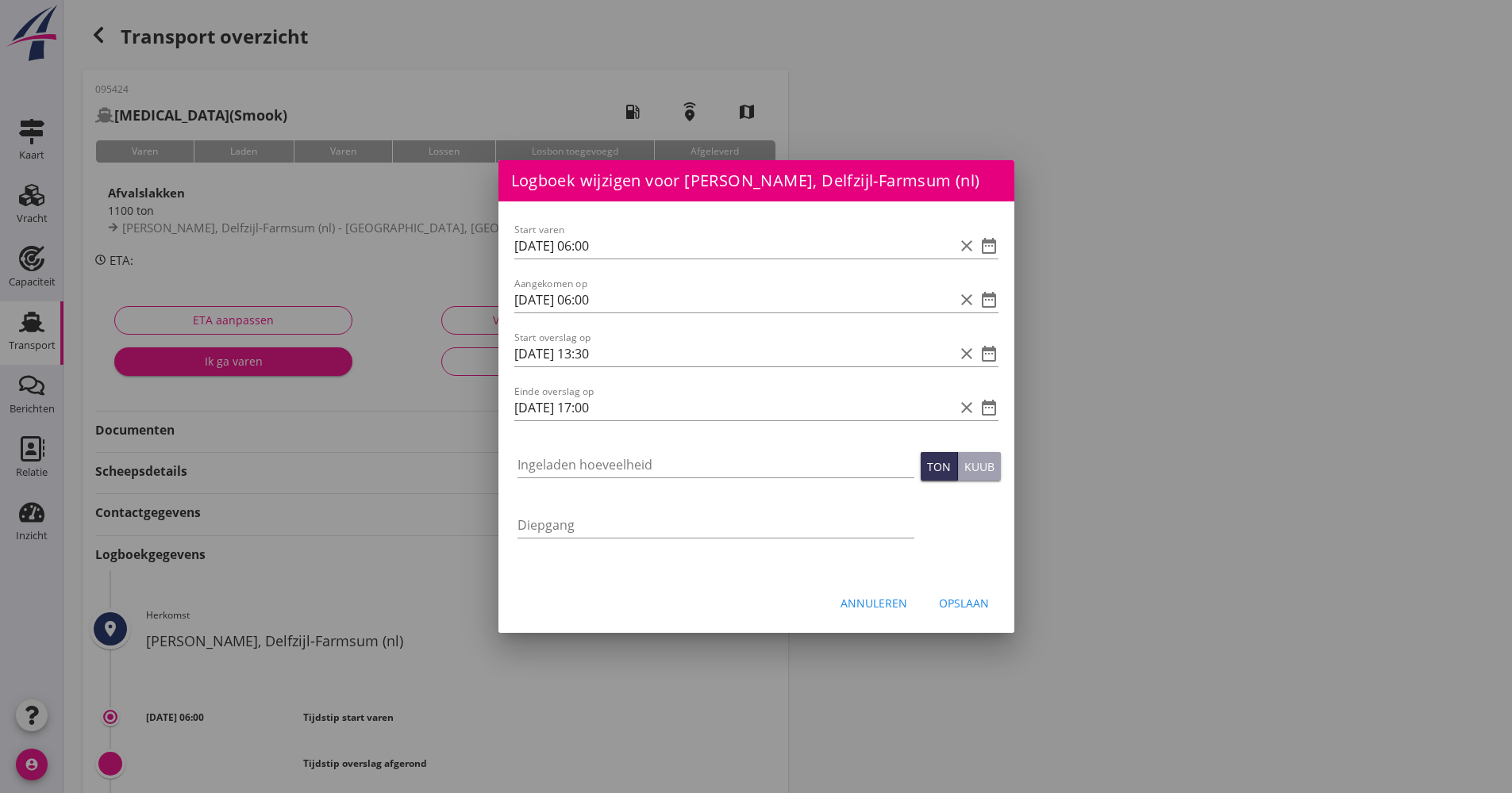
click at [569, 452] on div "Ingeladen hoeveelheid" at bounding box center [715, 468] width 397 height 51
click at [568, 459] on input "Ingeladen hoeveelheid" at bounding box center [715, 464] width 397 height 25
click at [968, 611] on div "Opslaan" at bounding box center [964, 603] width 50 height 17
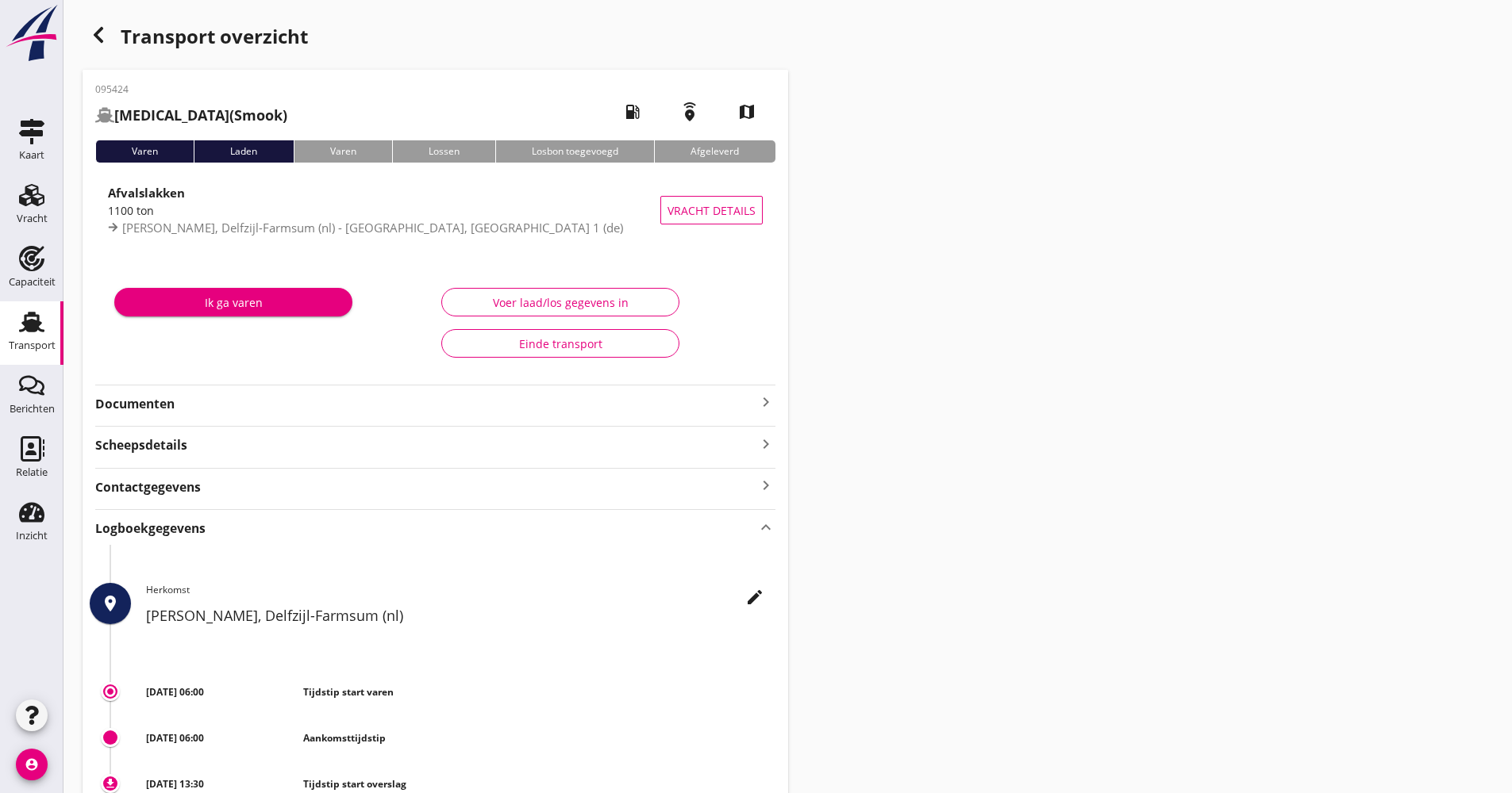
type input "1099.8"
click at [102, 39] on icon "button" at bounding box center [98, 34] width 19 height 19
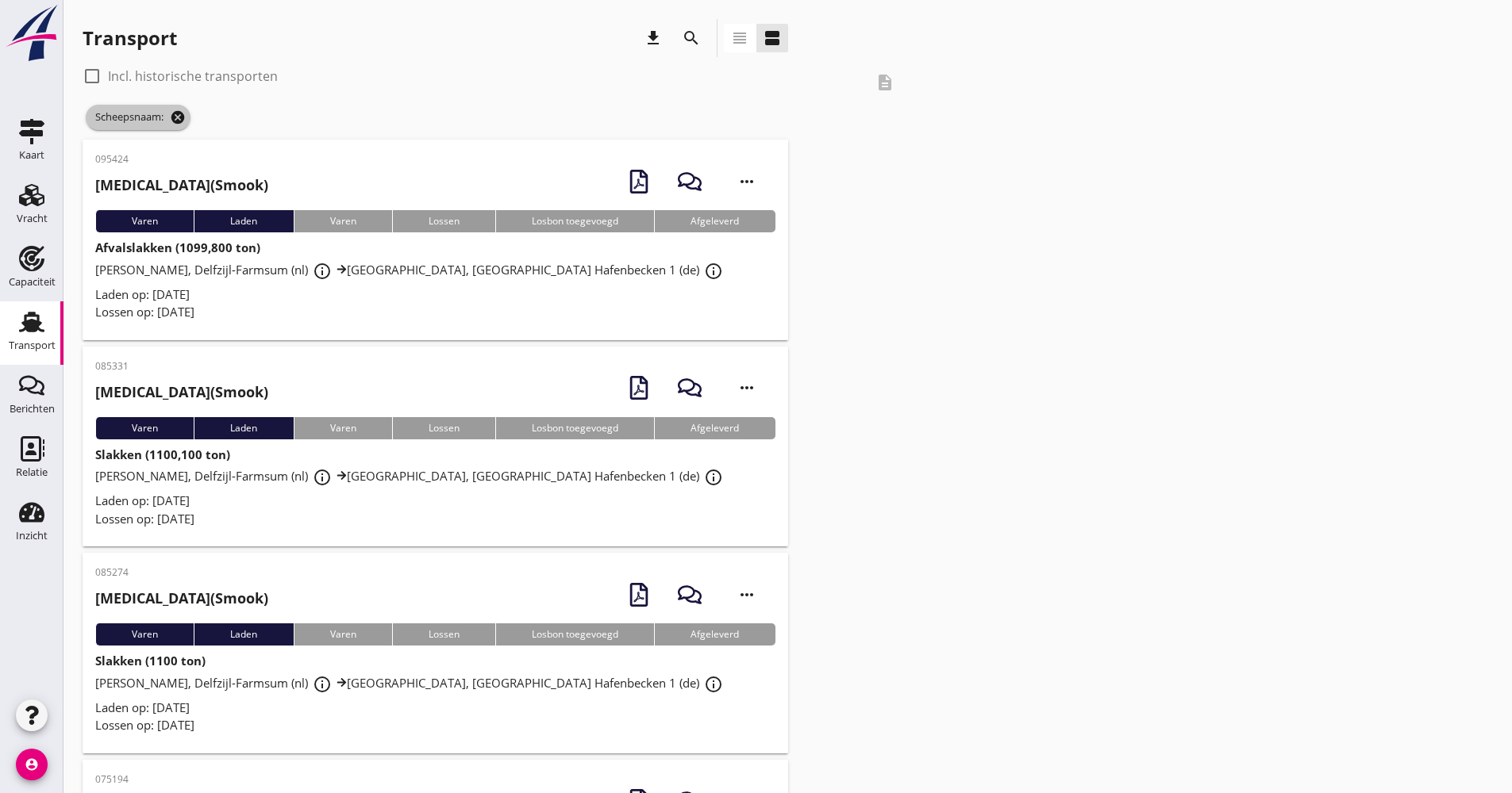
click at [177, 121] on icon "cancel" at bounding box center [178, 118] width 16 height 16
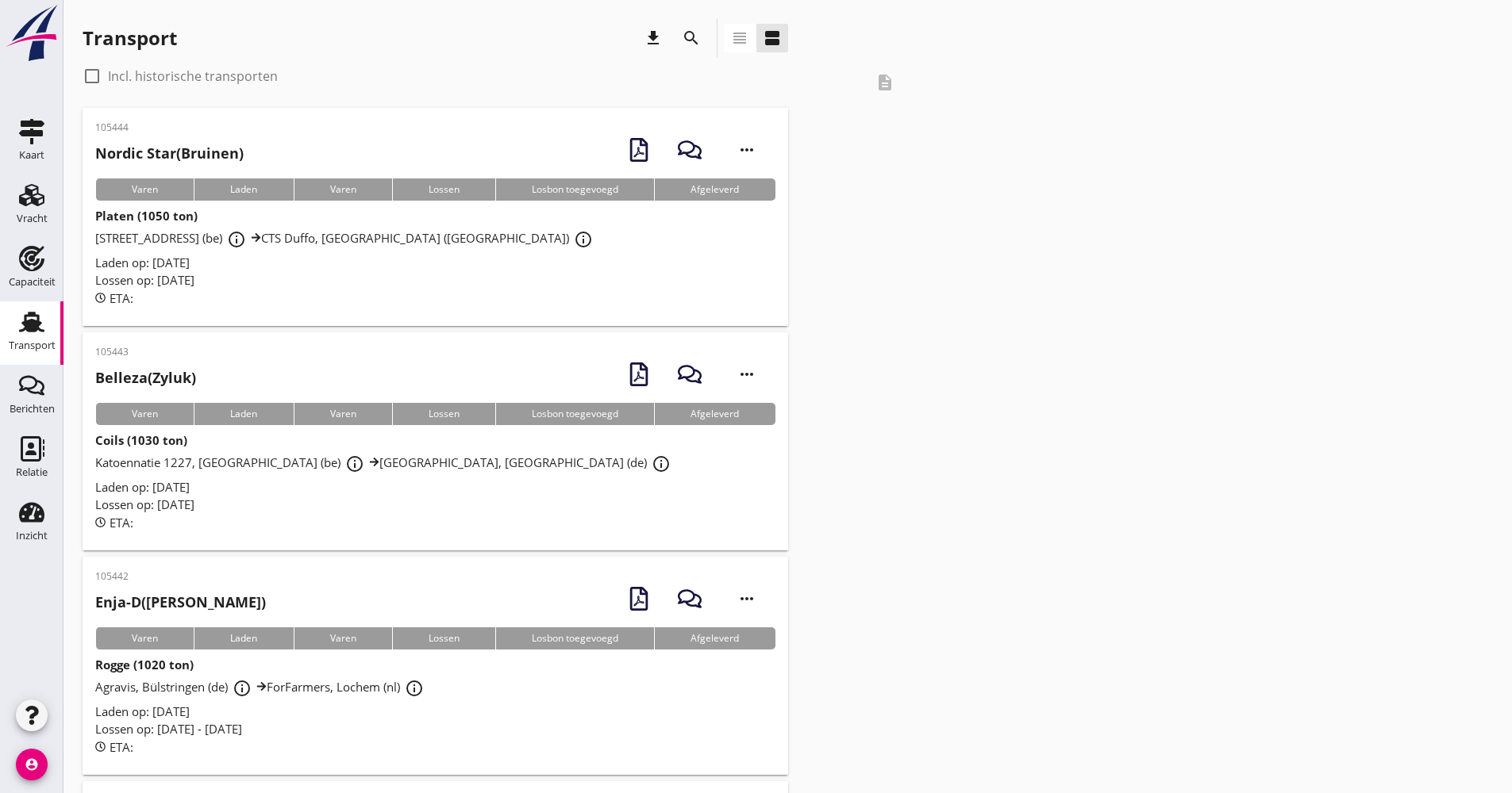
click at [685, 42] on icon "search" at bounding box center [691, 37] width 19 height 19
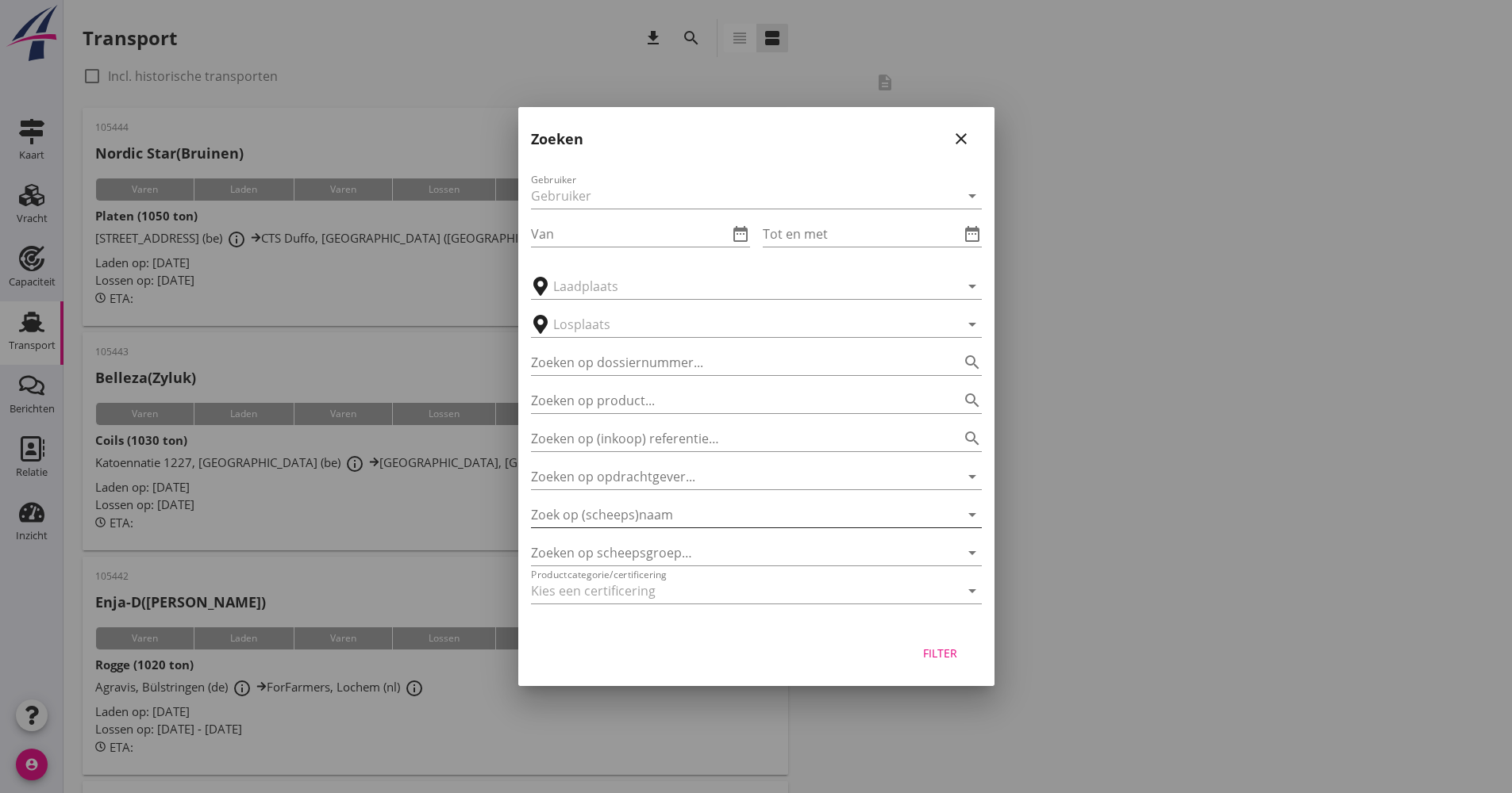
click at [662, 506] on input "Zoek op (scheeps)naam" at bounding box center [735, 515] width 407 height 25
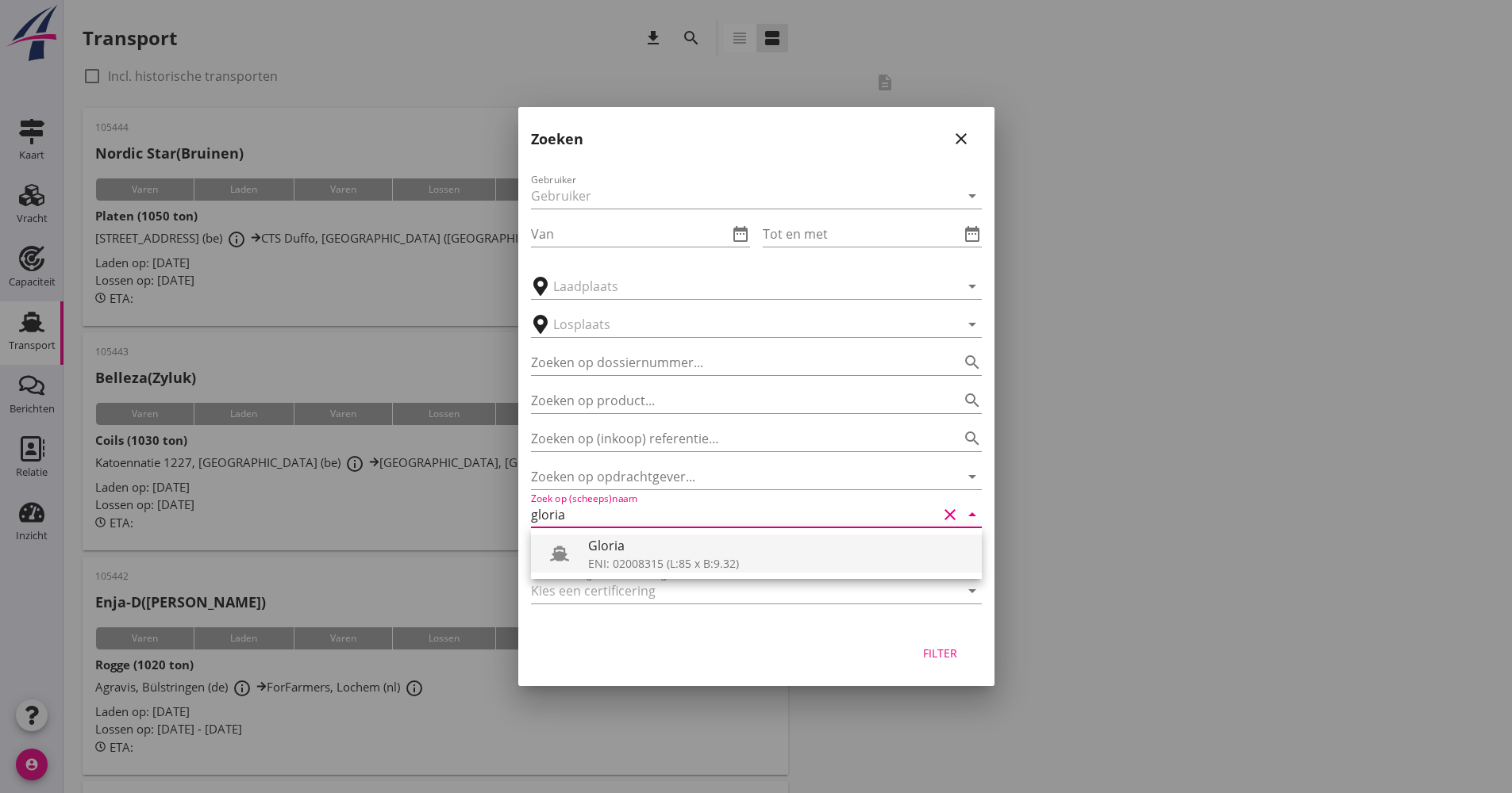
click at [644, 546] on div "Gloria" at bounding box center [778, 545] width 381 height 19
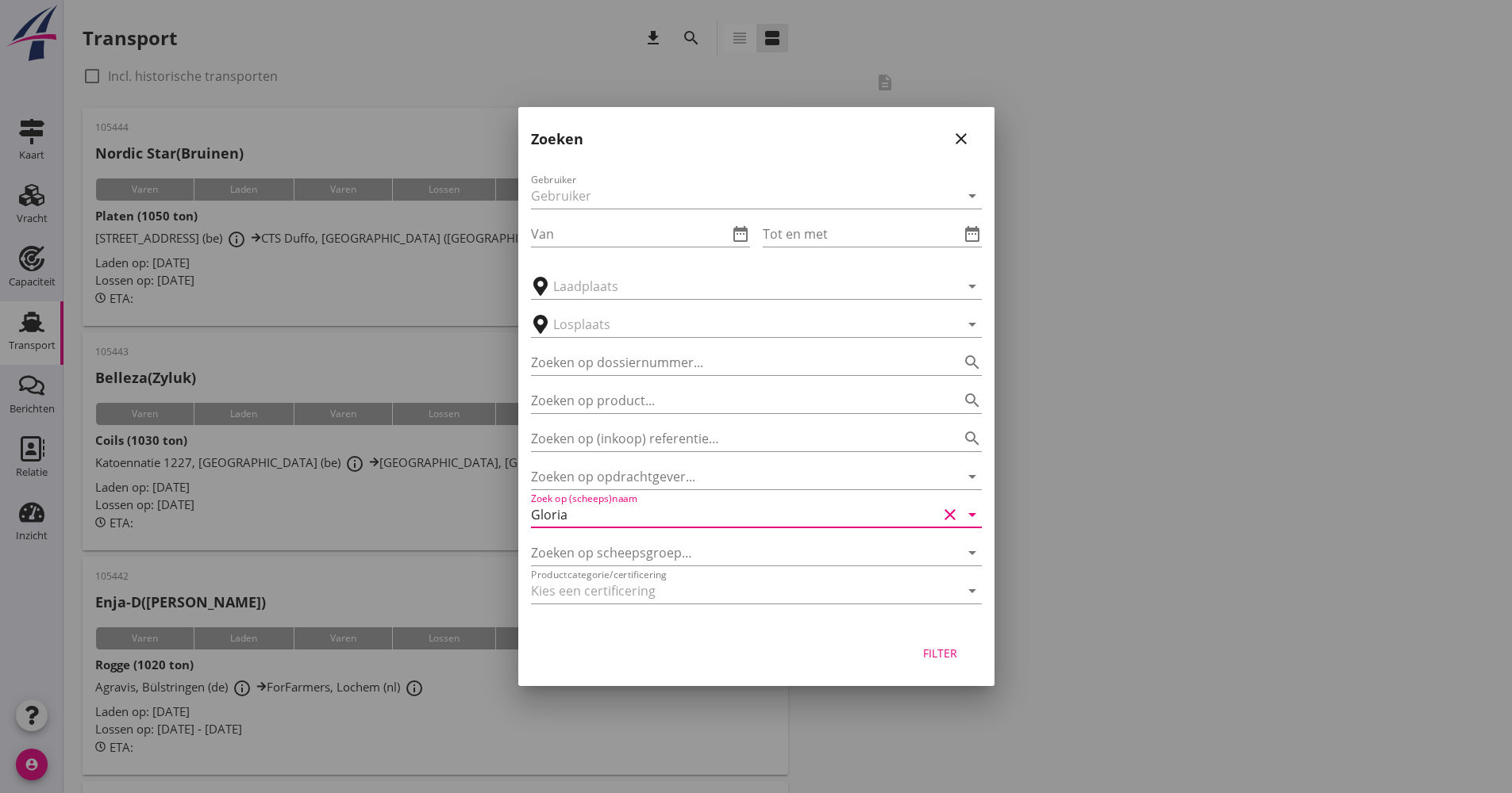
scroll to position [1, 0]
drag, startPoint x: 580, startPoint y: 525, endPoint x: 527, endPoint y: 524, distance: 53.0
click at [527, 524] on div "Gebruiker arrow_drop_down Van date_range Tot en met date_range arrow_drop_down …" at bounding box center [756, 391] width 476 height 468
click at [560, 506] on input "Gloria" at bounding box center [735, 515] width 407 height 25
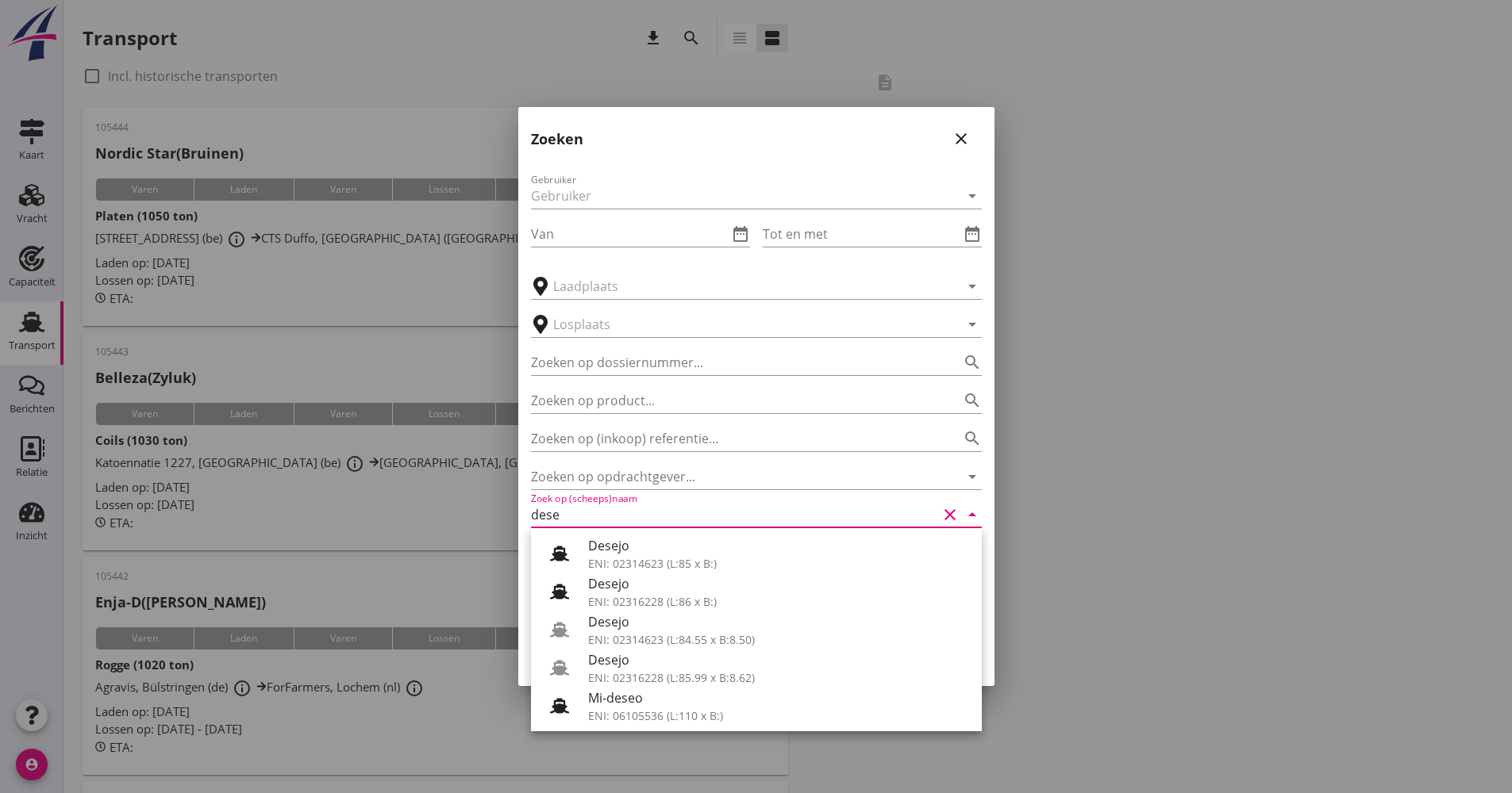
click at [662, 662] on div "Desejo" at bounding box center [778, 659] width 381 height 19
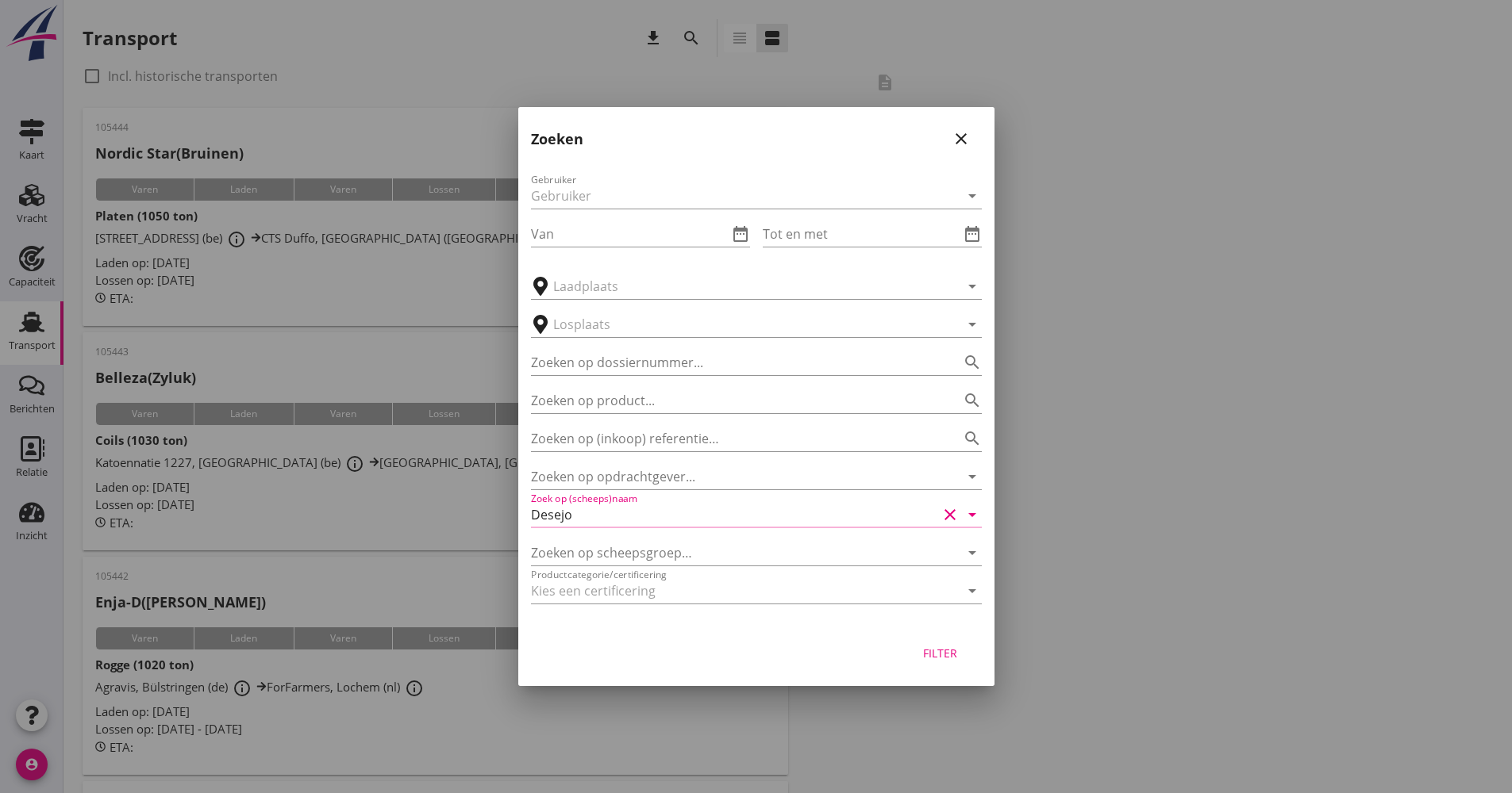
click at [932, 649] on div "Filter" at bounding box center [941, 653] width 45 height 17
type input "Desejo"
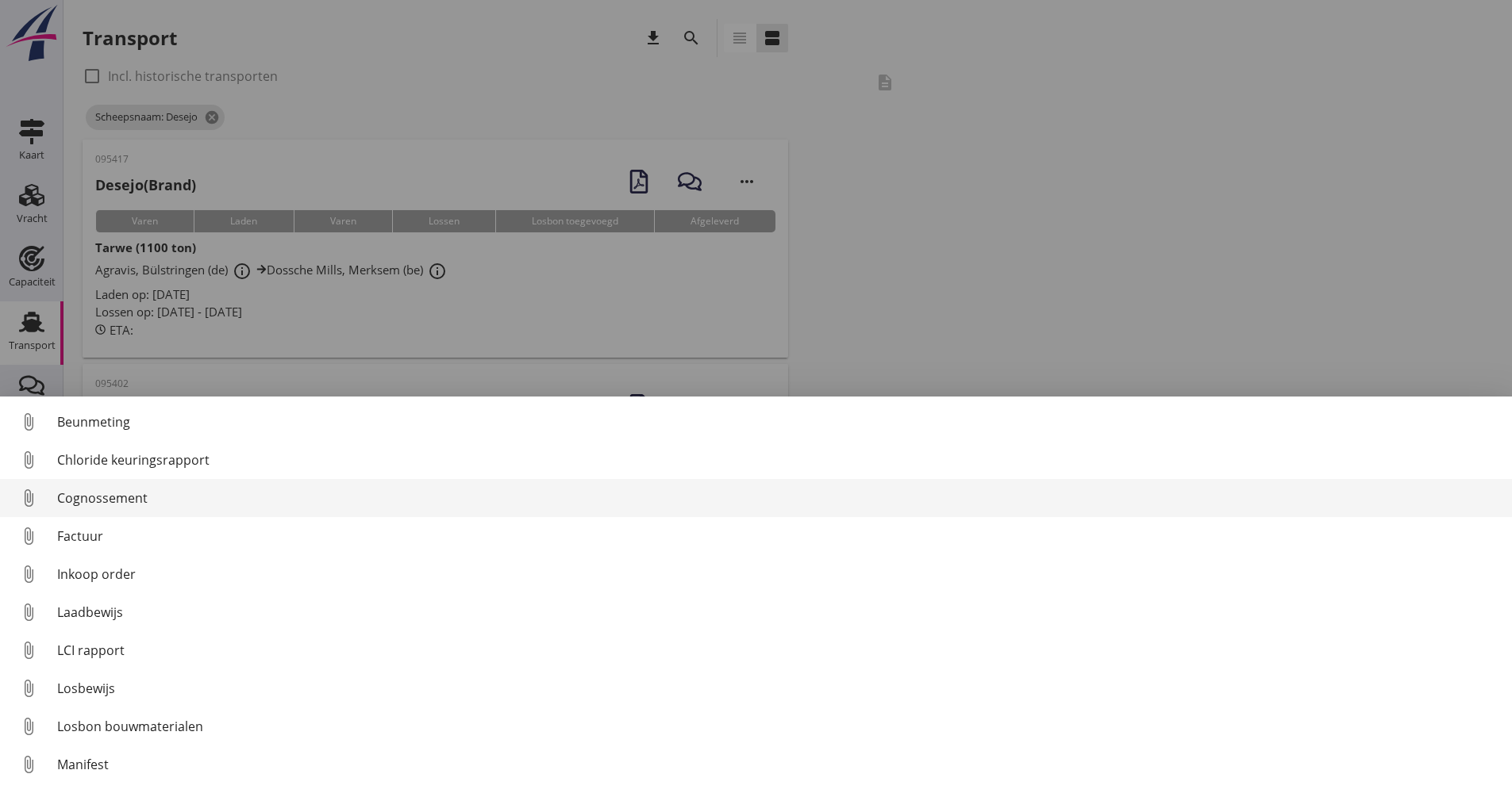
click at [119, 492] on div "Cognossement" at bounding box center [778, 497] width 1442 height 19
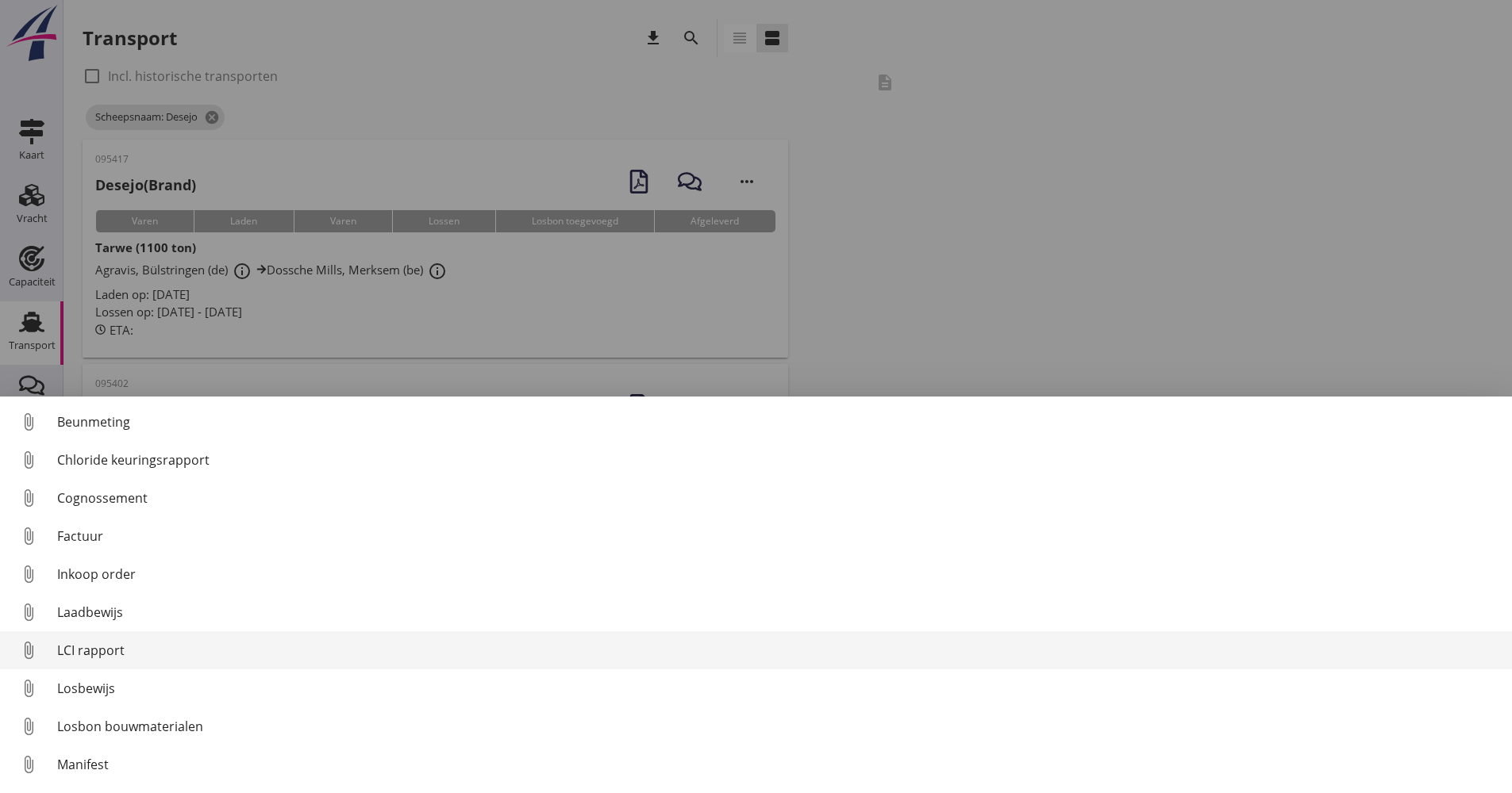
click at [147, 644] on div "LCI rapport" at bounding box center [778, 650] width 1442 height 19
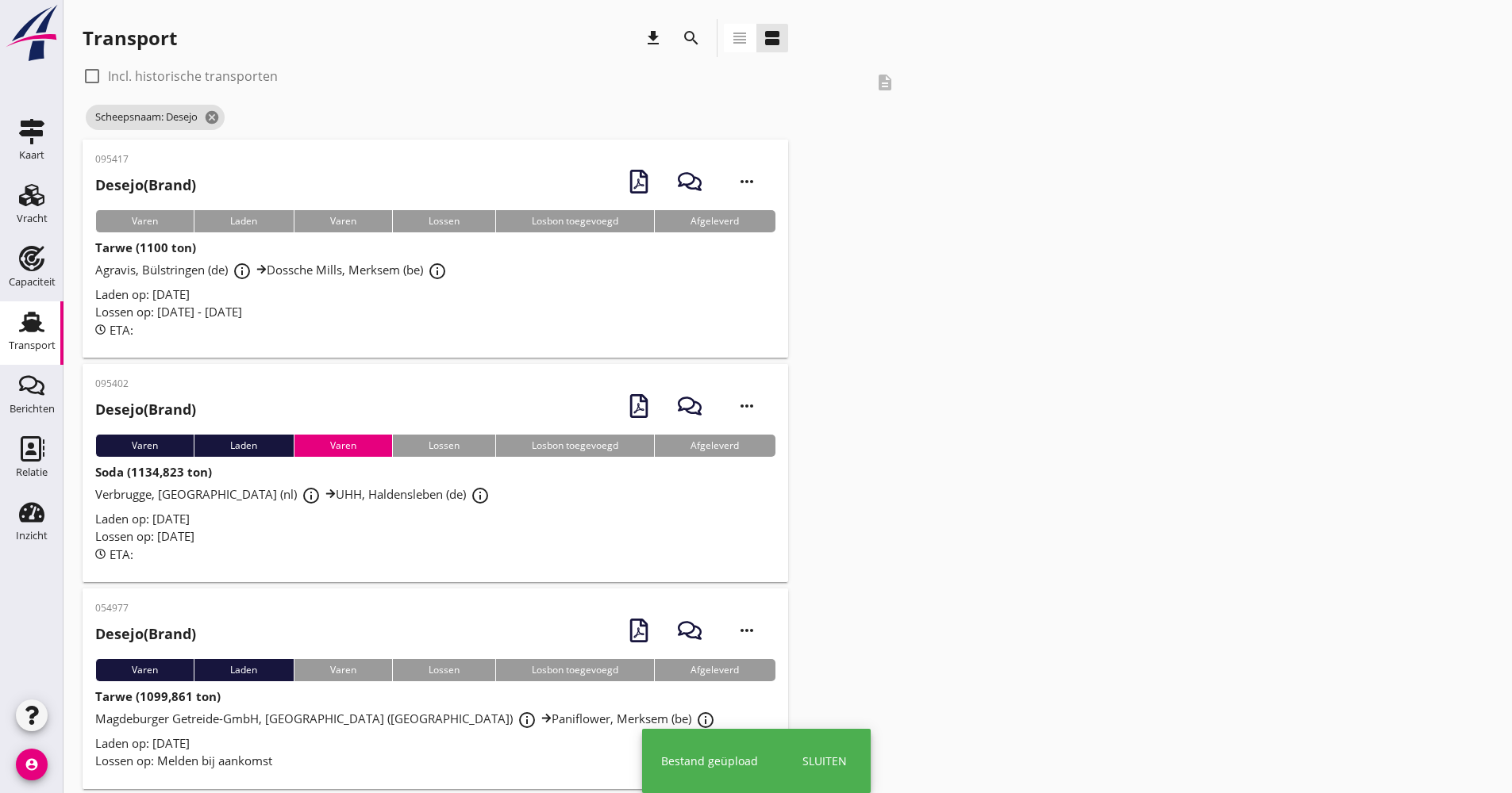
click at [384, 312] on div "Lossen op: [DATE] - [DATE]" at bounding box center [435, 312] width 680 height 18
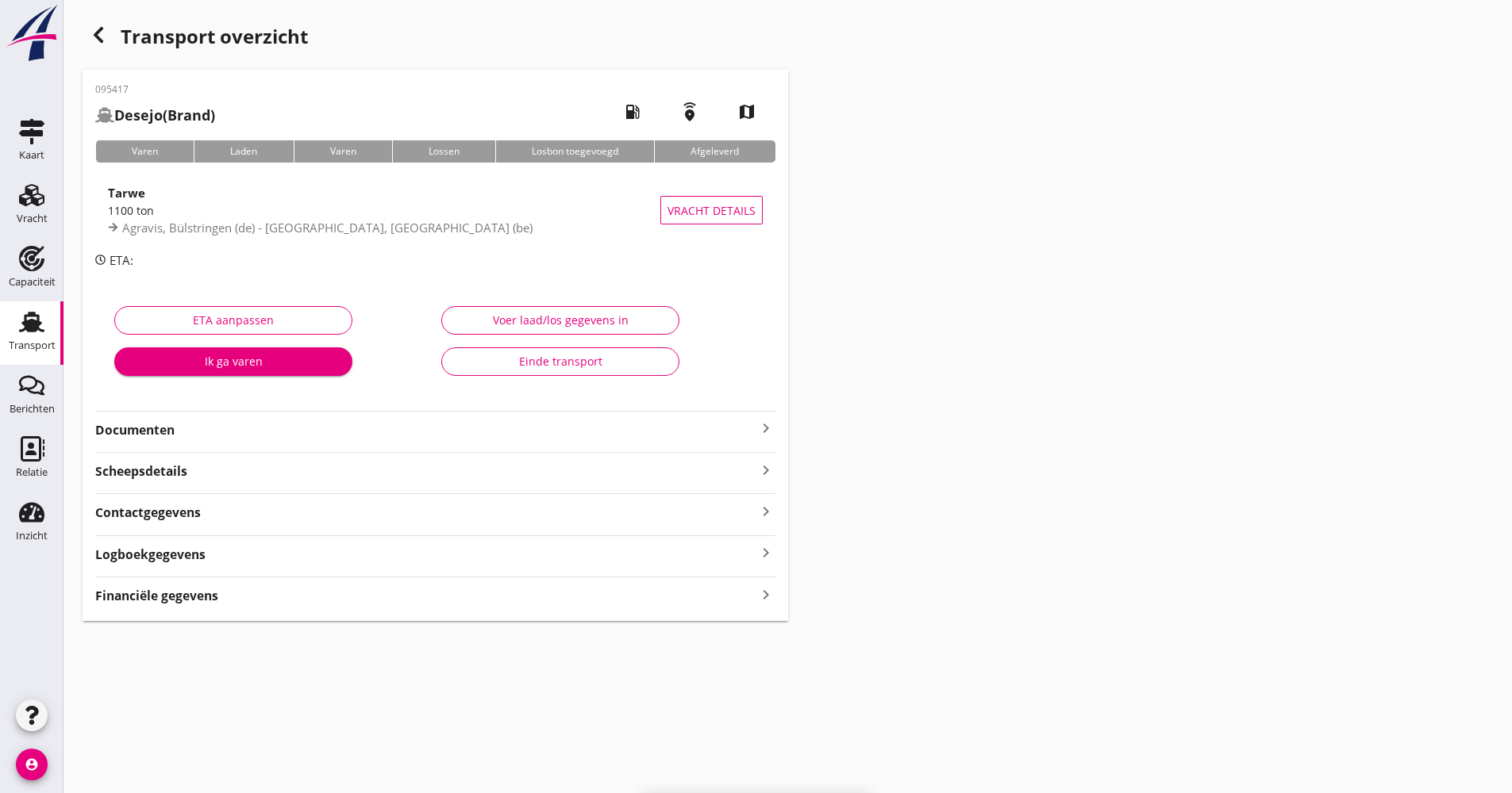
drag, startPoint x: 208, startPoint y: 413, endPoint x: 208, endPoint y: 428, distance: 15.0
click at [208, 415] on div "Documenten keyboard_arrow_right" at bounding box center [435, 425] width 680 height 29
click at [208, 429] on strong "Documenten" at bounding box center [426, 430] width 662 height 18
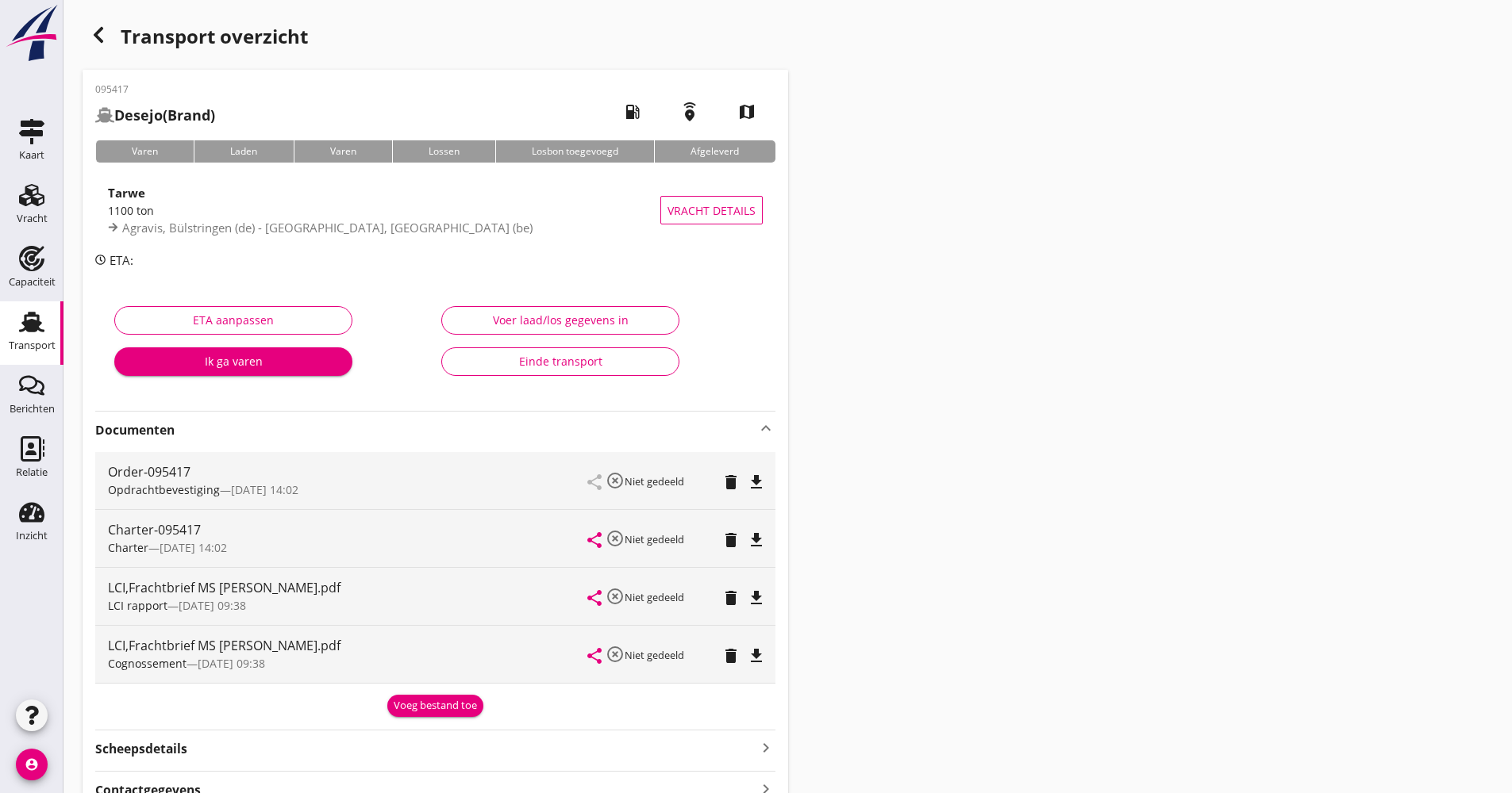
click at [234, 433] on strong "Documenten" at bounding box center [426, 430] width 662 height 18
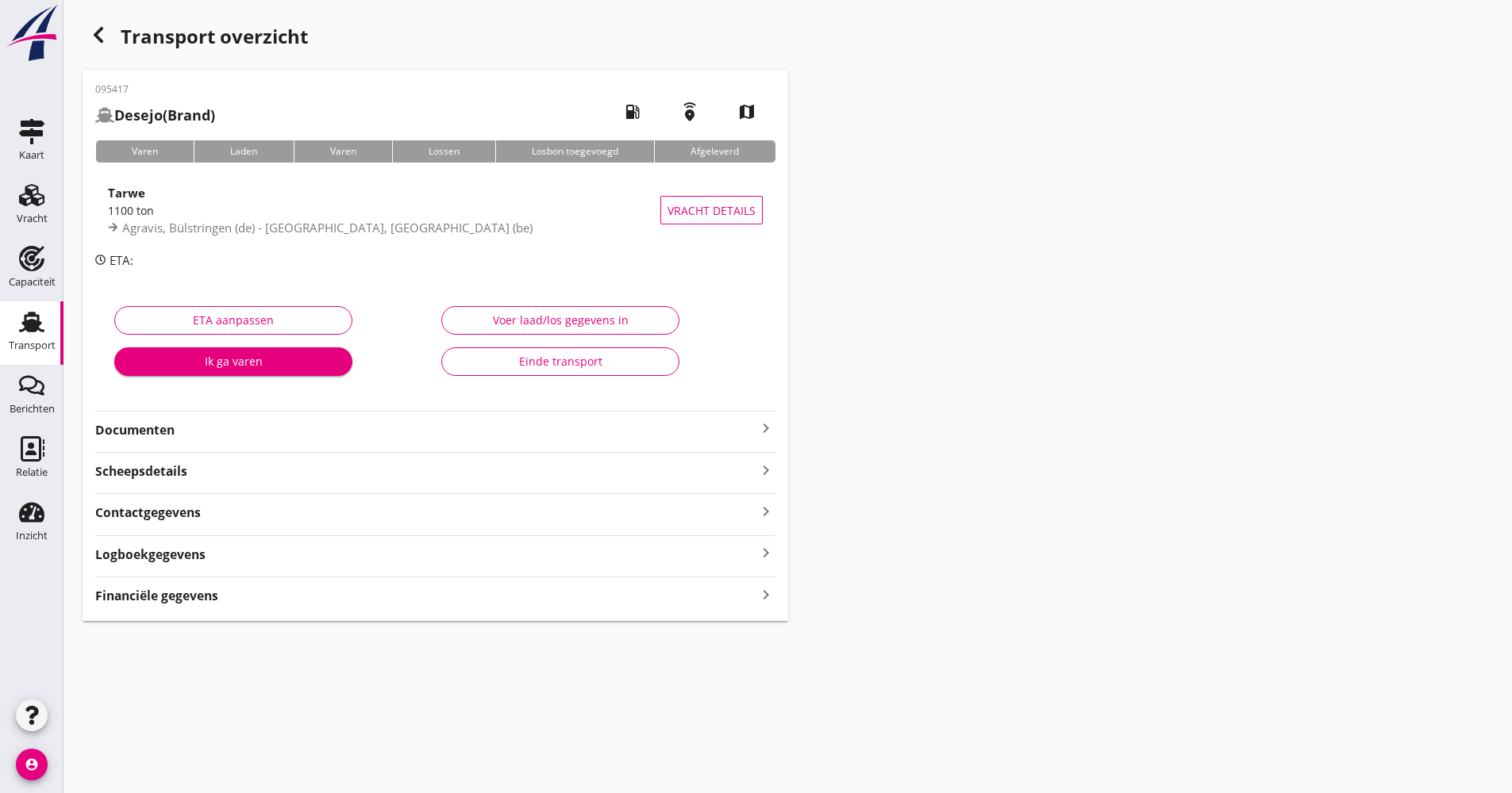
click at [245, 558] on div "Logboekgegevens keyboard_arrow_right" at bounding box center [435, 553] width 680 height 21
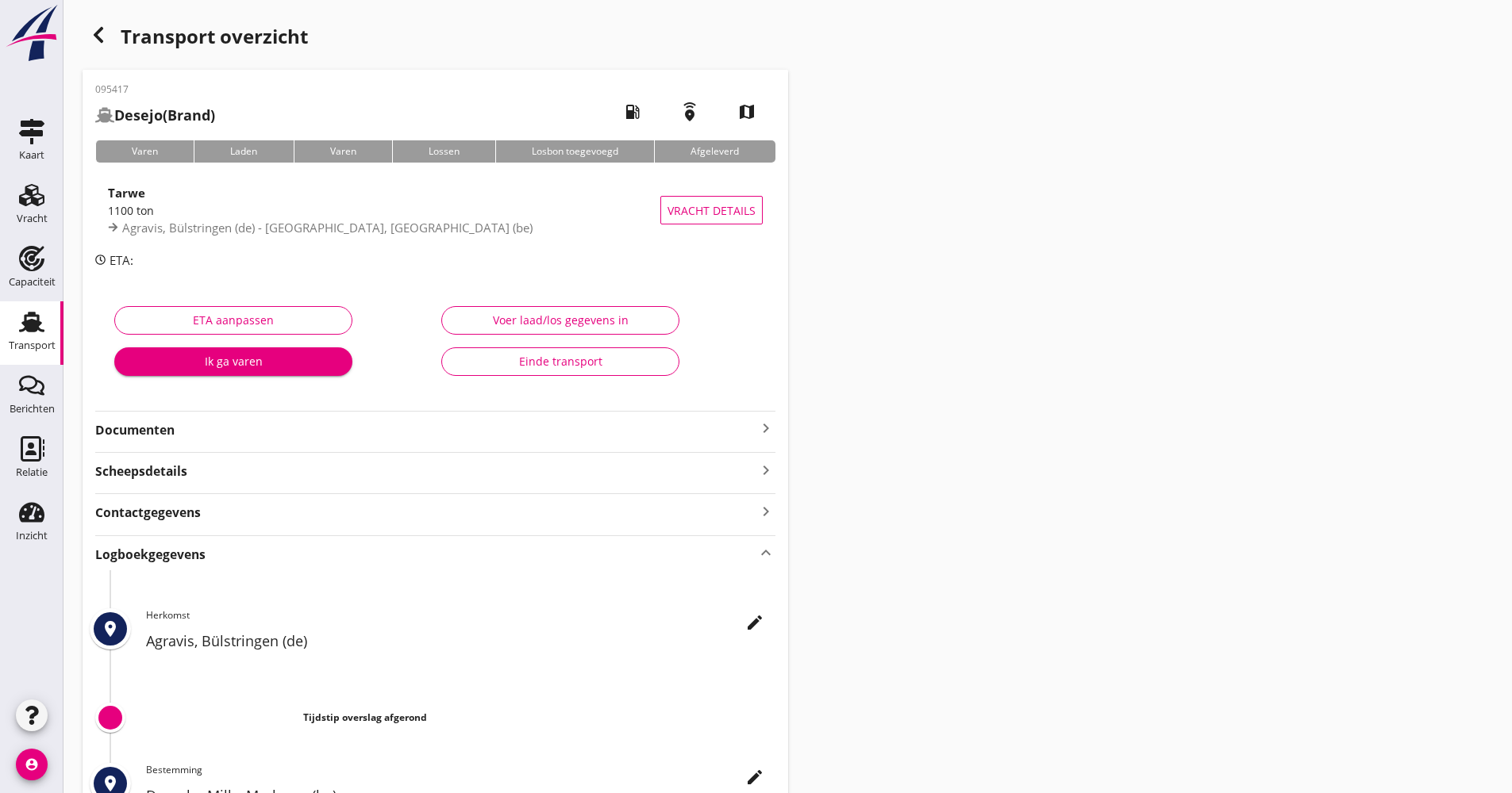
click at [749, 631] on icon "edit" at bounding box center [754, 622] width 19 height 19
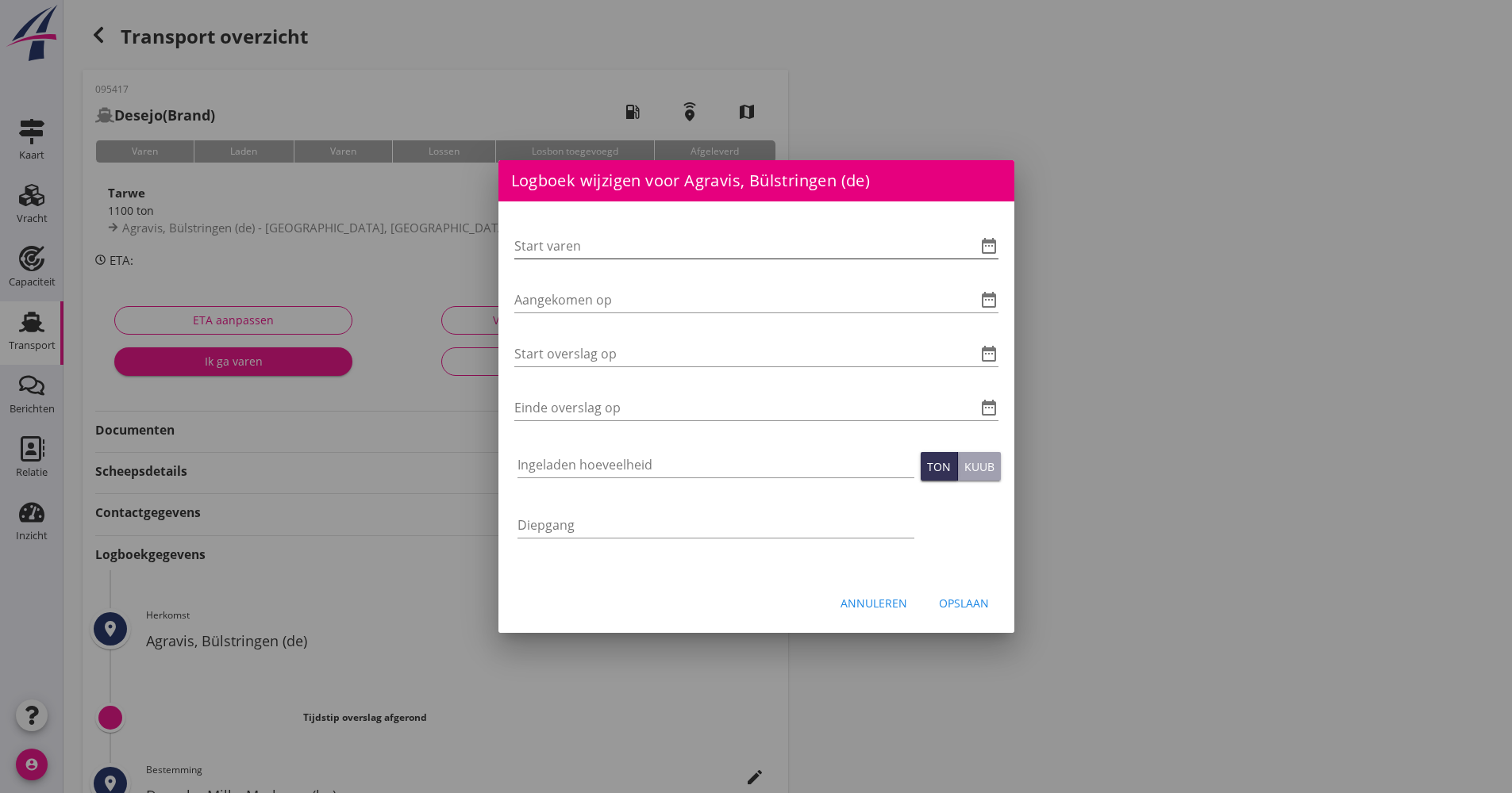
click at [998, 254] on icon "date_range" at bounding box center [989, 245] width 19 height 19
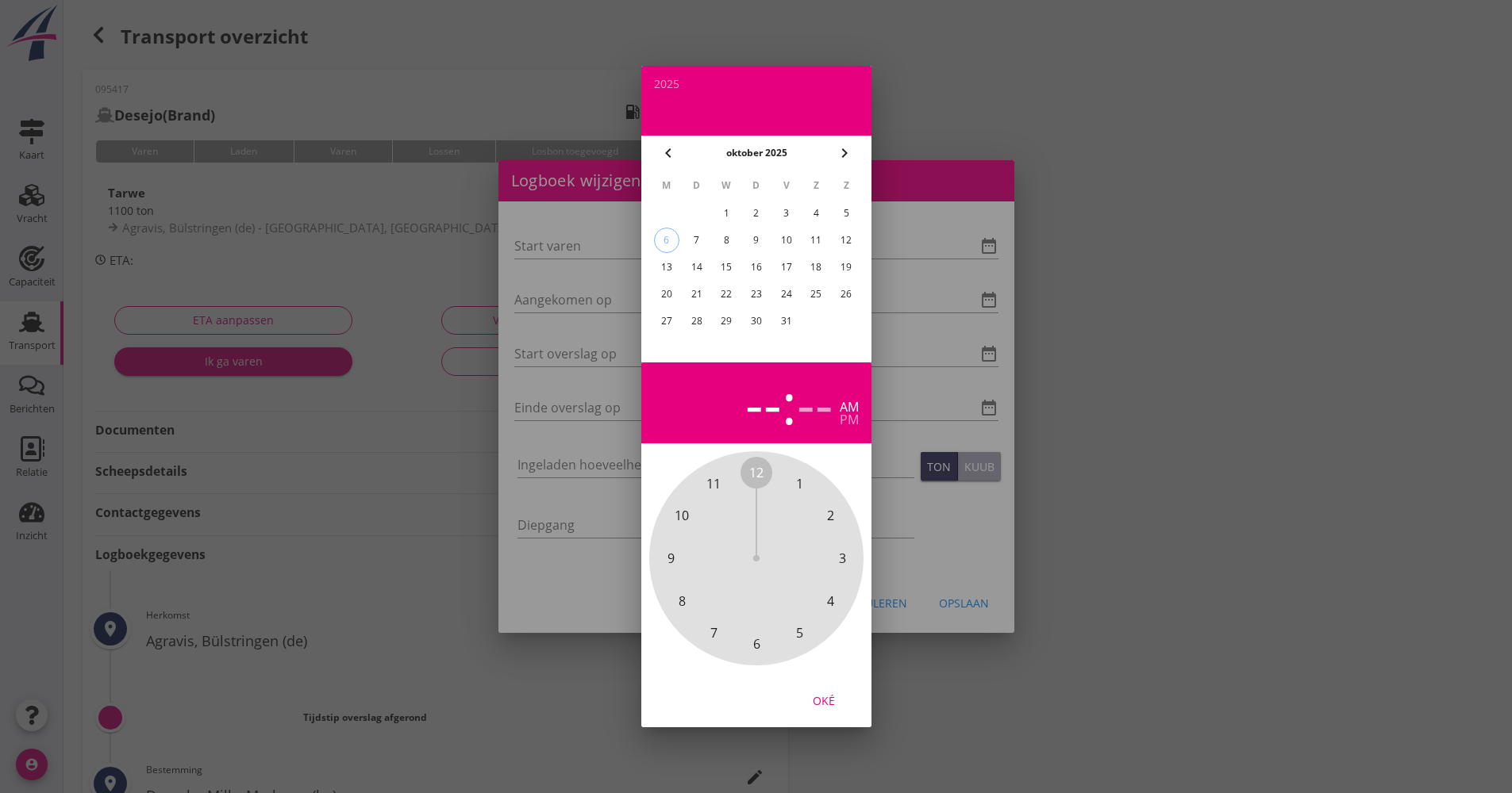
click at [762, 215] on div "2" at bounding box center [755, 213] width 25 height 25
drag, startPoint x: 752, startPoint y: 477, endPoint x: 770, endPoint y: 639, distance: 163.0
click at [770, 641] on div "12 1 2 3 4 5 6 7 8 9 10 11" at bounding box center [756, 559] width 171 height 171
click at [753, 483] on span "00" at bounding box center [757, 473] width 32 height 32
drag, startPoint x: 842, startPoint y: 707, endPoint x: 836, endPoint y: 699, distance: 10.0
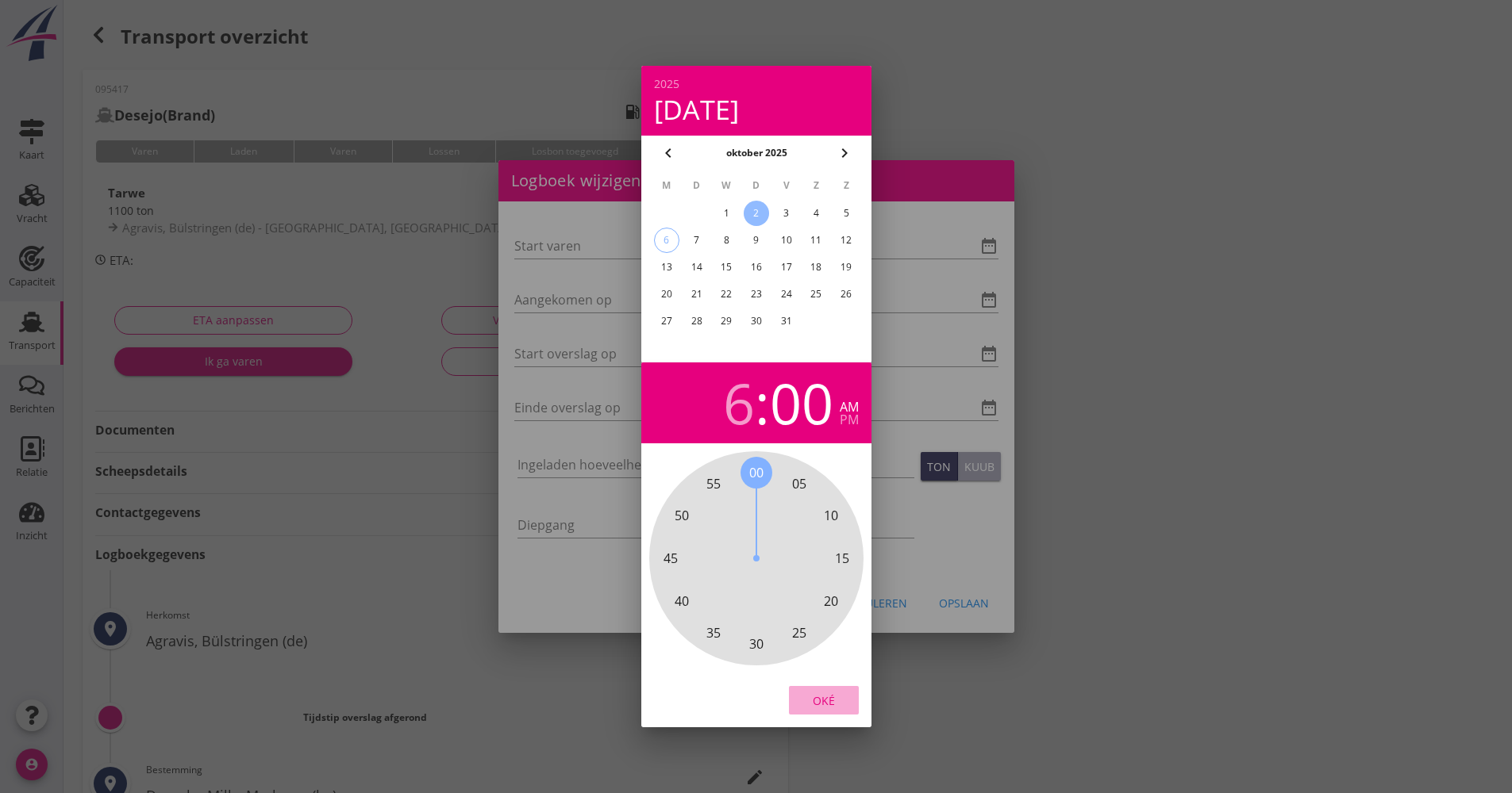
click at [840, 707] on div "Oké" at bounding box center [824, 700] width 45 height 17
type input "[DATE] 06:00"
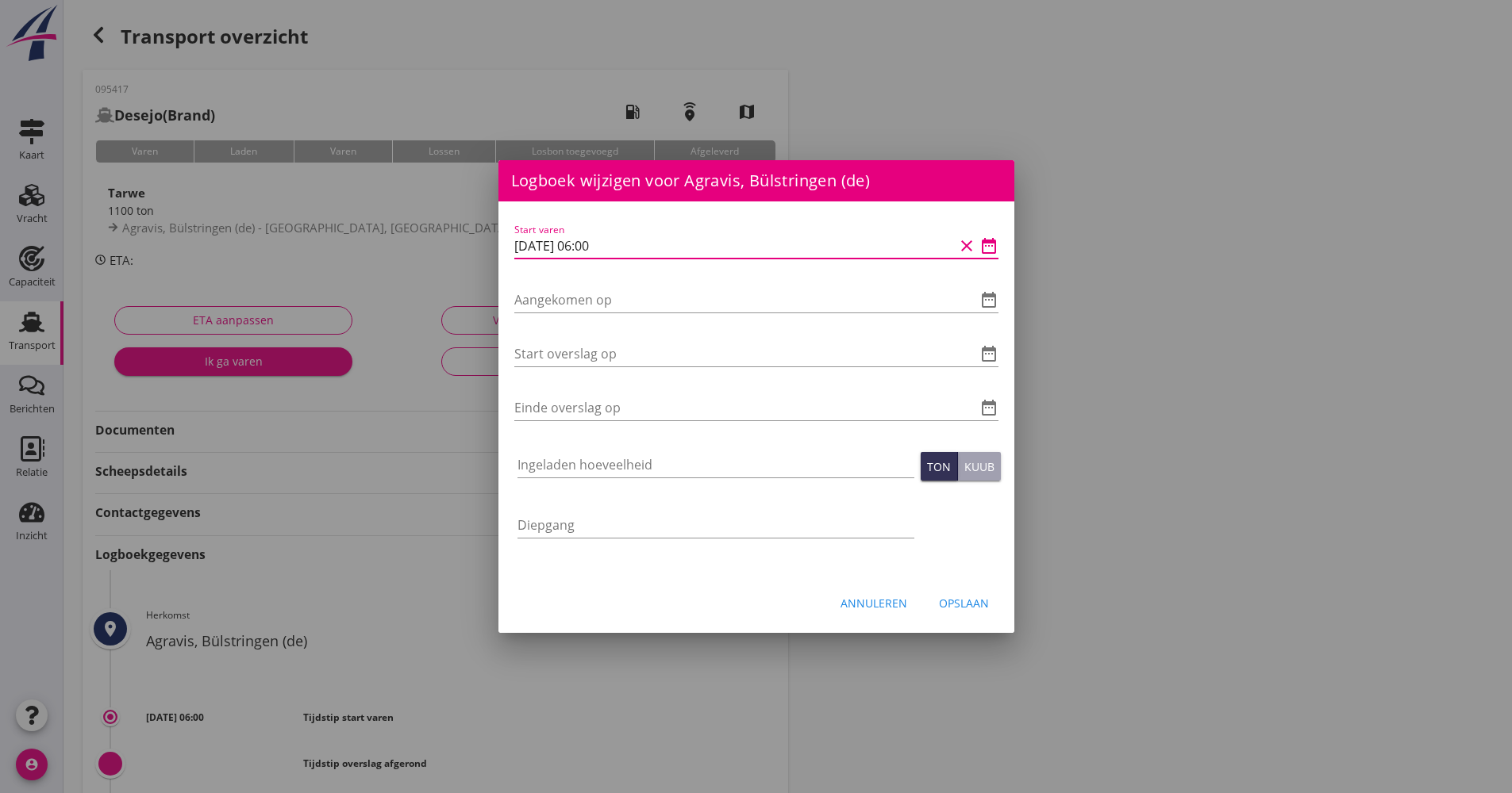
drag, startPoint x: 631, startPoint y: 245, endPoint x: 466, endPoint y: 245, distance: 165.0
click at [459, 245] on div "Logboek wijzigen voor [GEOGRAPHIC_DATA], [GEOGRAPHIC_DATA] (be) Start varen dat…" at bounding box center [756, 529] width 1512 height 1059
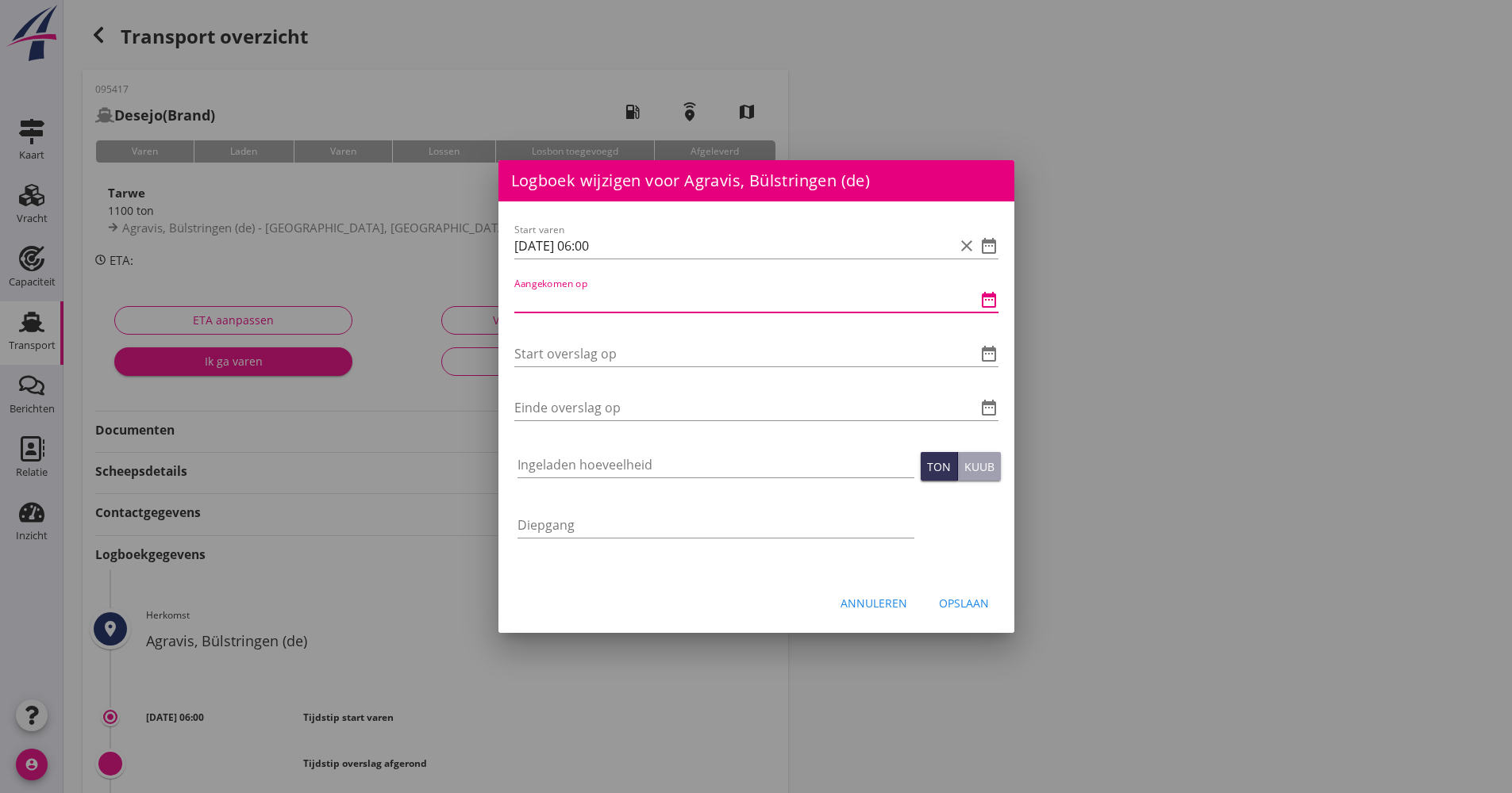
paste input "[DATE] 06:00"
click at [592, 299] on input "[DATE] 06:00" at bounding box center [734, 299] width 440 height 25
drag, startPoint x: 664, startPoint y: 311, endPoint x: 517, endPoint y: 298, distance: 147.6
click at [510, 299] on div "Start varen [DATE] 06:00 clear date_range Aangekomen op [DATE] 07:00 clear date…" at bounding box center [756, 388] width 516 height 374
type input "[DATE] 07:00"
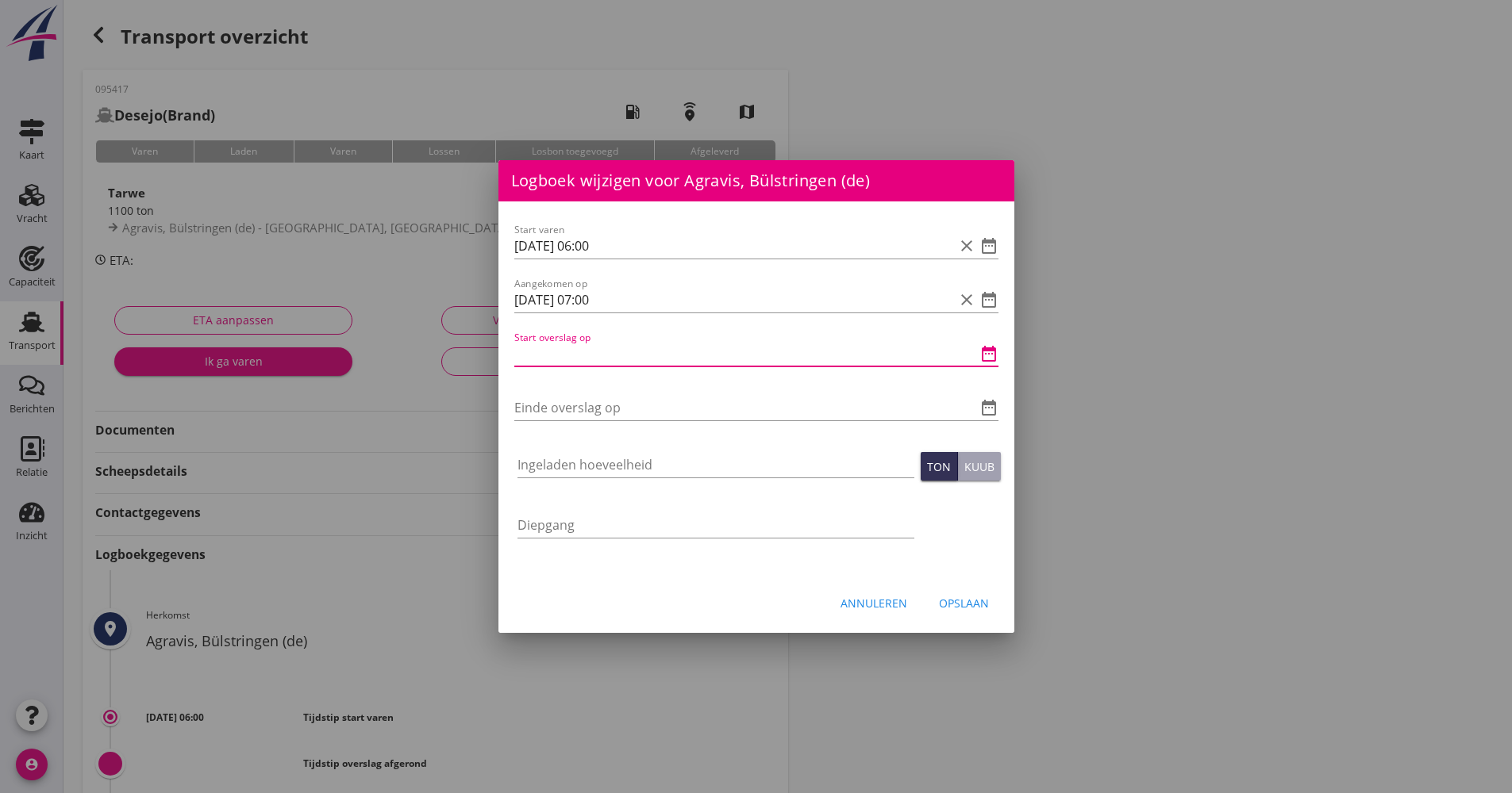
paste input "[DATE] 07:00"
drag, startPoint x: 597, startPoint y: 357, endPoint x: 586, endPoint y: 354, distance: 11.4
click at [586, 354] on input "[DATE] 07:00" at bounding box center [734, 354] width 440 height 25
drag, startPoint x: 517, startPoint y: 349, endPoint x: 456, endPoint y: 349, distance: 61.0
click at [456, 349] on div "Logboek wijzigen voor [GEOGRAPHIC_DATA], [GEOGRAPHIC_DATA] (be) Start varen dat…" at bounding box center [756, 529] width 1512 height 1059
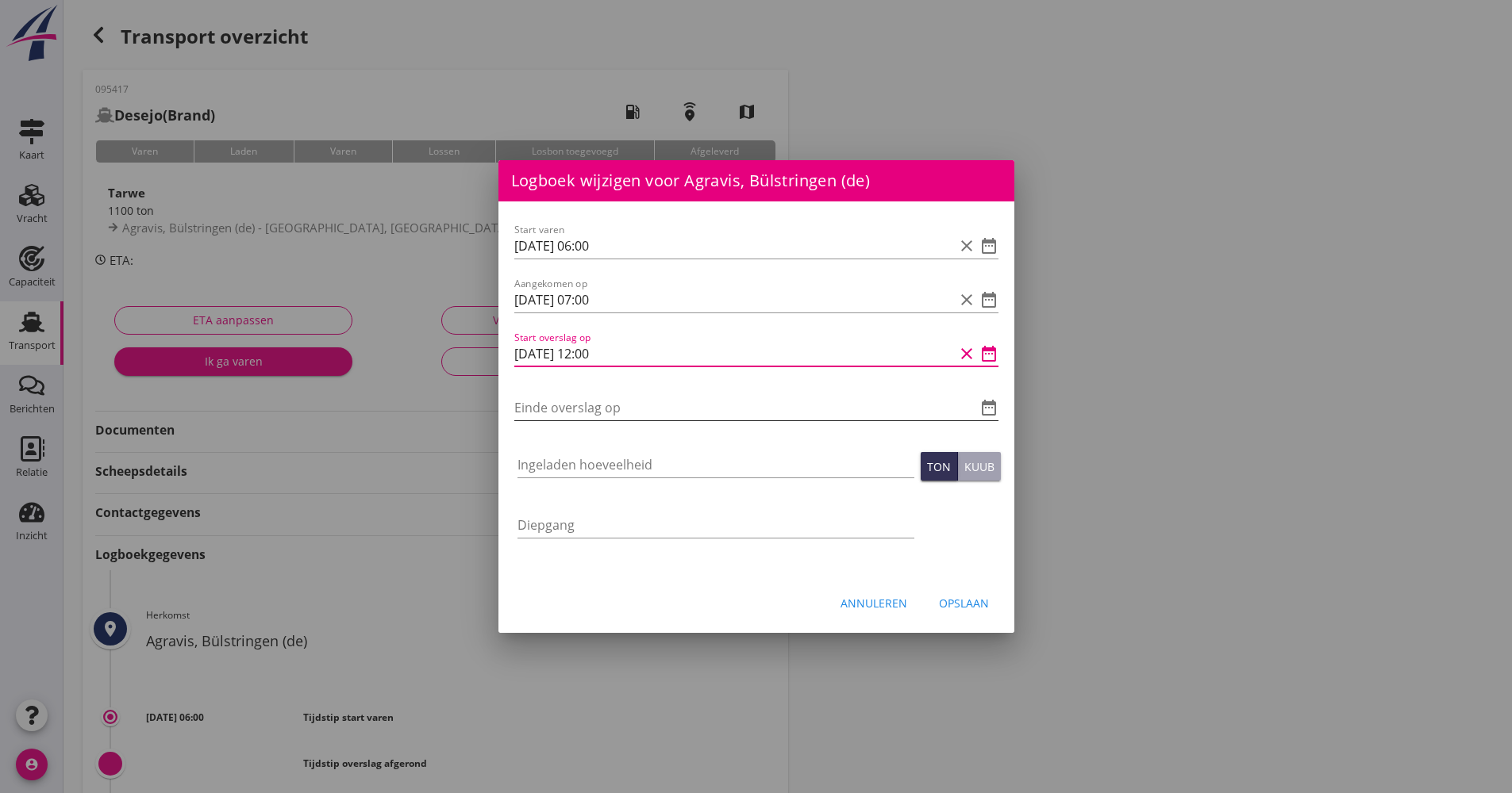
type input "[DATE] 12:00"
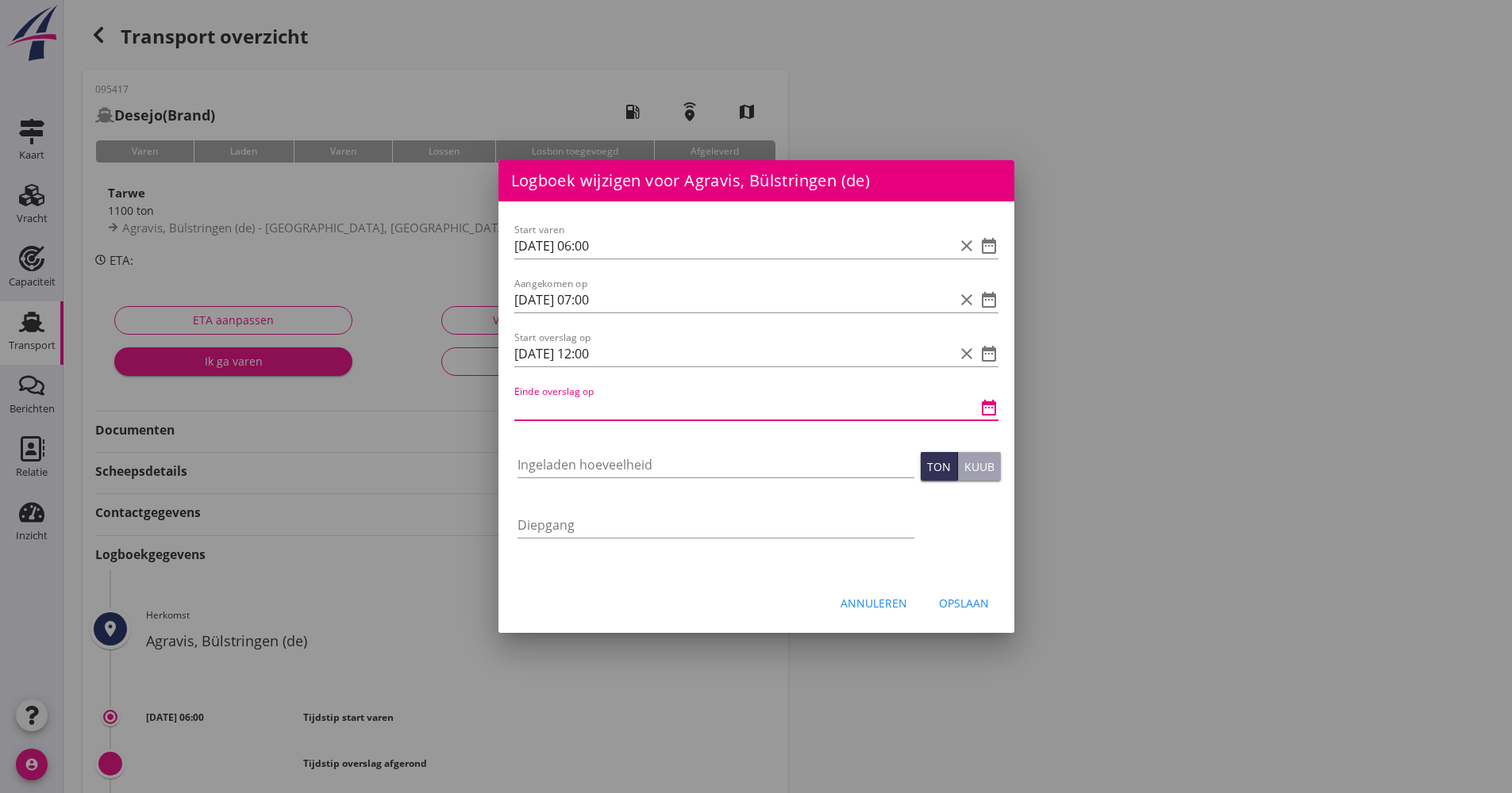
paste input "[DATE] 12:00"
click at [590, 405] on input "[DATE] 12:00" at bounding box center [734, 407] width 440 height 25
type input "[DATE] 15:00"
click at [563, 460] on input "Ingeladen hoeveelheid" at bounding box center [715, 464] width 397 height 25
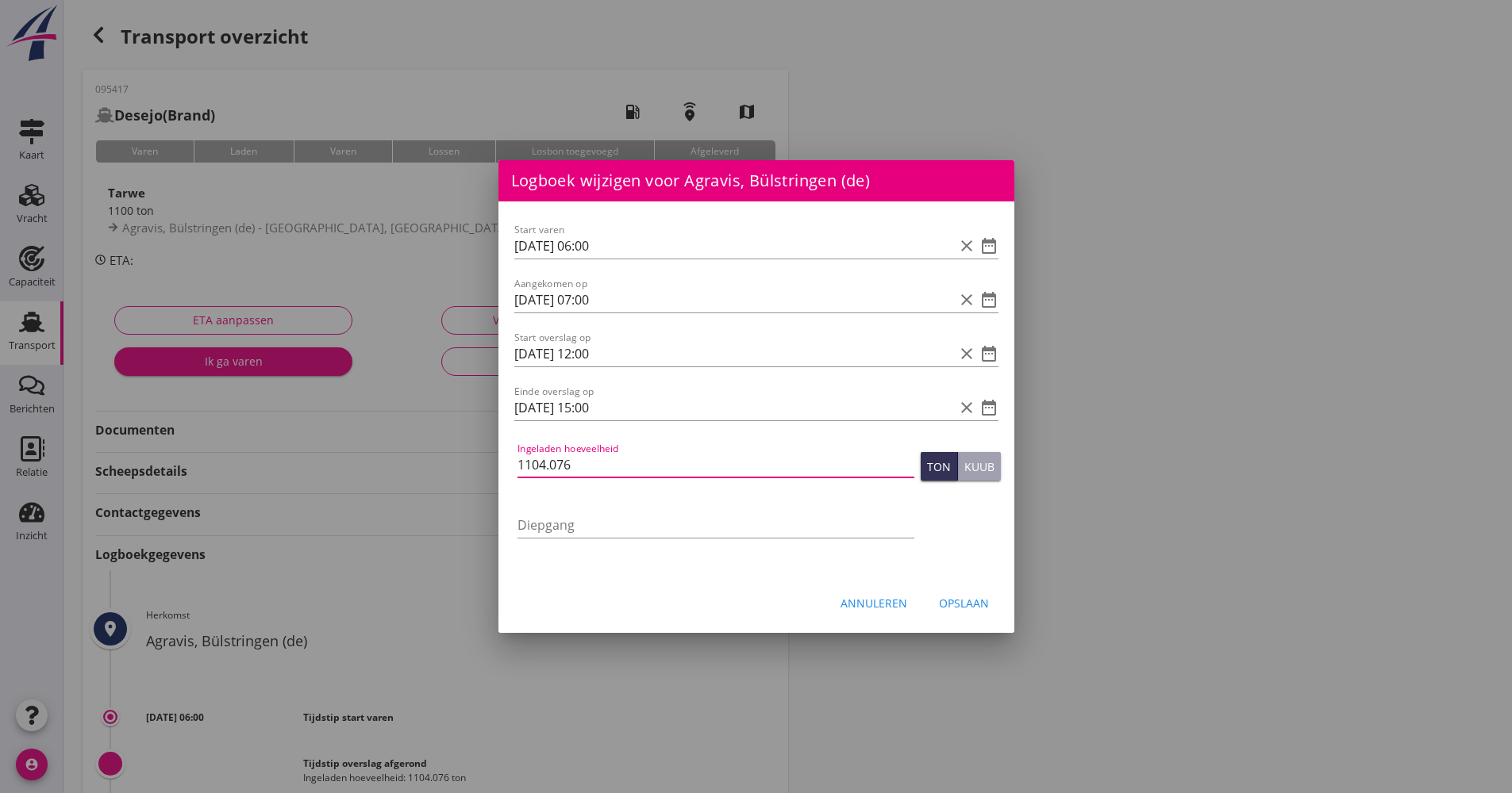
type input "1104.076"
click at [982, 615] on button "Opslaan" at bounding box center [964, 603] width 76 height 29
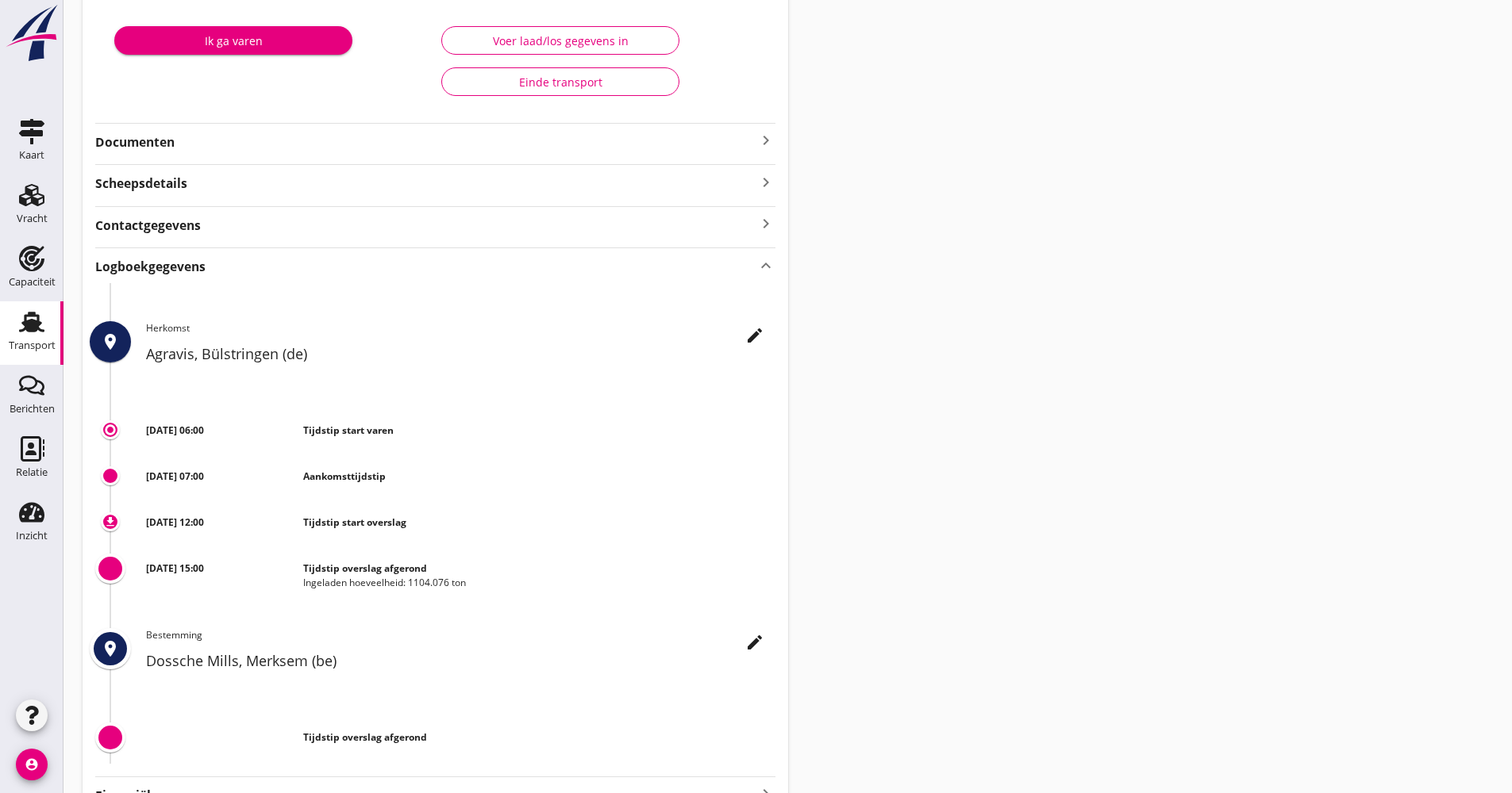
scroll to position [317, 0]
